Goal: Task Accomplishment & Management: Use online tool/utility

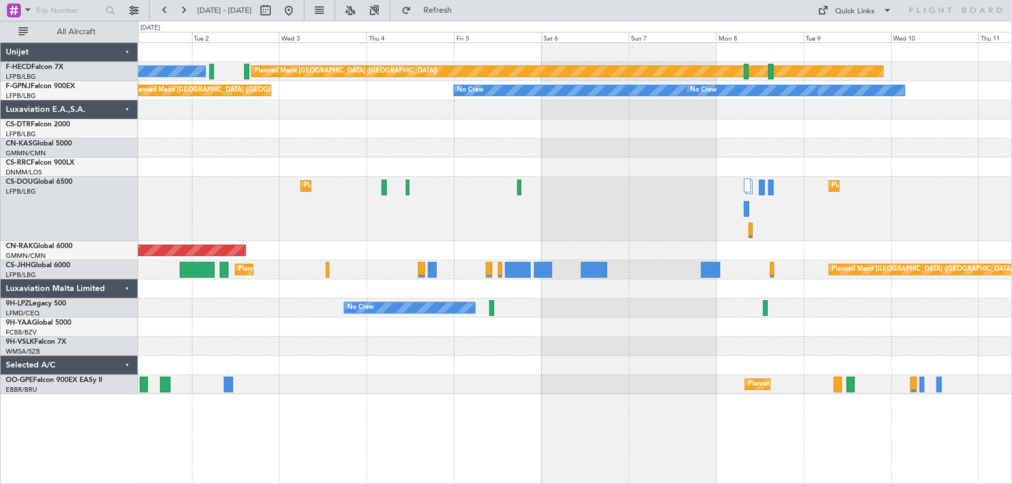
click at [447, 180] on div "Planned Maint [GEOGRAPHIC_DATA] ([GEOGRAPHIC_DATA]) No Crew Planned Maint [GEOG…" at bounding box center [575, 219] width 874 height 352
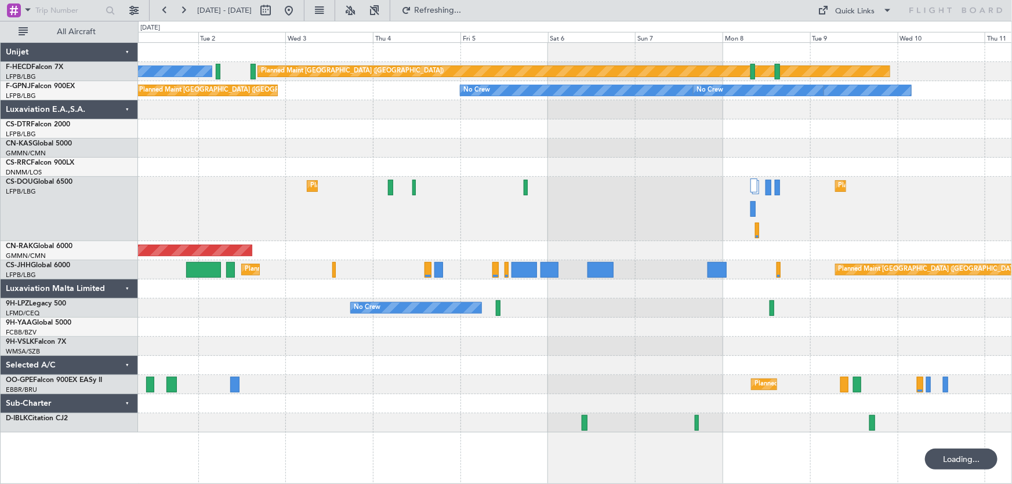
click at [484, 139] on div at bounding box center [575, 148] width 874 height 19
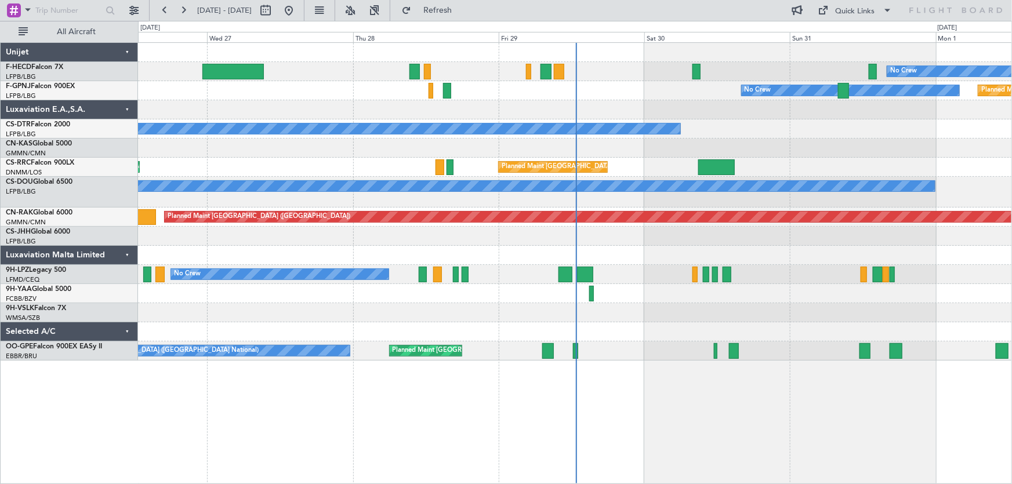
click at [341, 143] on div "No Crew Planned Maint [GEOGRAPHIC_DATA] ([GEOGRAPHIC_DATA]) No Crew No Crew Pla…" at bounding box center [575, 202] width 874 height 318
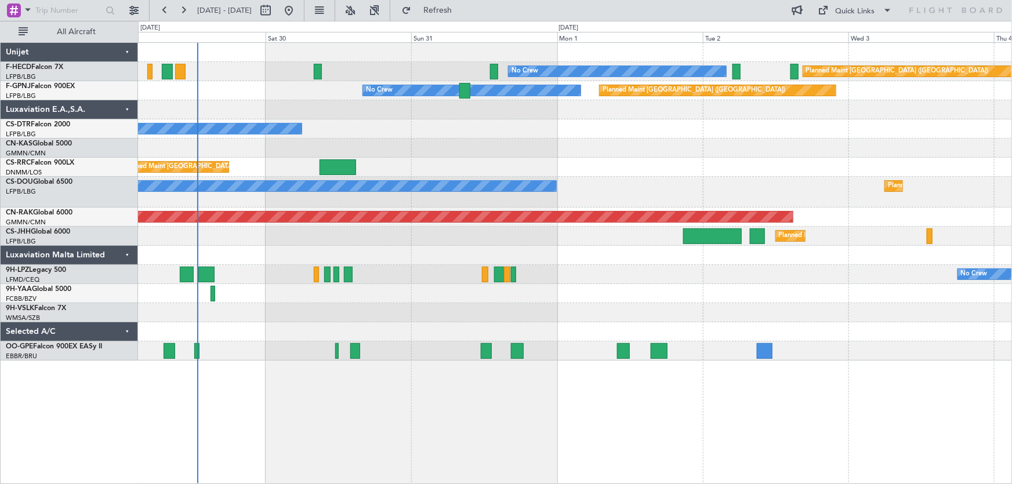
click at [320, 151] on div at bounding box center [575, 148] width 874 height 19
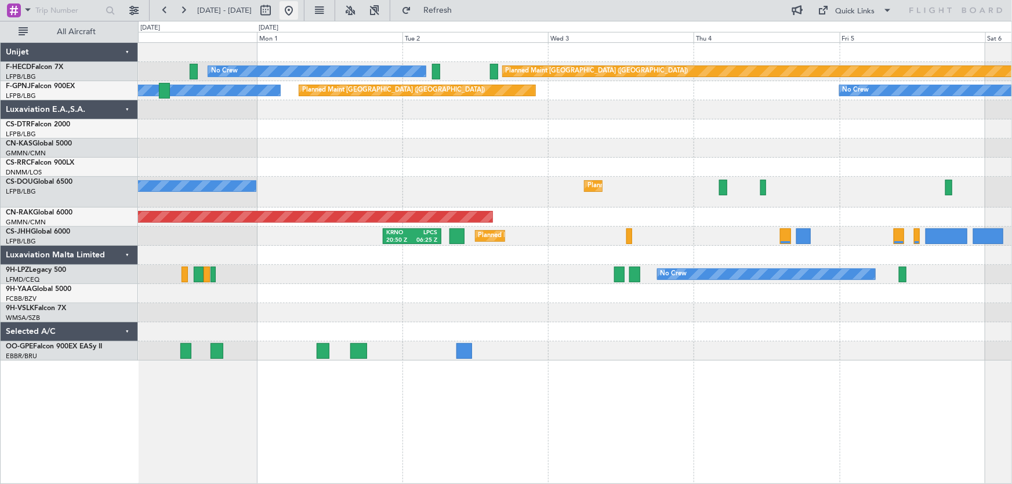
click at [298, 12] on button at bounding box center [289, 10] width 19 height 19
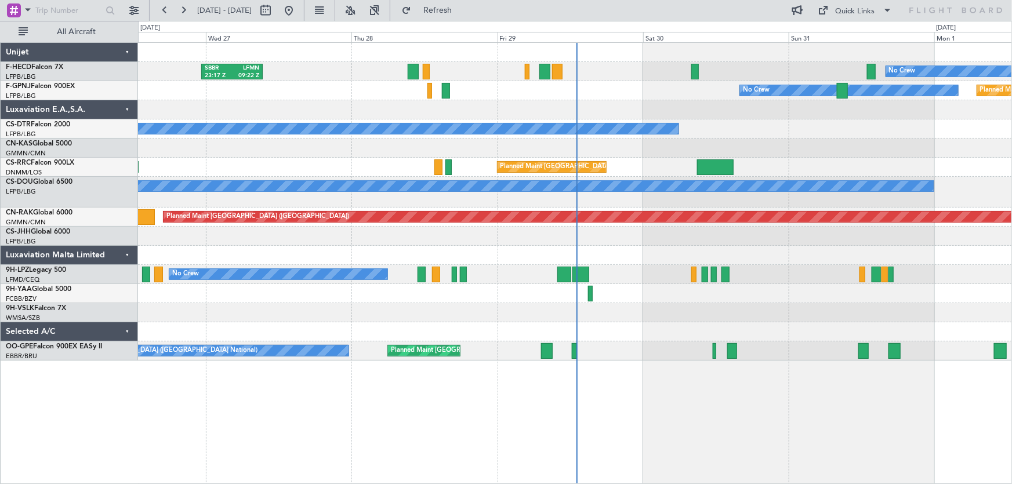
click at [310, 99] on div "No Crew SBBR 23:17 Z LFMN 09:22 Z Planned Maint [GEOGRAPHIC_DATA] ([GEOGRAPHIC_…" at bounding box center [575, 202] width 874 height 318
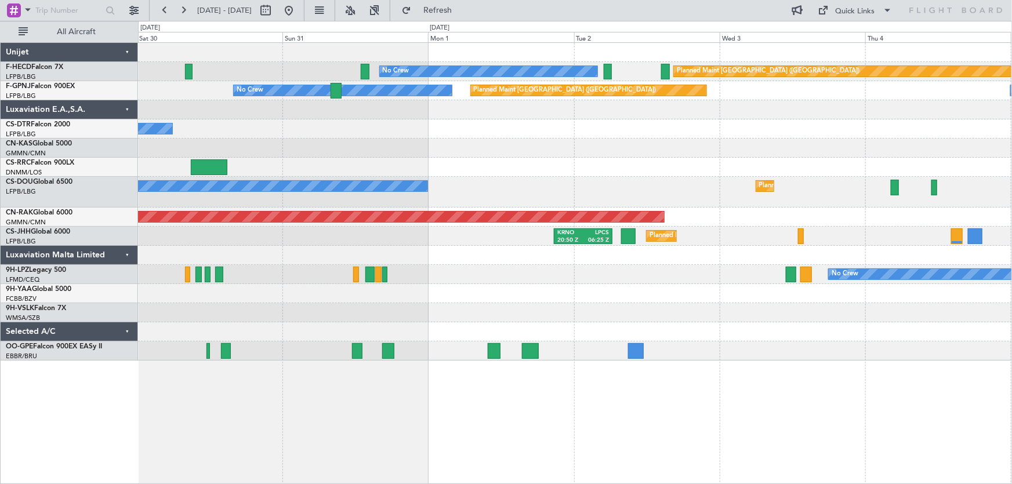
click at [327, 115] on div at bounding box center [575, 109] width 874 height 19
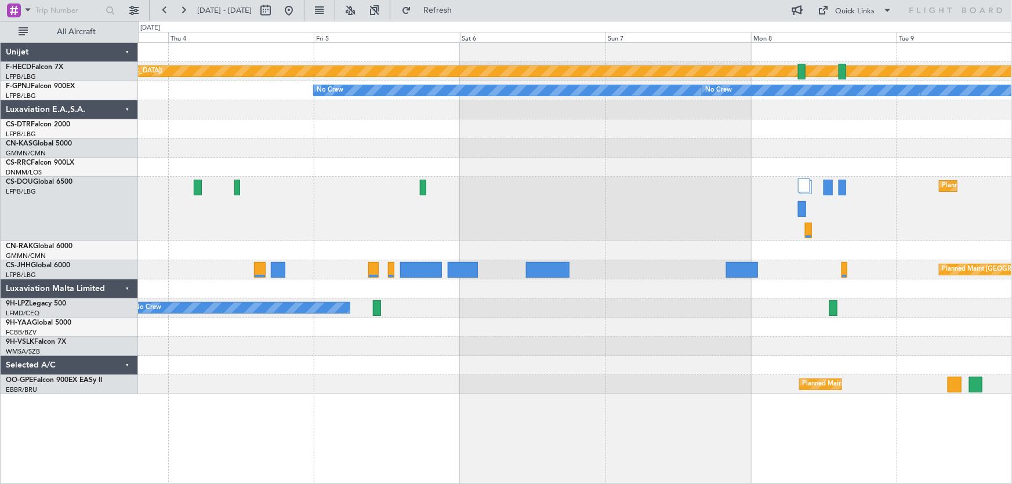
click at [347, 111] on div at bounding box center [575, 109] width 874 height 19
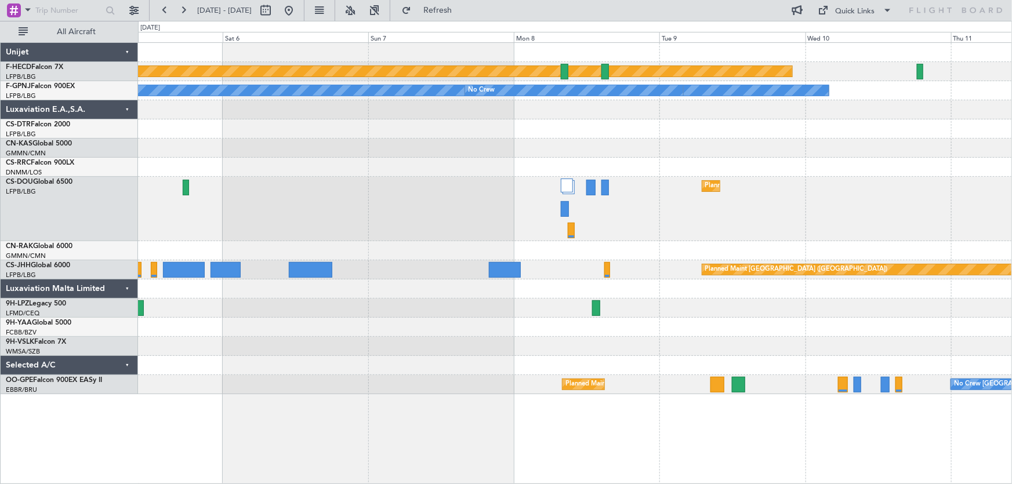
click at [378, 136] on div at bounding box center [575, 129] width 874 height 19
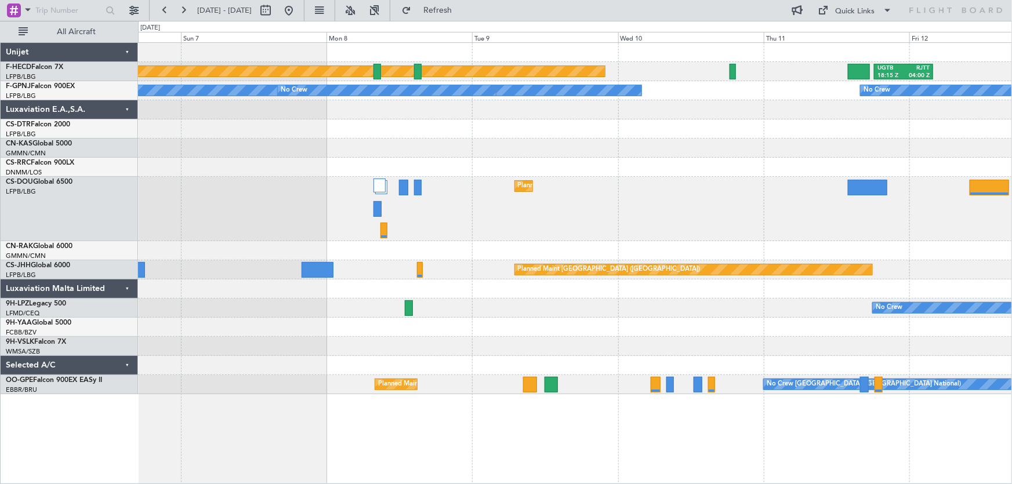
click at [287, 144] on div "Planned Maint Paris (Le Bourget) UGTB 18:15 Z RJTT 04:00 Z No Crew No Crew No C…" at bounding box center [575, 219] width 874 height 352
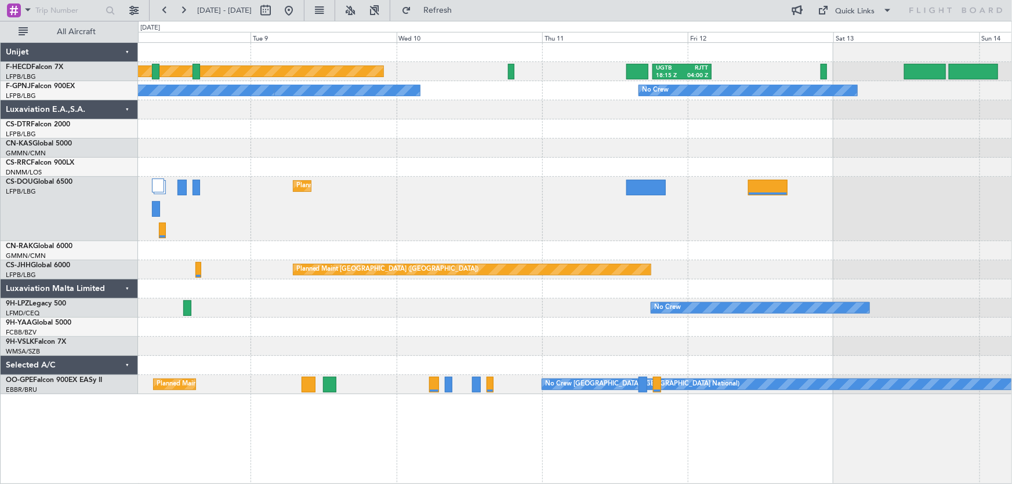
click at [454, 150] on div at bounding box center [575, 148] width 874 height 19
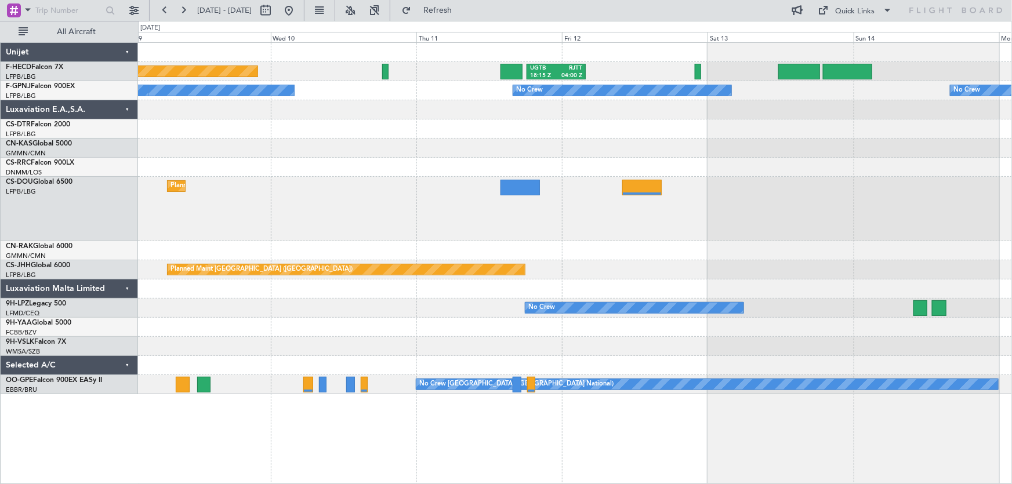
click at [444, 157] on div "Planned Maint Paris (Le Bourget) UGTB 18:15 Z RJTT 04:00 Z No Crew No Crew No C…" at bounding box center [575, 219] width 874 height 352
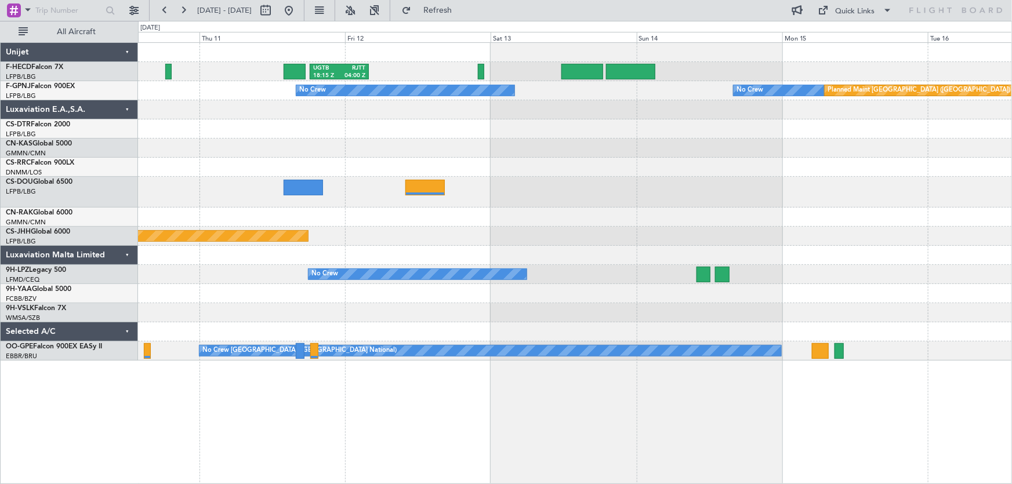
click at [527, 155] on div at bounding box center [575, 148] width 874 height 19
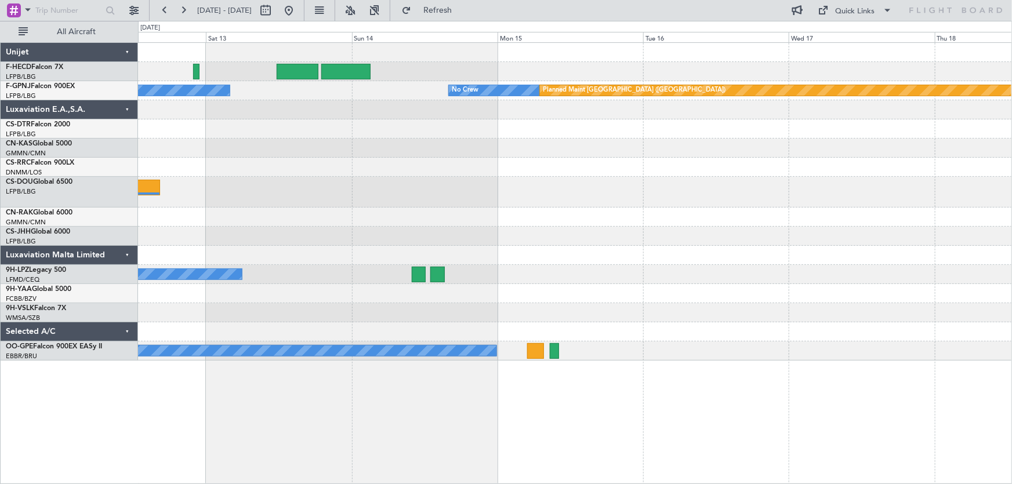
click at [472, 150] on div at bounding box center [575, 148] width 874 height 19
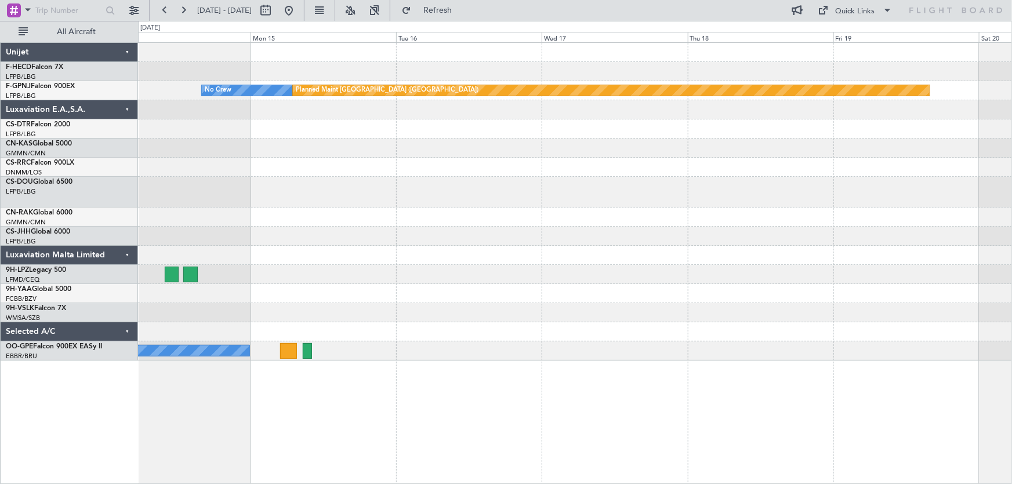
click at [482, 140] on div "No Crew Planned Maint Paris (Le Bourget) No Crew No Crew No Crew Brussels (Brus…" at bounding box center [575, 202] width 874 height 318
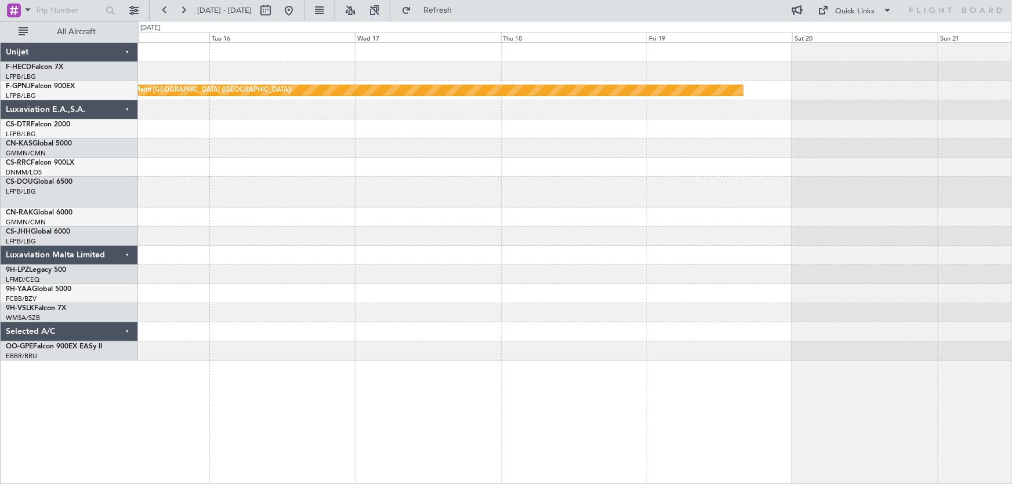
click at [491, 145] on div "No Crew Planned Maint Paris (Le Bourget) No Crew Brussels (Brussels National)" at bounding box center [575, 202] width 874 height 318
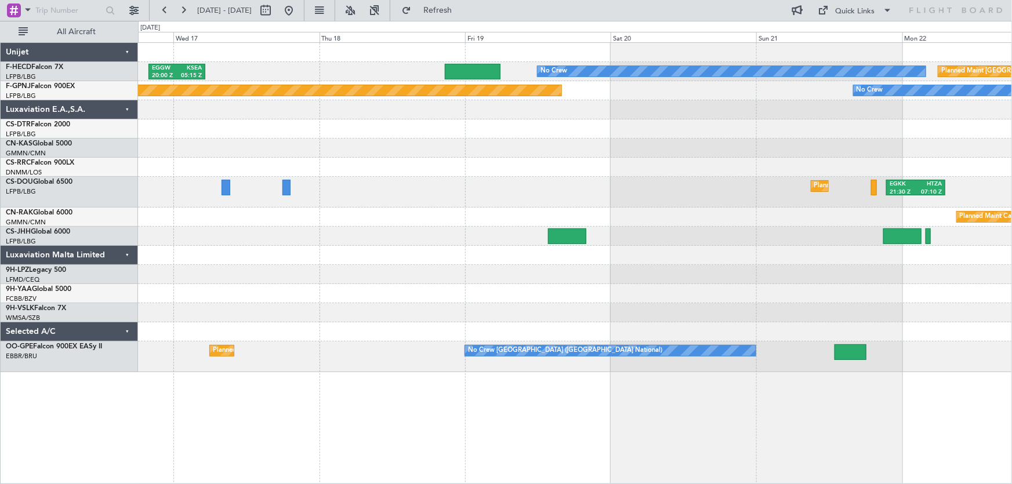
click at [539, 153] on div "No Crew EGGW 20:00 Z KSEA 05:15 Z Planned Maint Paris (Le Bourget) Planned Main…" at bounding box center [575, 208] width 874 height 330
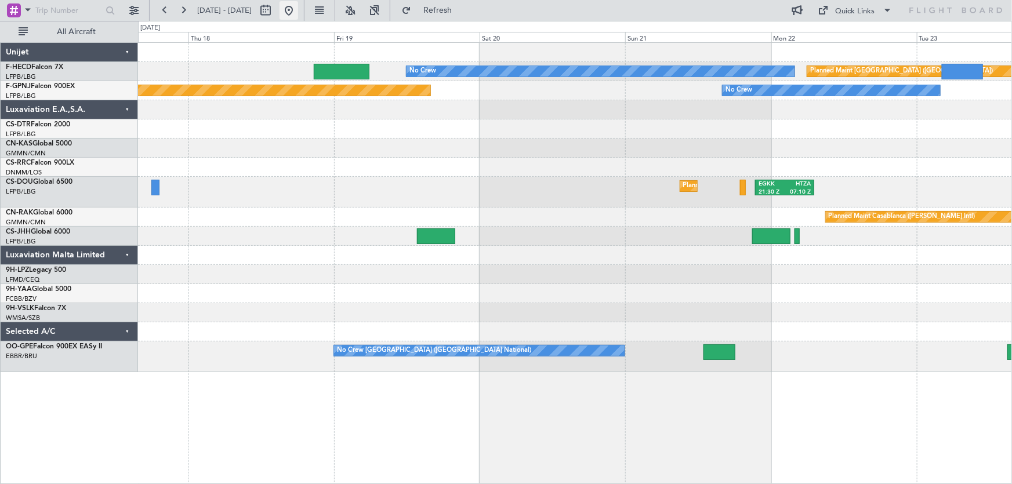
click at [298, 12] on button at bounding box center [289, 10] width 19 height 19
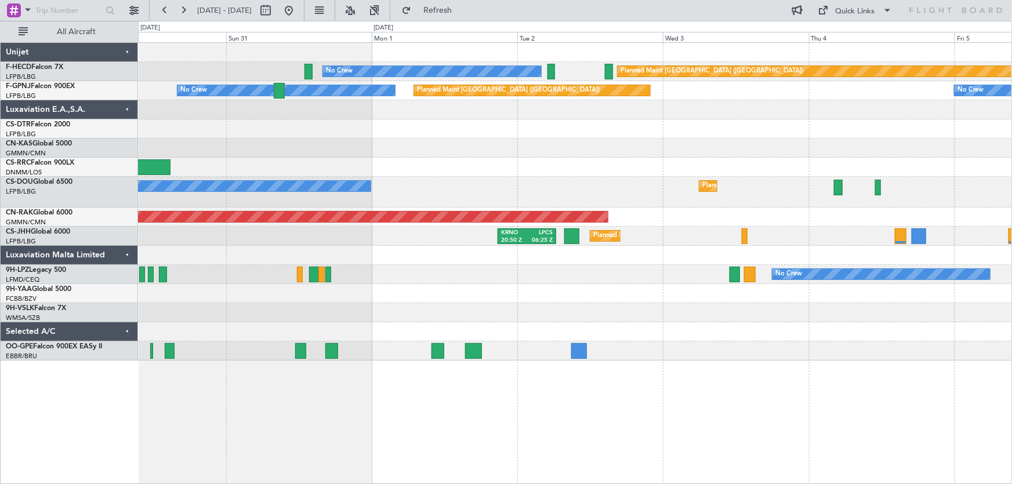
click at [298, 153] on div "Planned Maint Paris (Le Bourget) No Crew Planned Maint Paris (Le Bourget) No Cr…" at bounding box center [575, 202] width 874 height 318
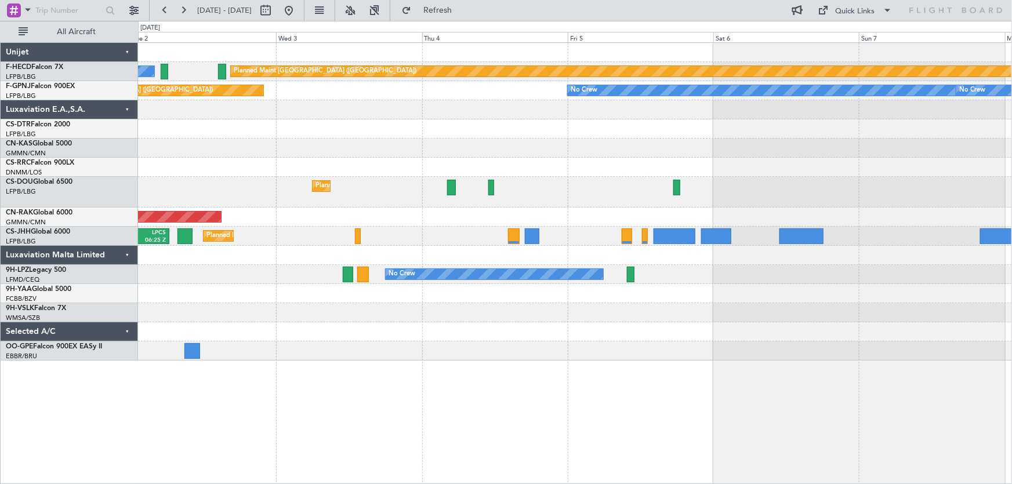
click at [287, 176] on div "Planned Maint [GEOGRAPHIC_DATA] ([GEOGRAPHIC_DATA]) No Crew Planned Maint [GEOG…" at bounding box center [575, 202] width 874 height 318
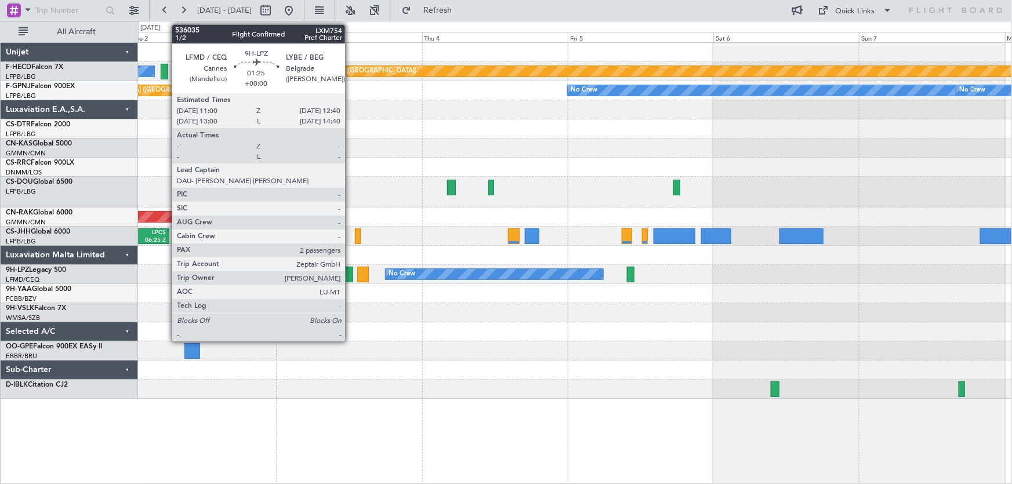
click at [350, 267] on div at bounding box center [348, 275] width 10 height 16
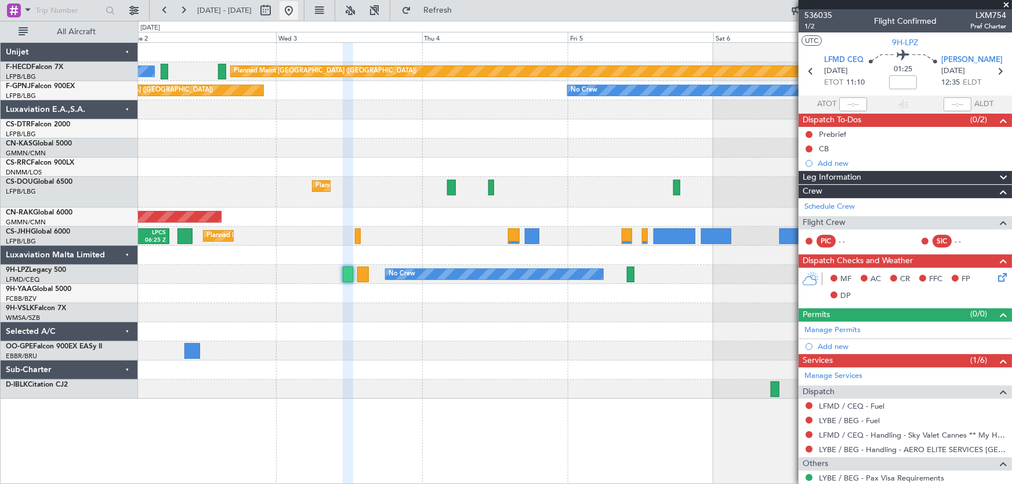
click at [298, 17] on button at bounding box center [289, 10] width 19 height 19
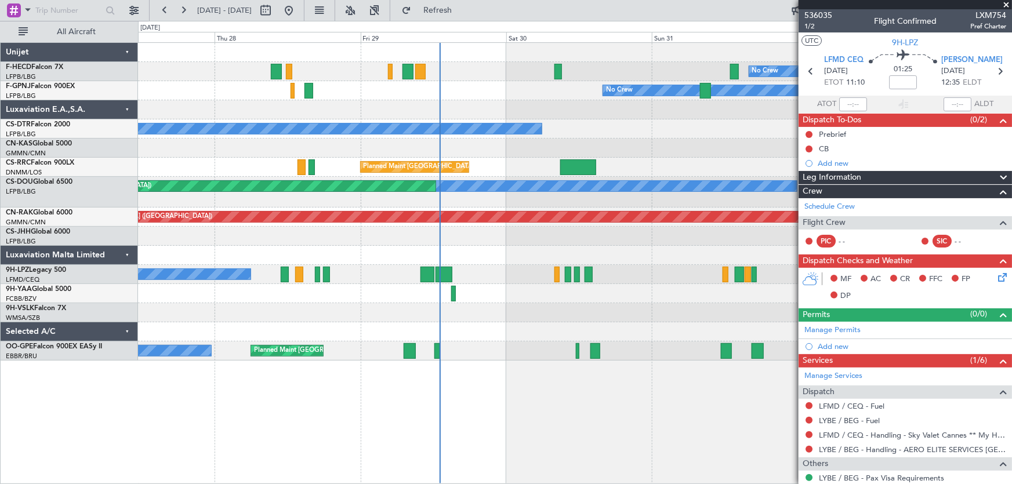
click at [262, 164] on div "No Crew SBBR 23:17 Z LFMN 09:22 Z Planned Maint Paris (Le Bourget) No Crew Plan…" at bounding box center [575, 202] width 874 height 318
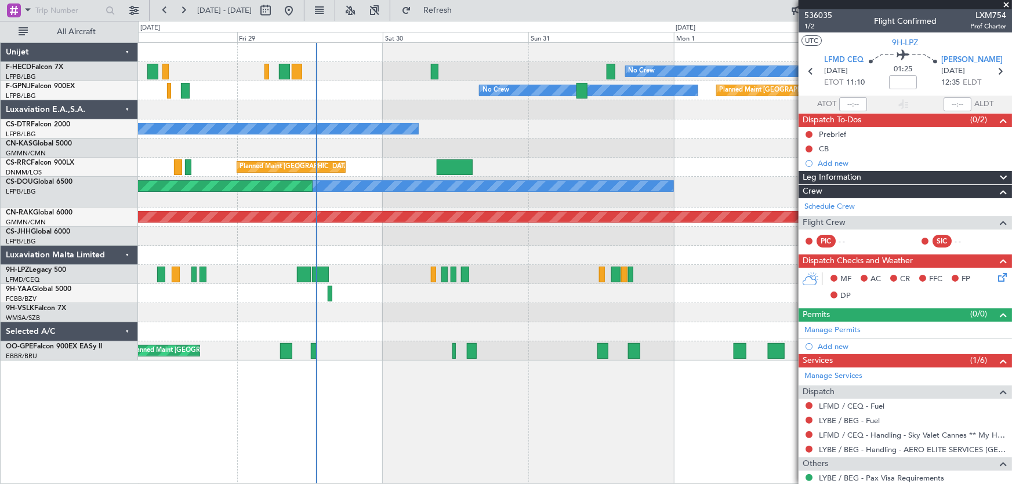
click at [236, 183] on div "No Crew Planned Maint Paris (Le Bourget) Planned Maint Paris (Le Bourget)" at bounding box center [575, 192] width 874 height 31
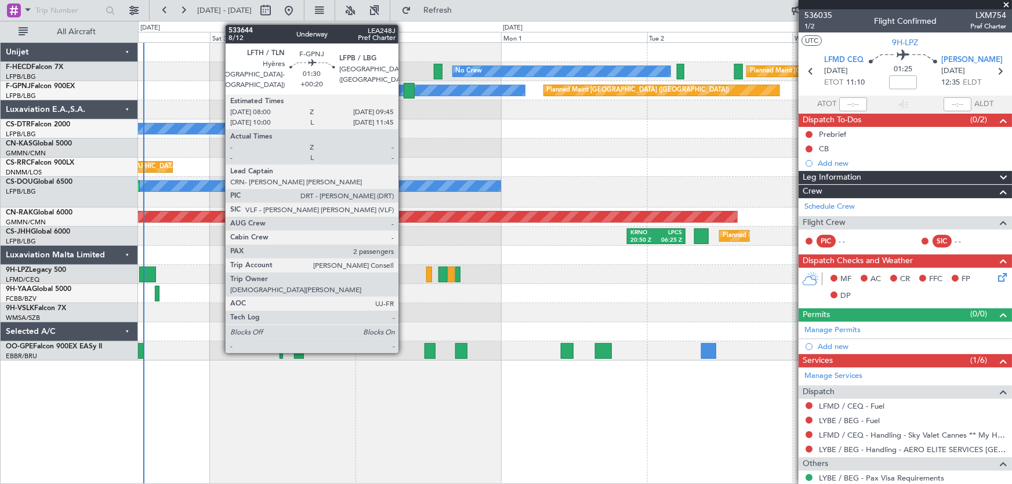
click at [404, 91] on div at bounding box center [409, 91] width 11 height 16
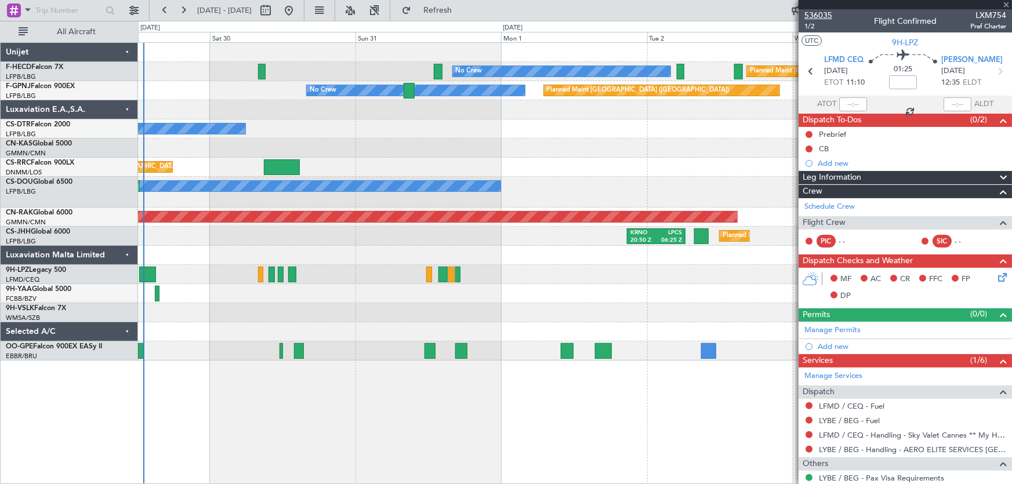
type input "+00:20"
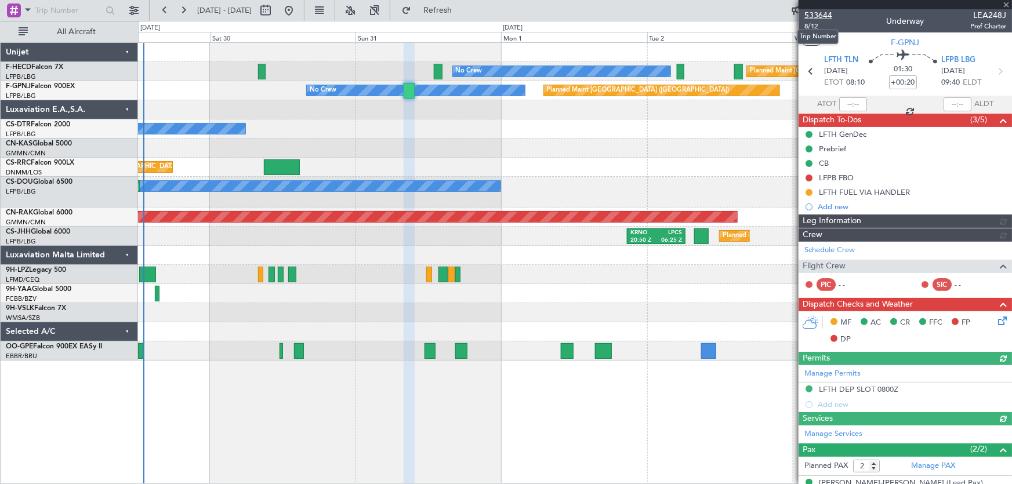
click at [826, 16] on span "533644" at bounding box center [819, 15] width 28 height 12
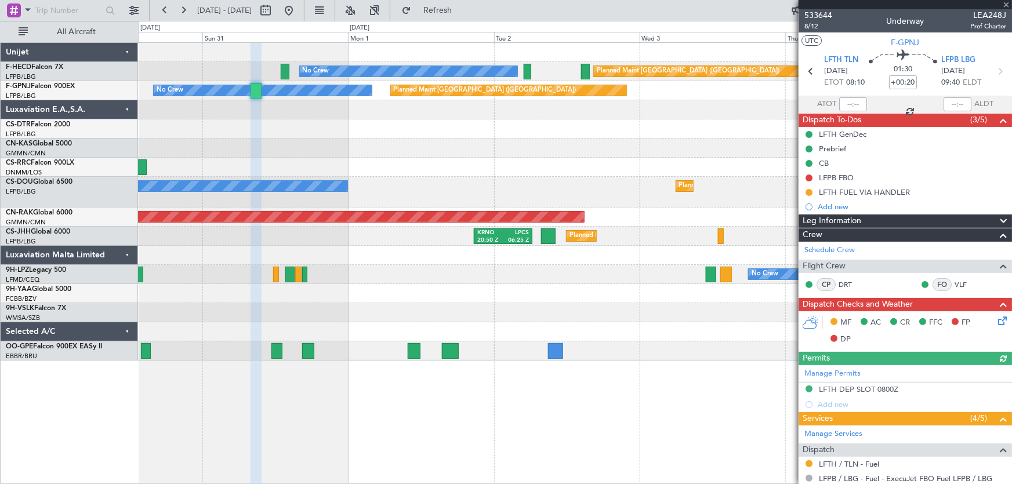
click at [378, 171] on div "Planned Maint [GEOGRAPHIC_DATA] ([GEOGRAPHIC_DATA])" at bounding box center [575, 167] width 874 height 19
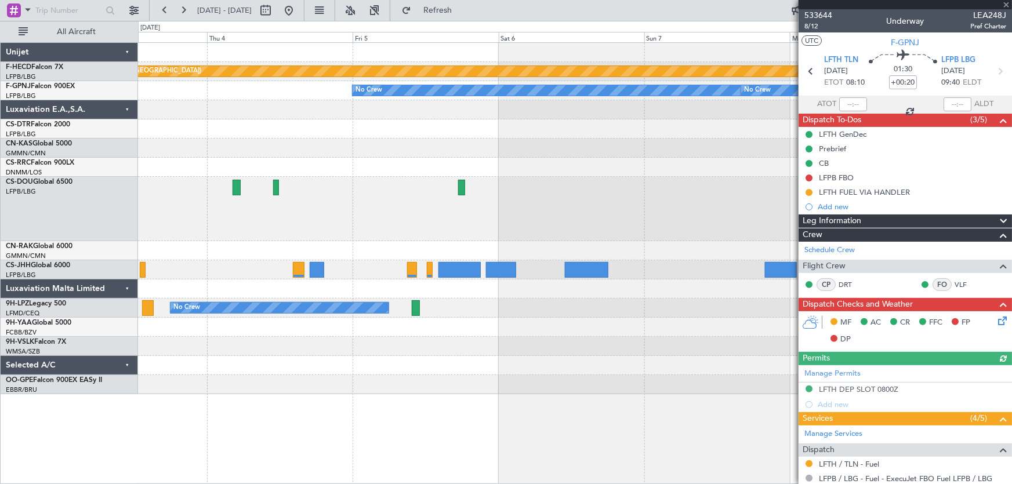
click at [161, 167] on div at bounding box center [575, 167] width 874 height 19
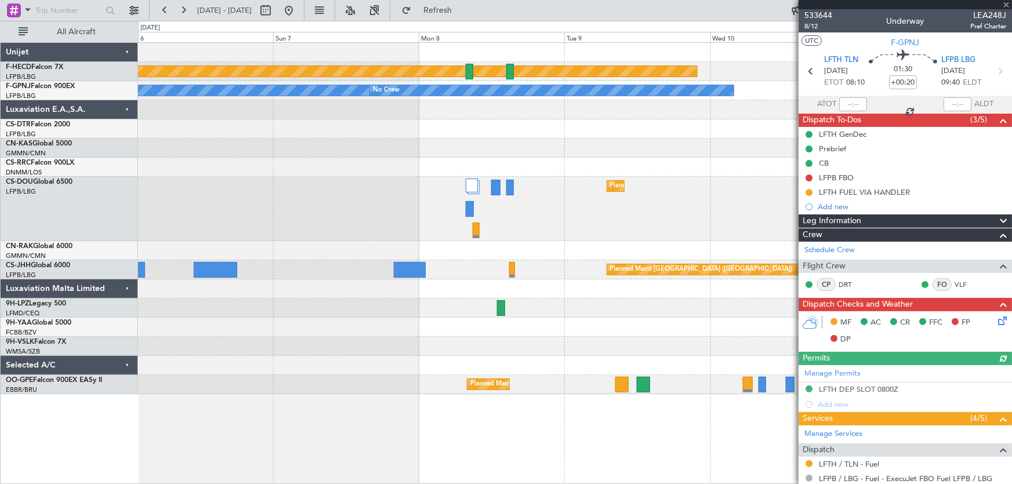
click at [233, 188] on div "Planned Maint [GEOGRAPHIC_DATA] ([GEOGRAPHIC_DATA])" at bounding box center [575, 209] width 874 height 64
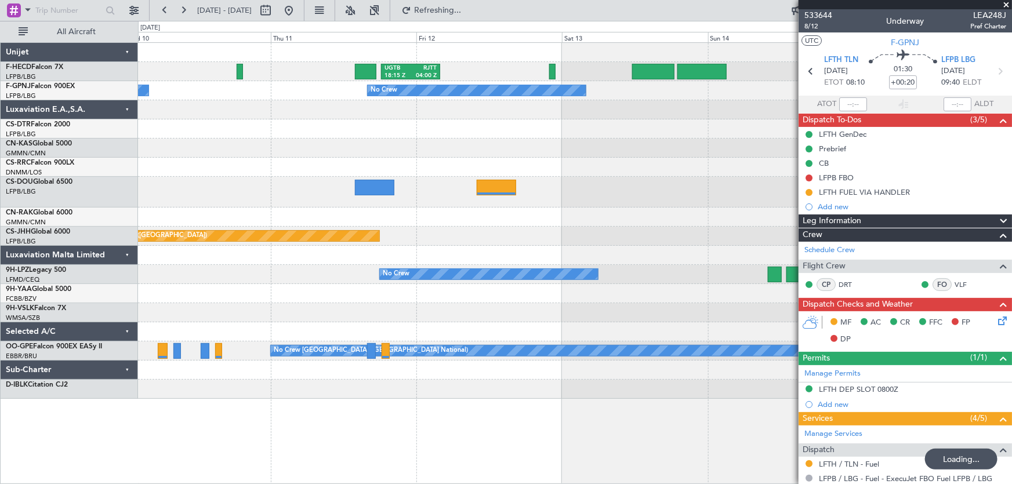
click at [278, 173] on div at bounding box center [575, 167] width 874 height 19
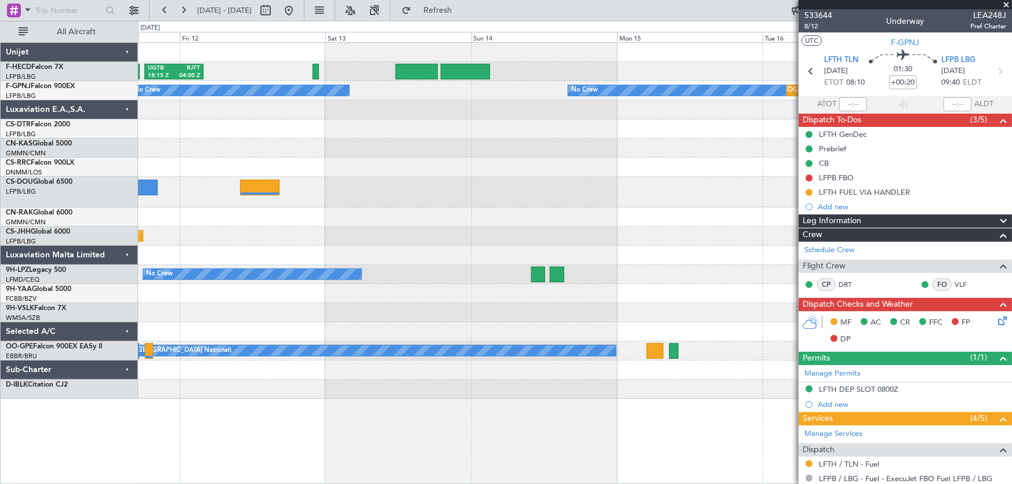
click at [272, 175] on div at bounding box center [575, 167] width 874 height 19
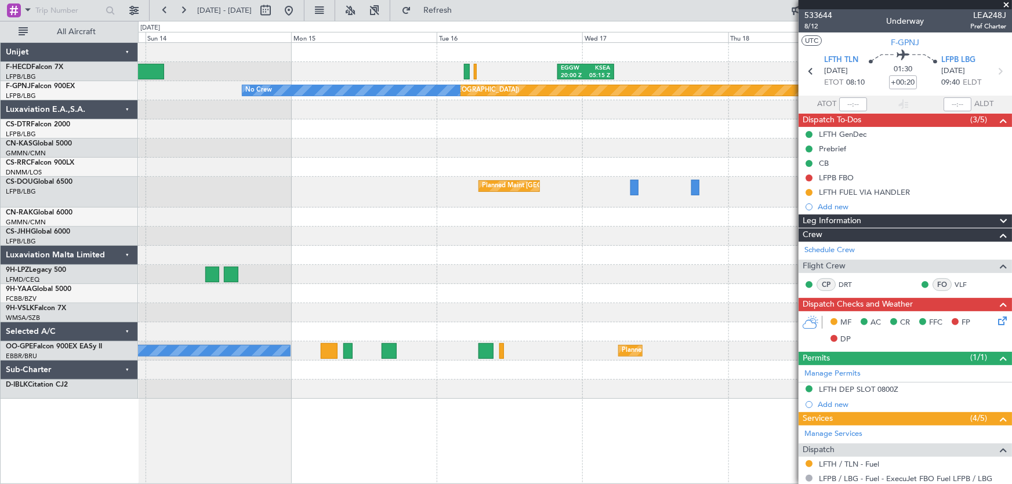
click at [289, 191] on div "Planned Maint [GEOGRAPHIC_DATA] ([GEOGRAPHIC_DATA])" at bounding box center [575, 192] width 874 height 31
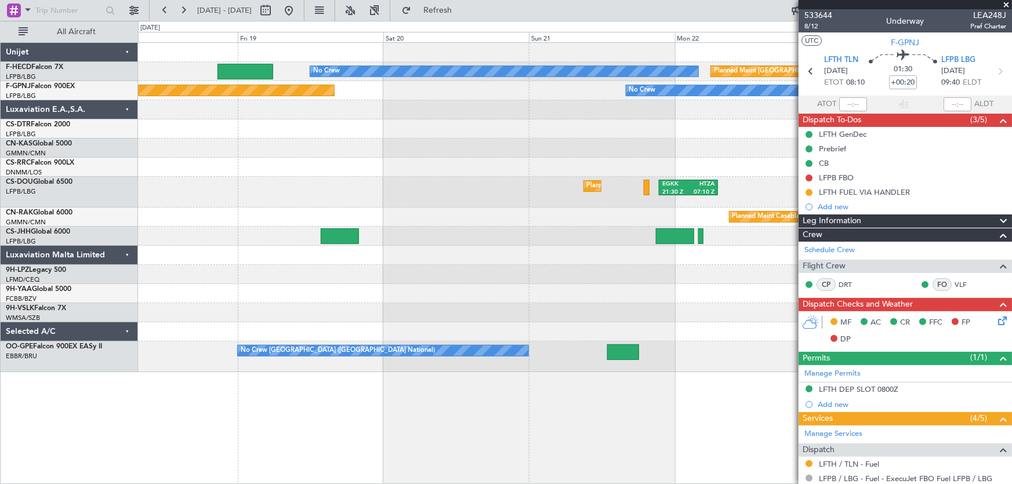
click at [346, 190] on div "No Crew Planned Maint Paris (Le Bourget) EGGW 20:00 Z KSEA 05:15 Z Planned Main…" at bounding box center [575, 208] width 874 height 330
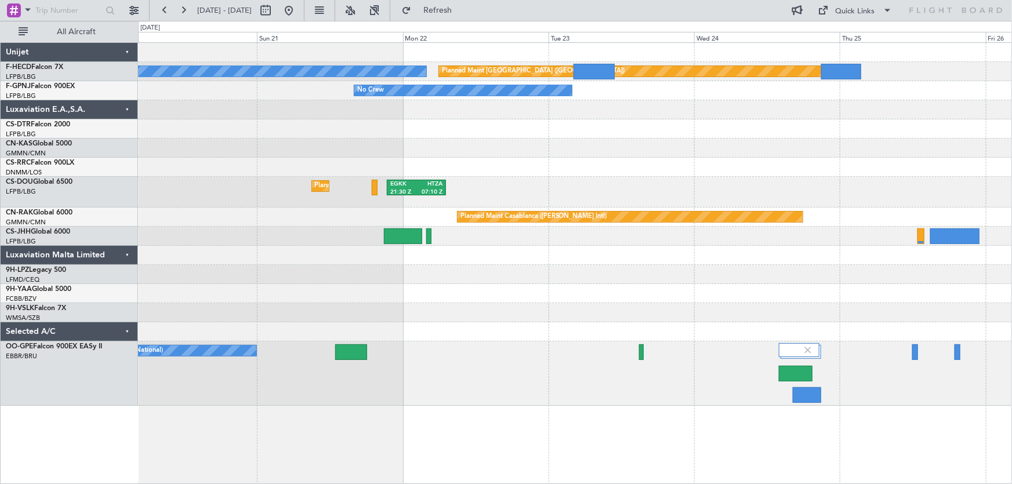
click at [273, 158] on div "No Crew Planned Maint Paris (Le Bourget) No Crew Planned Maint Paris (Le Bourge…" at bounding box center [575, 224] width 874 height 363
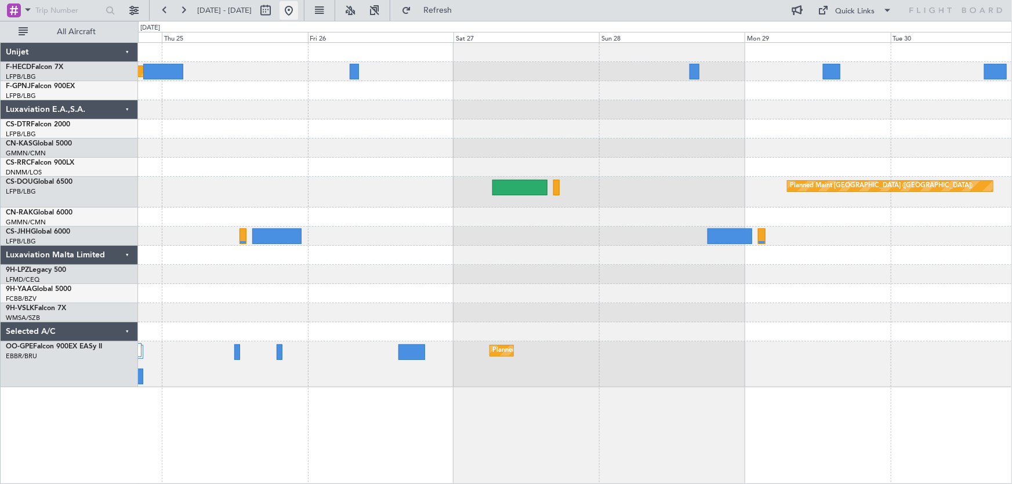
click at [298, 13] on button at bounding box center [289, 10] width 19 height 19
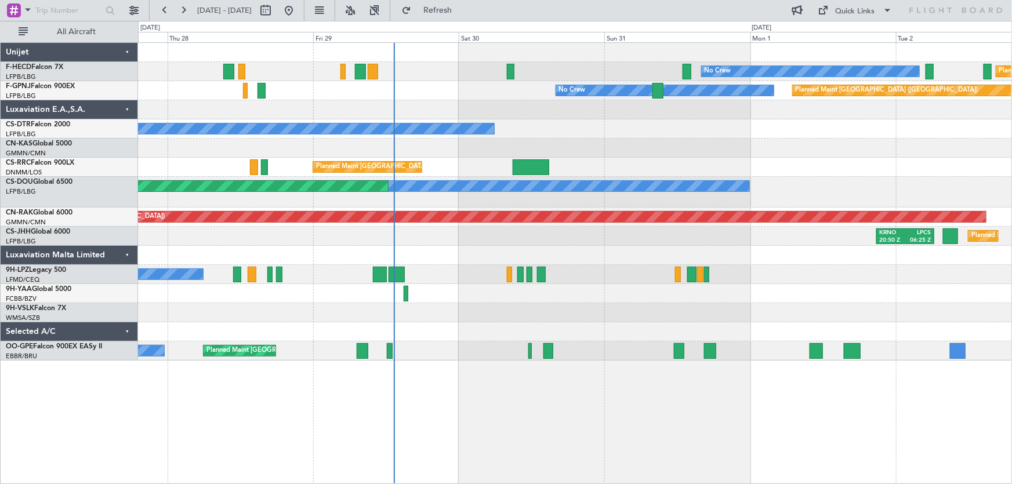
click at [429, 277] on div "No Crew Planned Maint Paris (Le Bourget) SBBR 23:17 Z LFMN 09:22 Z No Crew Plan…" at bounding box center [575, 202] width 874 height 318
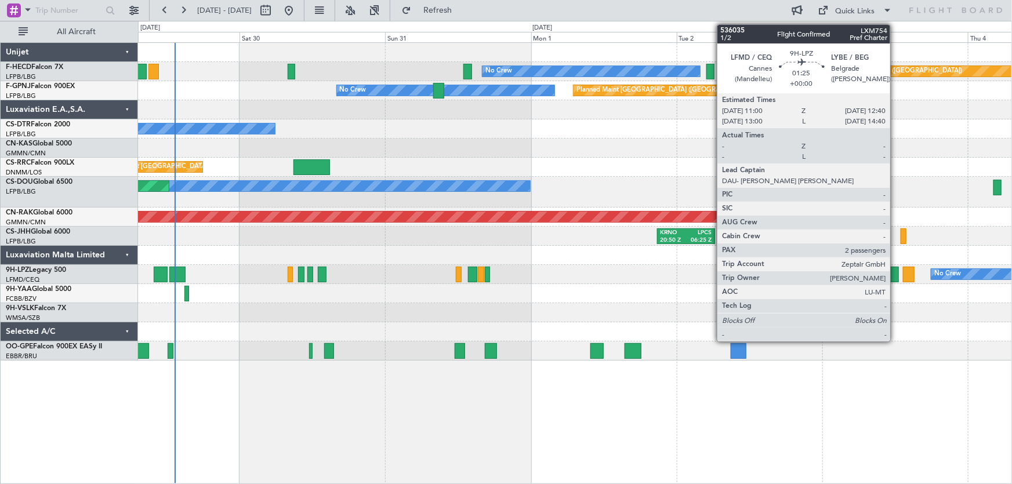
click at [896, 277] on div at bounding box center [894, 275] width 10 height 16
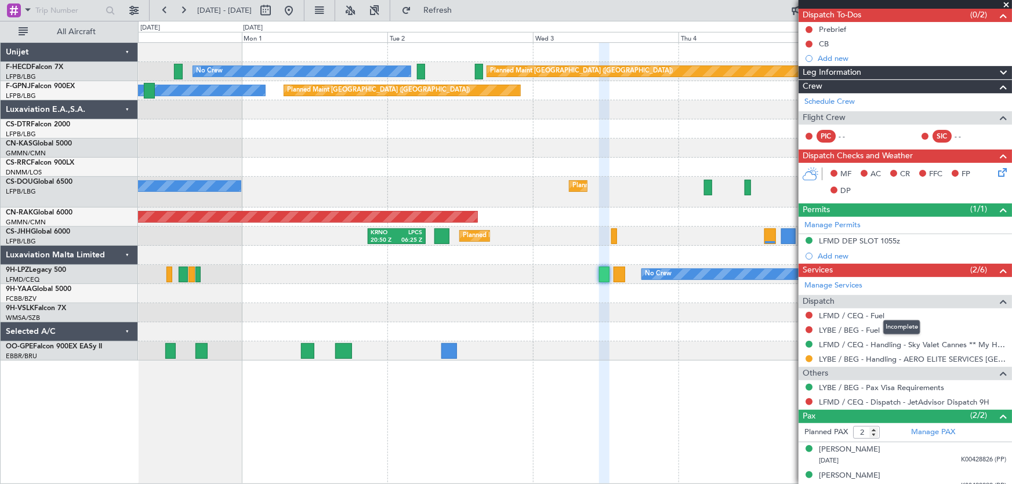
scroll to position [105, 0]
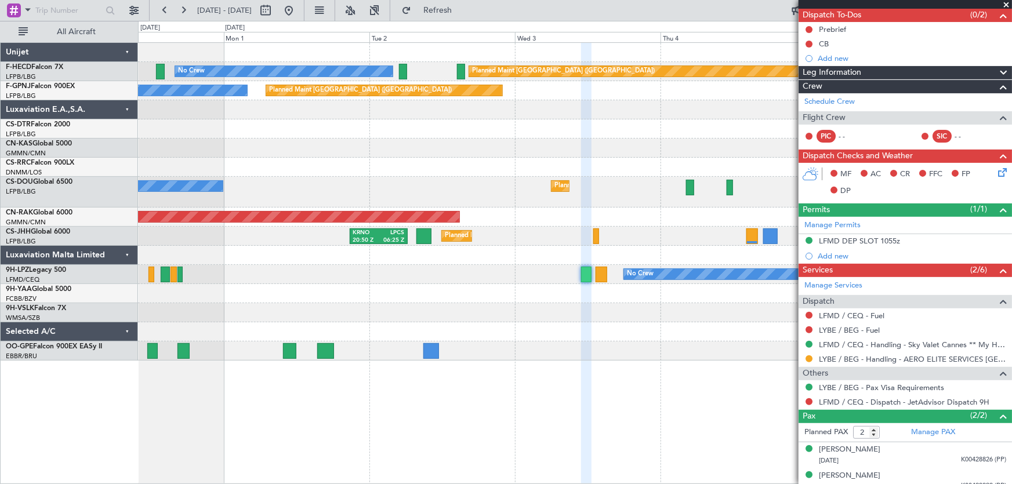
click at [628, 311] on div at bounding box center [575, 312] width 874 height 19
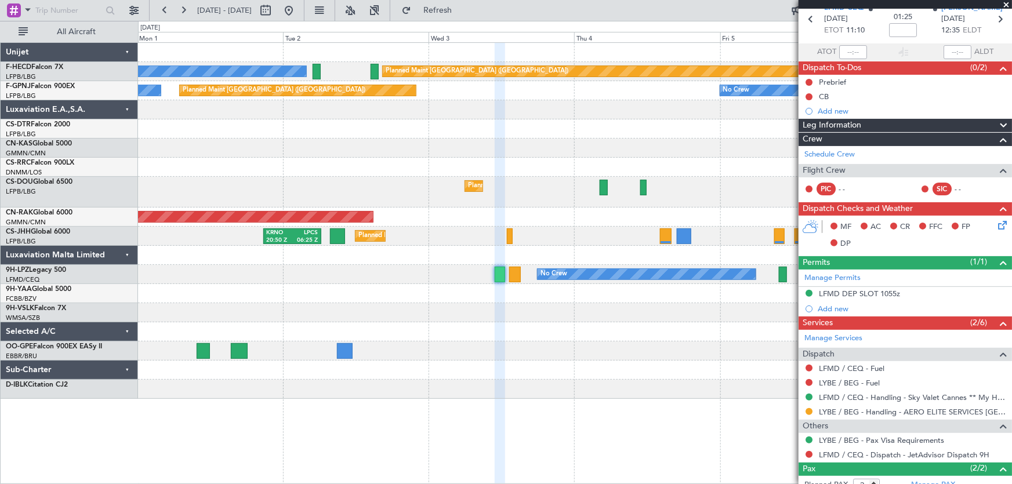
scroll to position [0, 0]
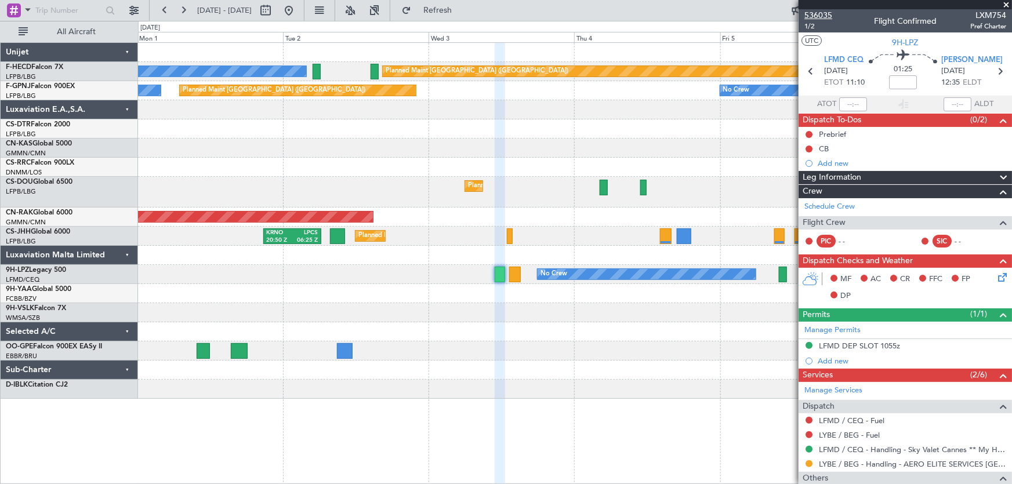
click at [821, 14] on span "536035" at bounding box center [819, 15] width 28 height 12
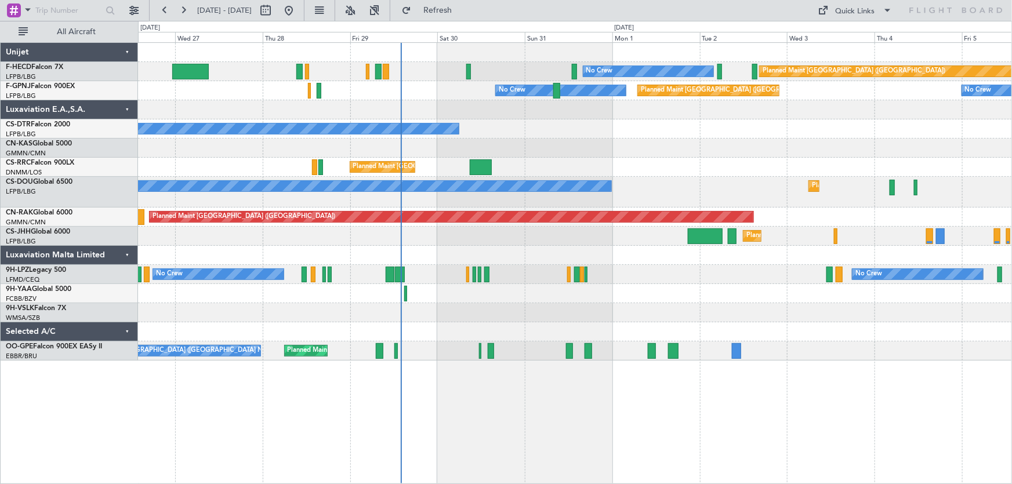
click at [497, 126] on div "No Crew Planned Maint [GEOGRAPHIC_DATA] ([GEOGRAPHIC_DATA]) No Crew No Crew Pla…" at bounding box center [575, 202] width 874 height 318
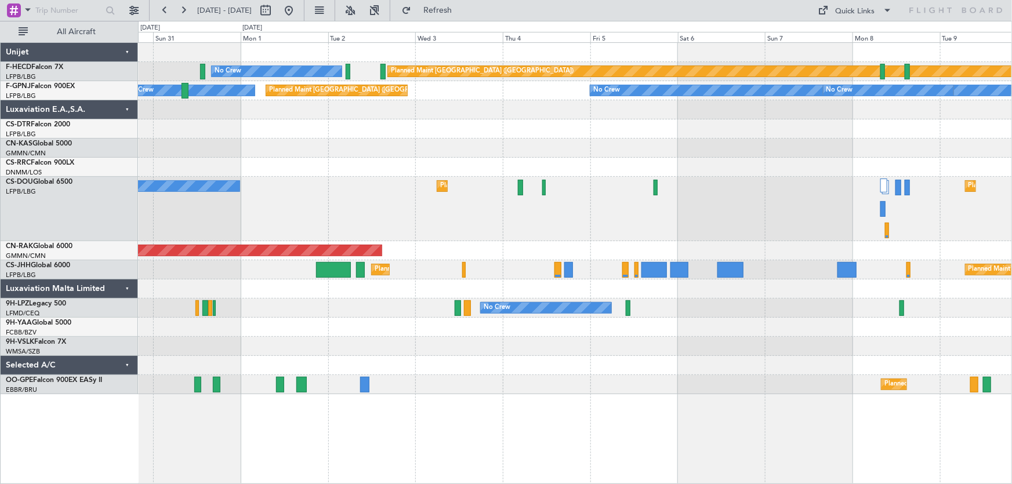
click at [438, 131] on div "No Crew" at bounding box center [575, 129] width 874 height 19
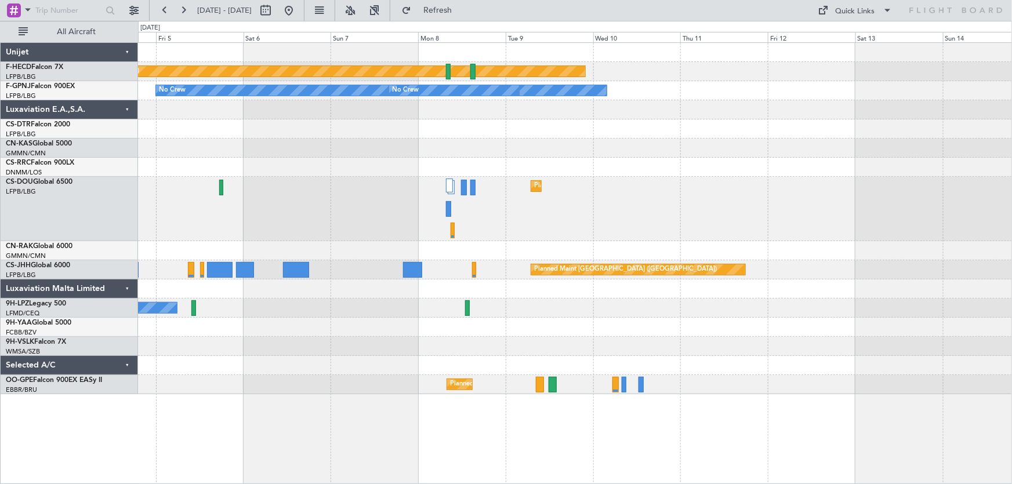
click at [502, 150] on div at bounding box center [575, 148] width 874 height 19
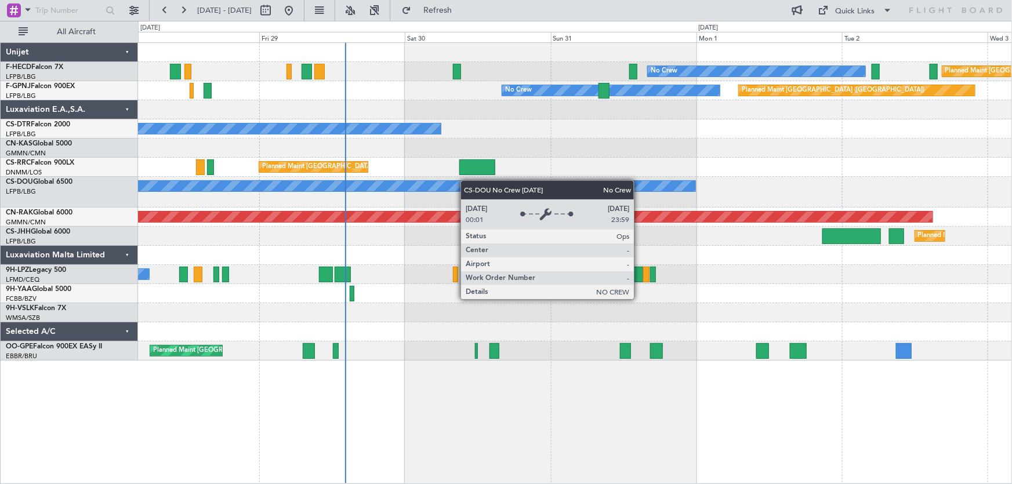
click at [453, 184] on div "No Crew Planned Maint [GEOGRAPHIC_DATA] ([GEOGRAPHIC_DATA]) Planned Maint [GEOG…" at bounding box center [575, 202] width 874 height 318
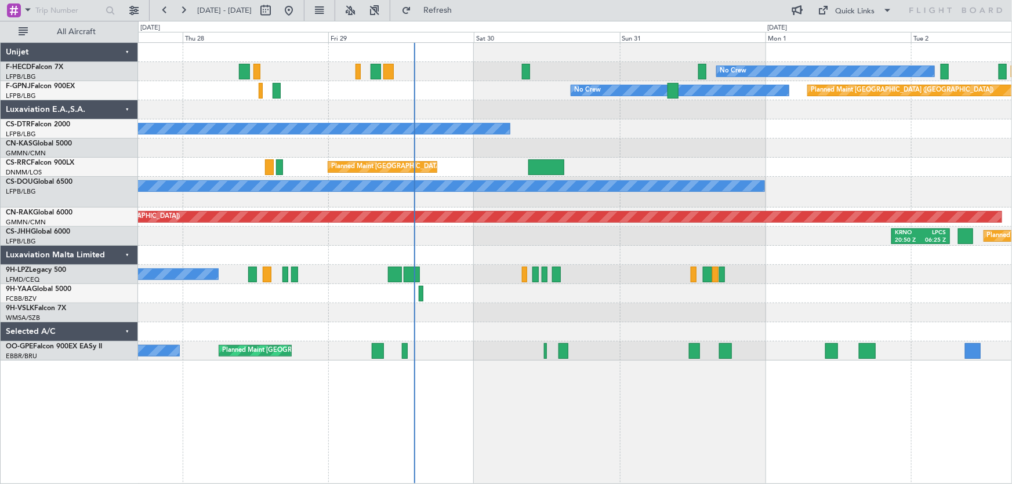
click at [763, 240] on div "KRNO 20:50 Z LPCS 06:25 Z Planned Maint [GEOGRAPHIC_DATA] ([GEOGRAPHIC_DATA])" at bounding box center [575, 236] width 874 height 19
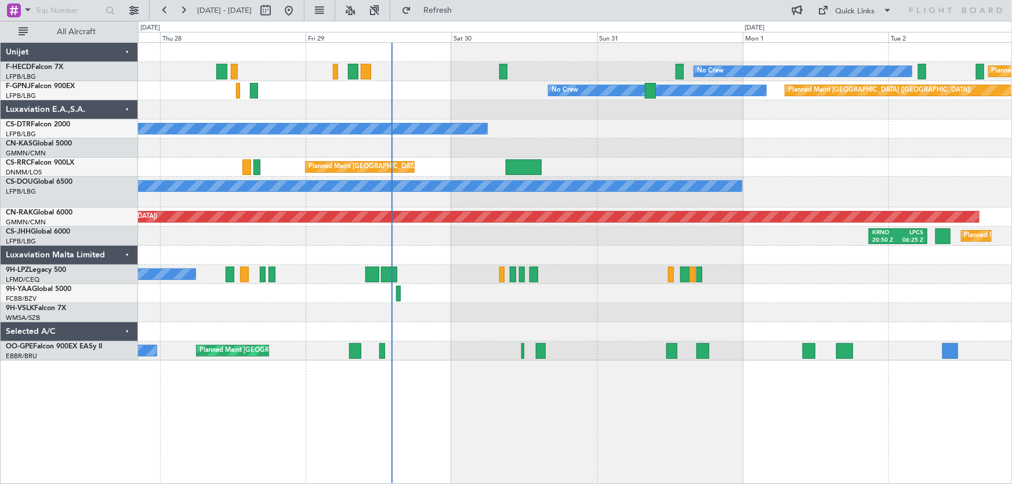
click at [476, 249] on div at bounding box center [575, 255] width 874 height 19
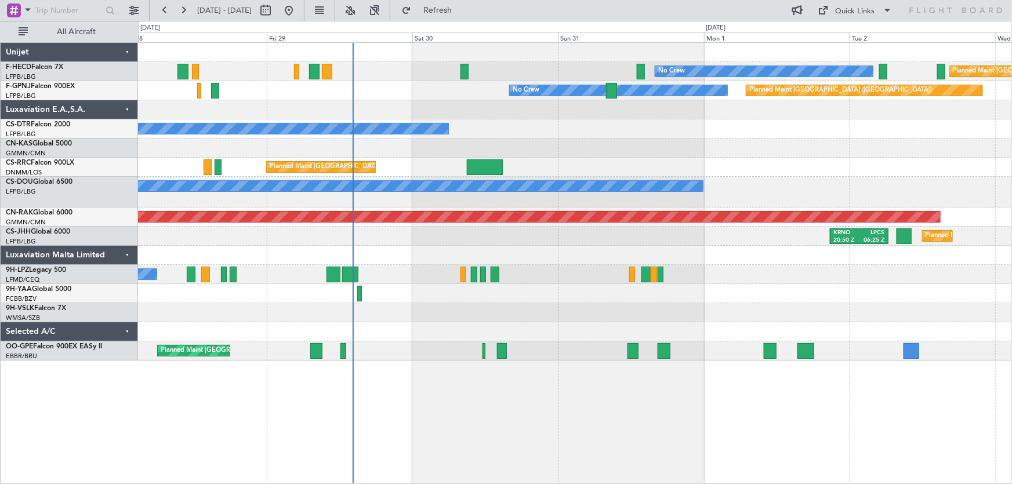
click at [849, 255] on div at bounding box center [575, 255] width 874 height 19
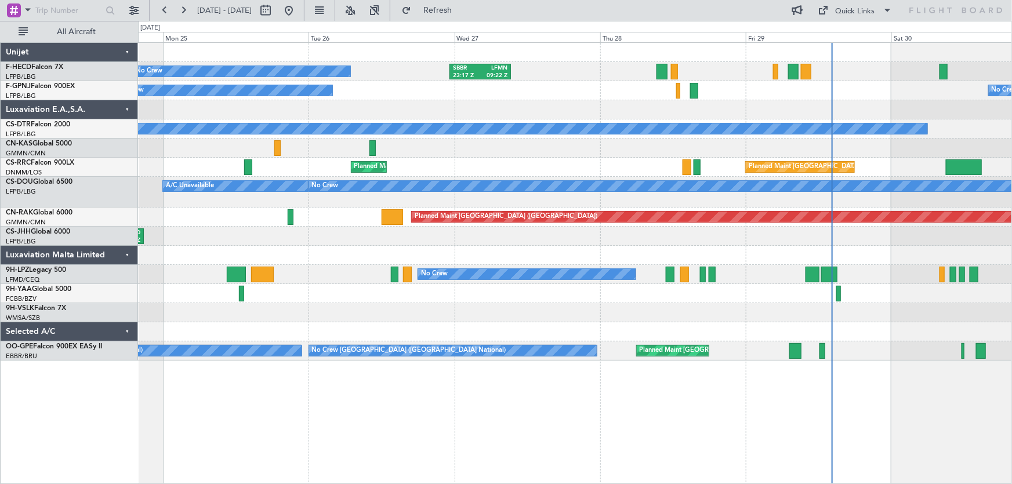
click at [692, 288] on div at bounding box center [575, 293] width 874 height 19
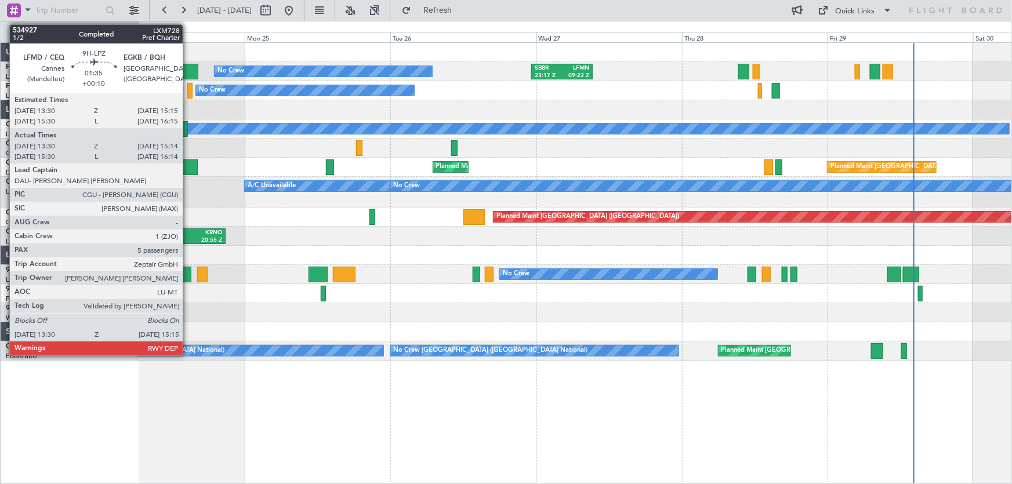
click at [191, 276] on div at bounding box center [185, 275] width 11 height 16
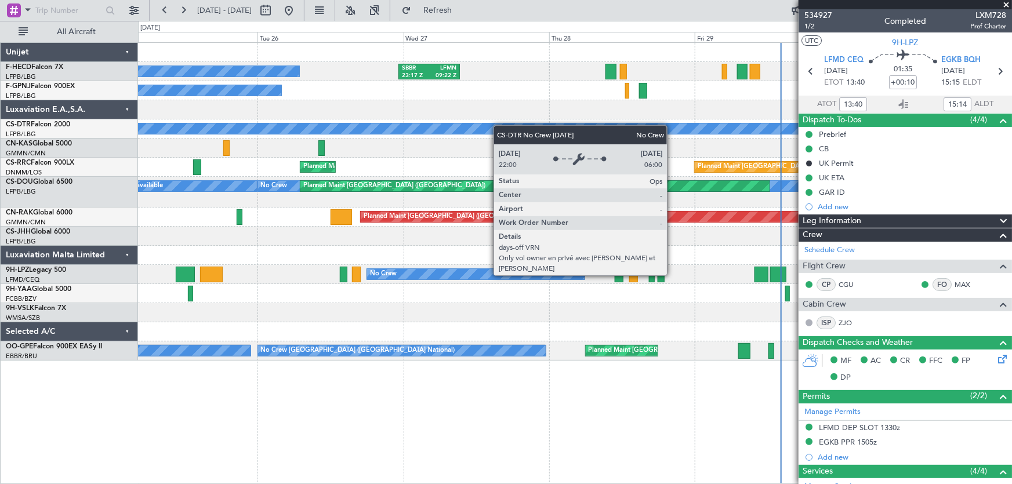
click at [381, 140] on div "No Crew SBBR 23:17 Z LFMN 09:22 Z No Crew No Crew No Crew Planned Maint [GEOGRA…" at bounding box center [575, 202] width 874 height 318
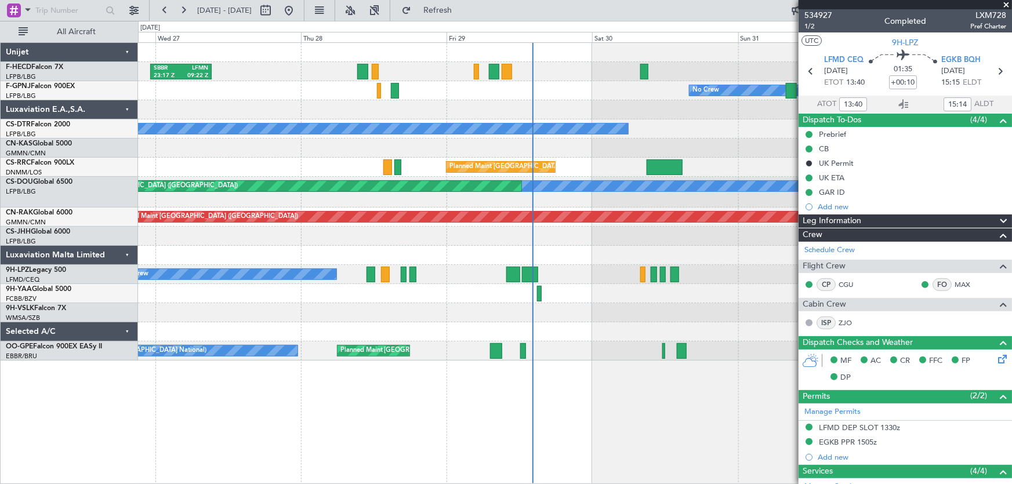
click at [271, 146] on div "SBBR 23:17 Z LFMN 09:22 Z No Crew Planned Maint [GEOGRAPHIC_DATA] ([GEOGRAPHIC_…" at bounding box center [575, 202] width 874 height 318
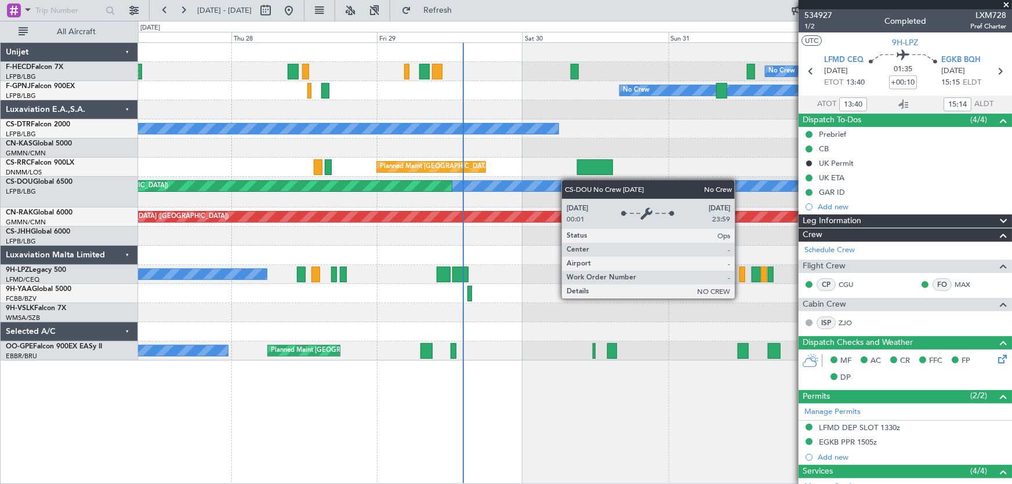
click at [295, 186] on div "SBBR 23:17 Z LFMN 09:22 Z No Crew Planned Maint [GEOGRAPHIC_DATA] ([GEOGRAPHIC_…" at bounding box center [575, 202] width 874 height 318
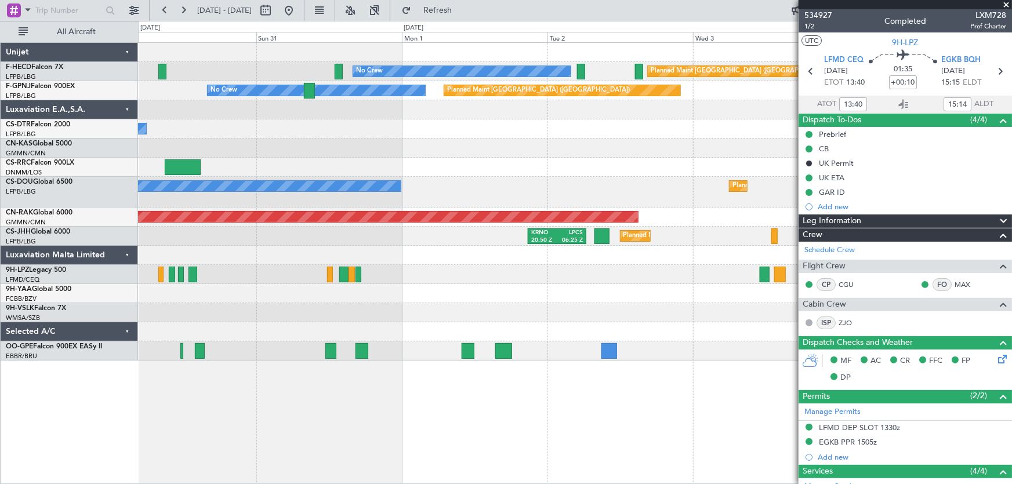
click at [328, 166] on div "No Crew Planned Maint [GEOGRAPHIC_DATA] ([GEOGRAPHIC_DATA]) No Crew Planned Mai…" at bounding box center [575, 202] width 874 height 318
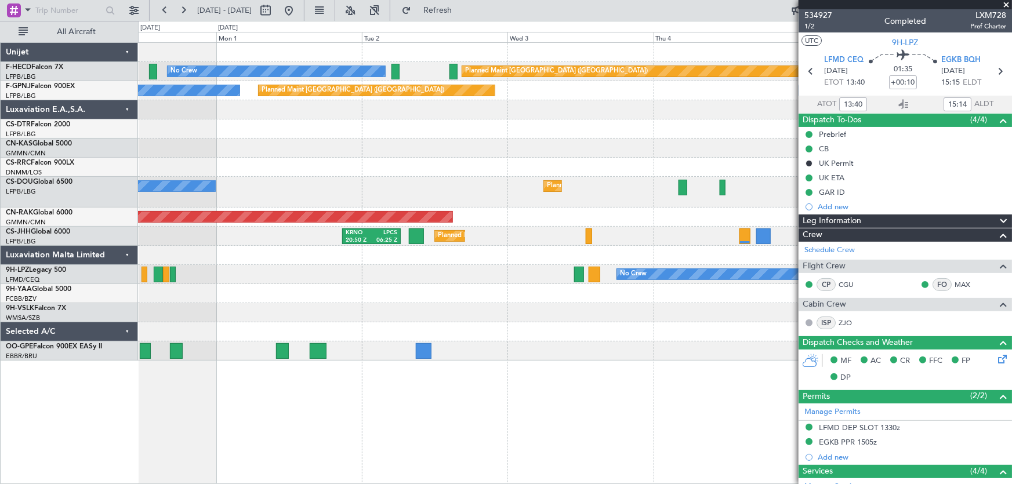
click at [267, 169] on div at bounding box center [575, 167] width 874 height 19
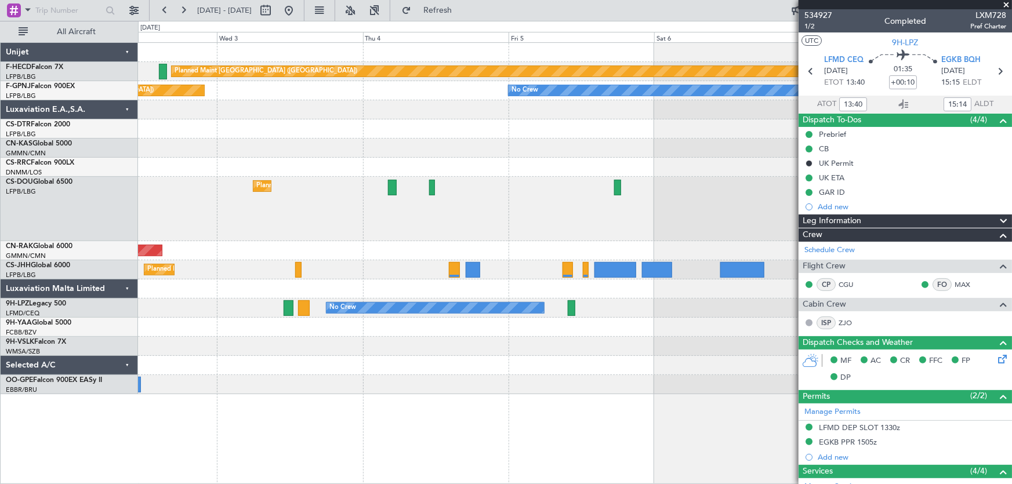
click at [212, 184] on div "Planned Maint [GEOGRAPHIC_DATA] ([GEOGRAPHIC_DATA]) No Crew Planned Maint [GEOG…" at bounding box center [575, 219] width 874 height 352
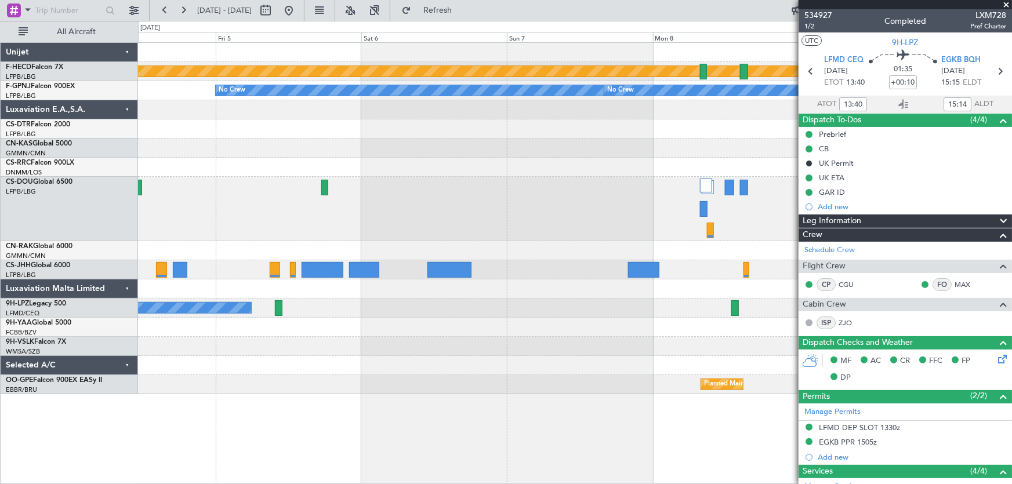
click at [285, 201] on div "Planned Maint [GEOGRAPHIC_DATA] ([GEOGRAPHIC_DATA]) Planned Maint [GEOGRAPHIC_D…" at bounding box center [575, 209] width 874 height 64
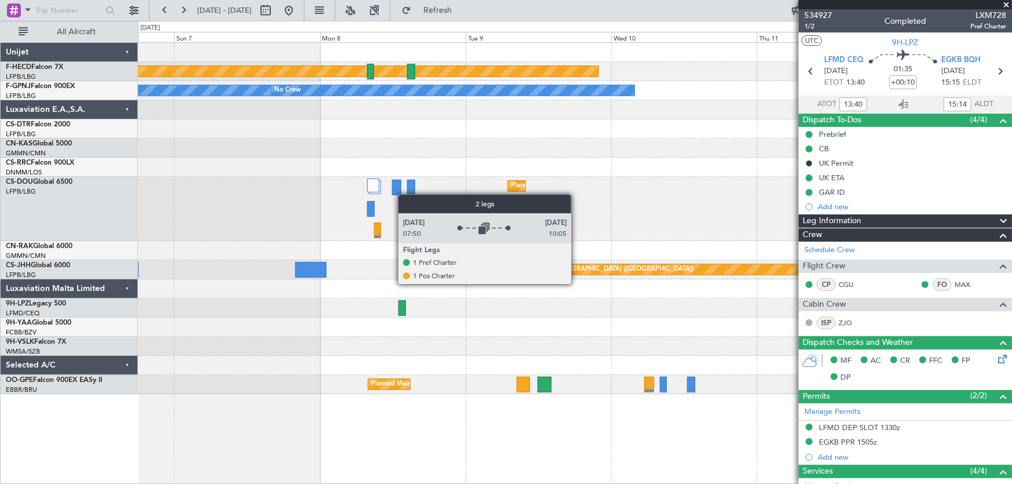
click at [373, 194] on div "Planned Maint [GEOGRAPHIC_DATA] ([GEOGRAPHIC_DATA])" at bounding box center [575, 209] width 874 height 64
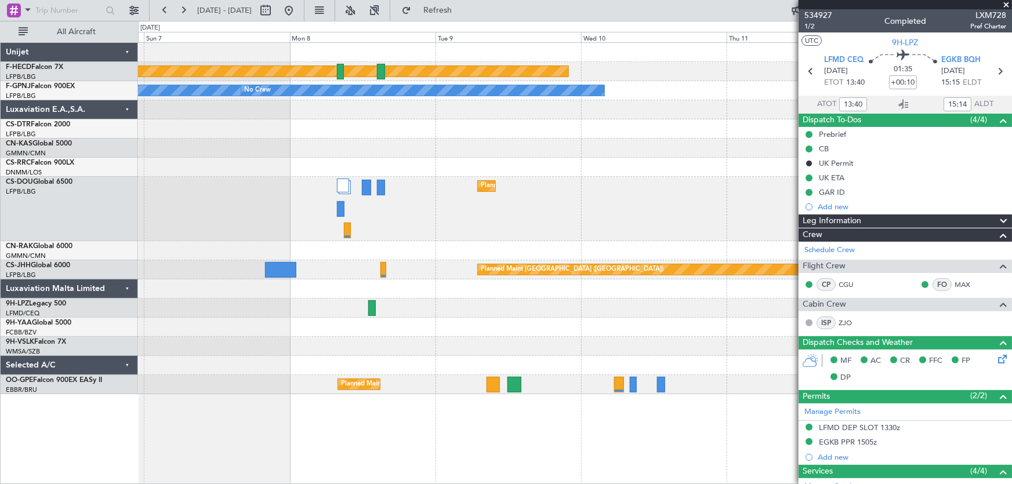
click at [347, 190] on div "Planned Maint [GEOGRAPHIC_DATA] ([GEOGRAPHIC_DATA])" at bounding box center [575, 209] width 874 height 64
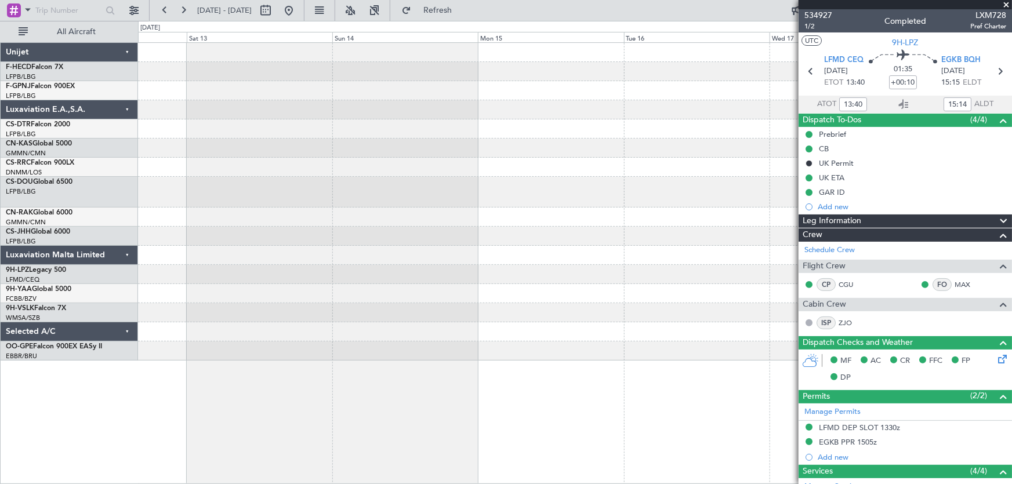
click at [328, 175] on div "Planned Maint [GEOGRAPHIC_DATA] ([GEOGRAPHIC_DATA])" at bounding box center [575, 202] width 874 height 318
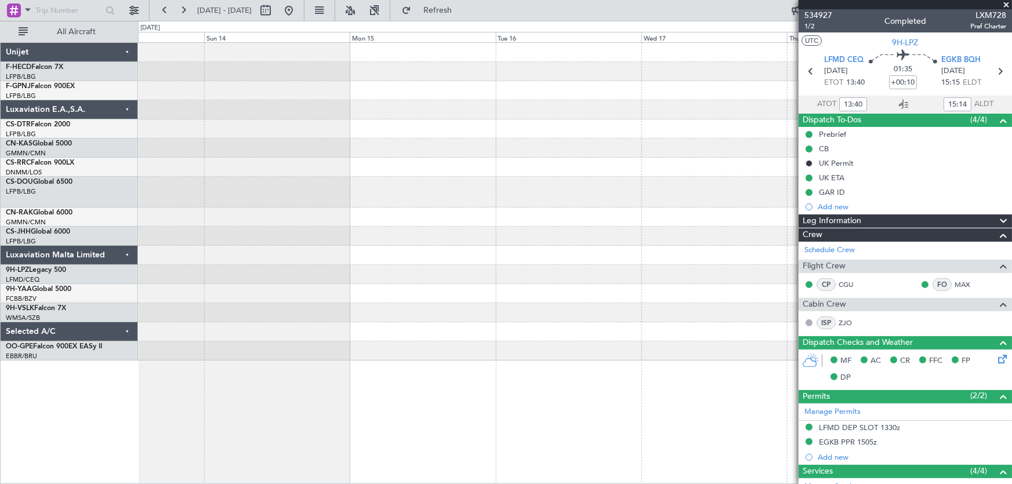
click at [338, 177] on div at bounding box center [575, 192] width 874 height 31
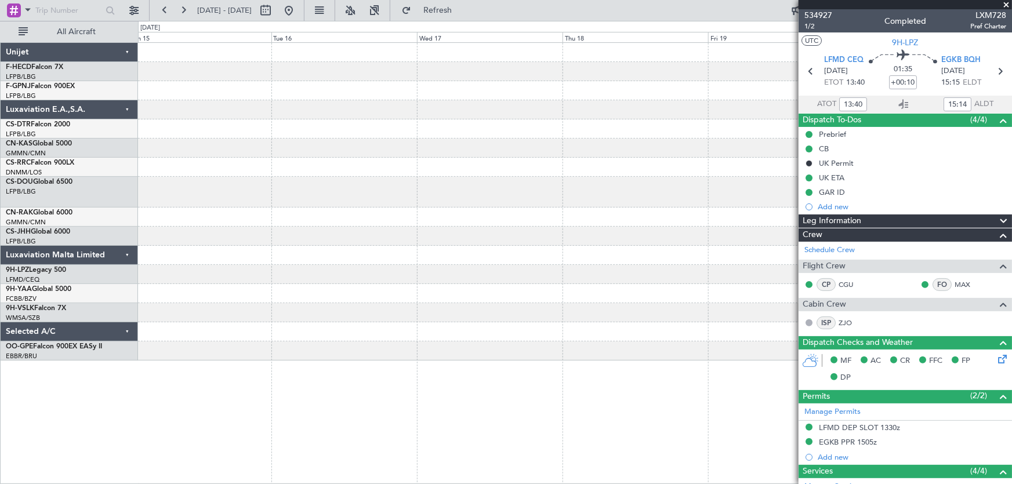
click at [366, 180] on div at bounding box center [575, 192] width 874 height 31
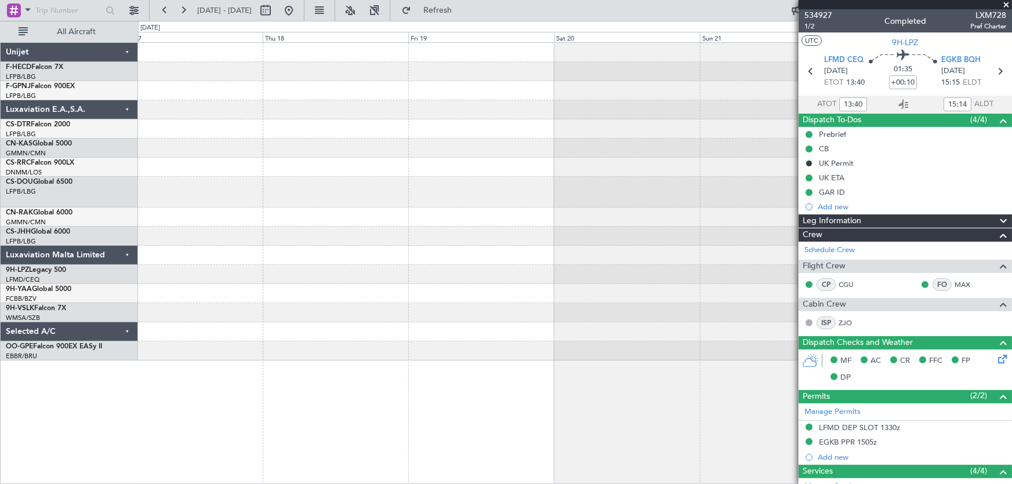
drag, startPoint x: 794, startPoint y: 269, endPoint x: 556, endPoint y: 254, distance: 237.8
click at [556, 254] on fb-app "[DATE] - [DATE] Refresh Quick Links All Aircraft Unijet F-HECD Falcon 7X LFPB/L…" at bounding box center [506, 247] width 1012 height 476
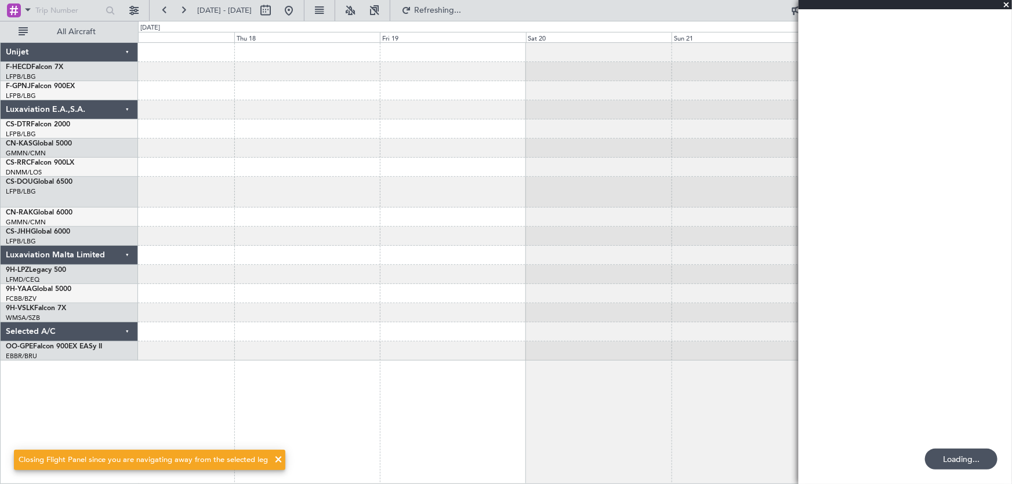
click at [306, 190] on div at bounding box center [575, 192] width 874 height 31
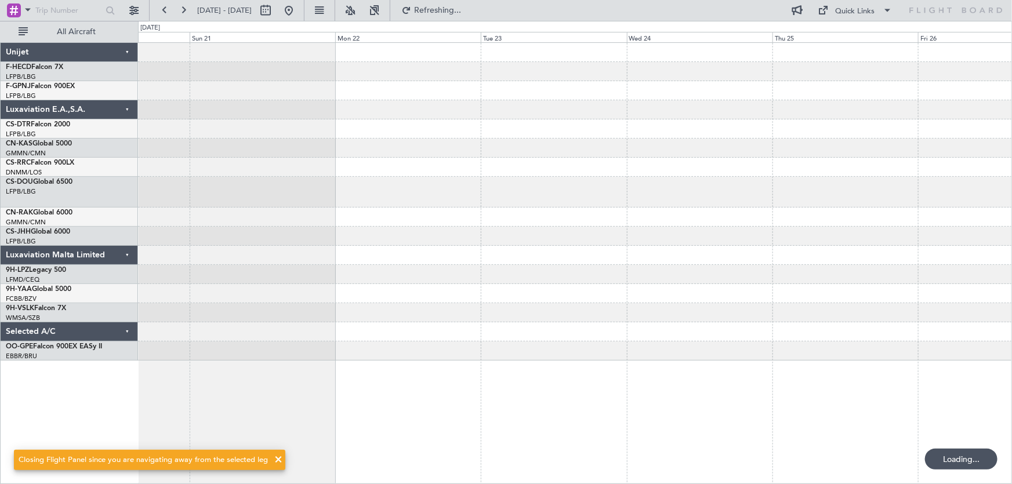
click at [321, 205] on div at bounding box center [575, 192] width 874 height 31
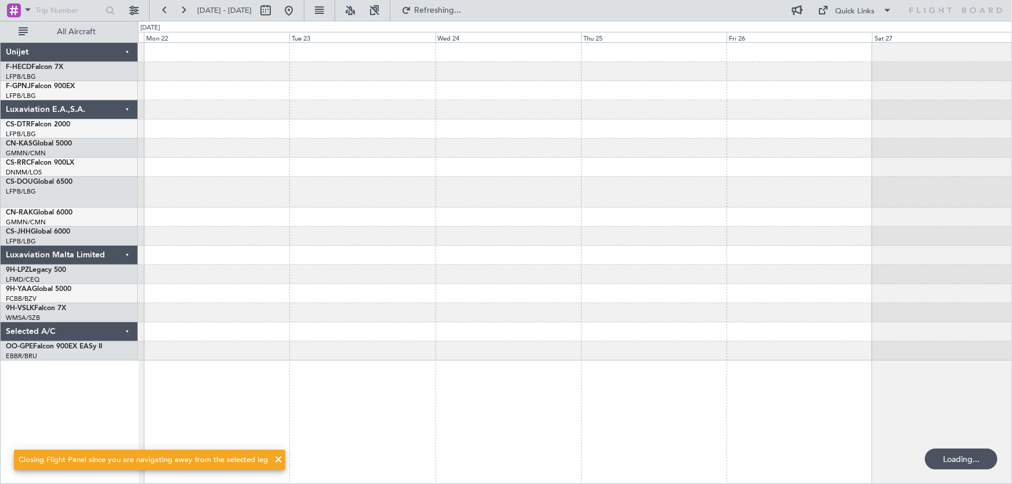
click at [350, 194] on div at bounding box center [575, 192] width 874 height 31
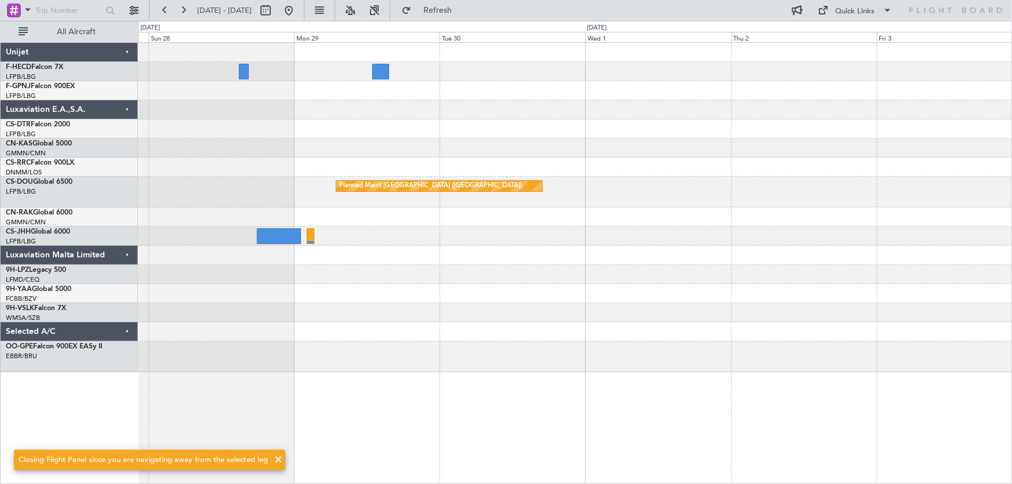
click at [397, 221] on div at bounding box center [575, 217] width 874 height 19
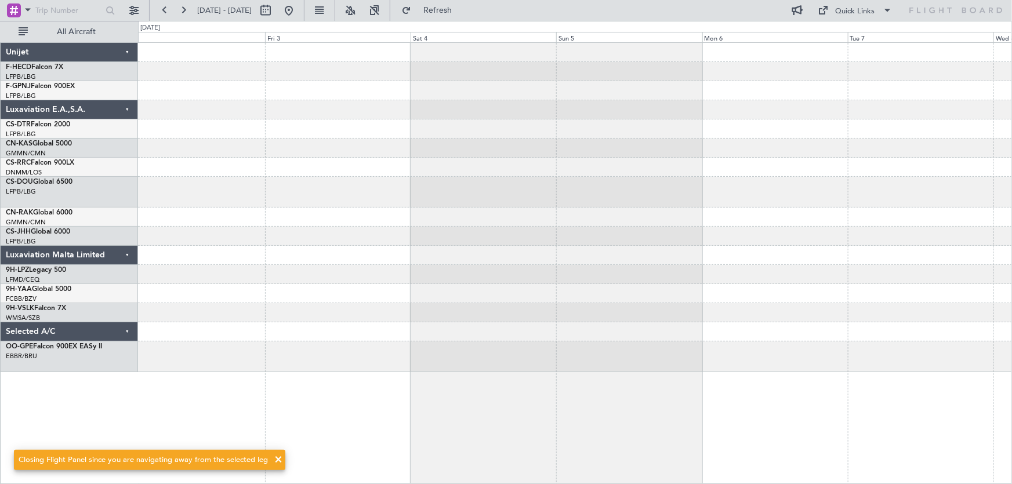
click at [440, 230] on div at bounding box center [575, 236] width 874 height 19
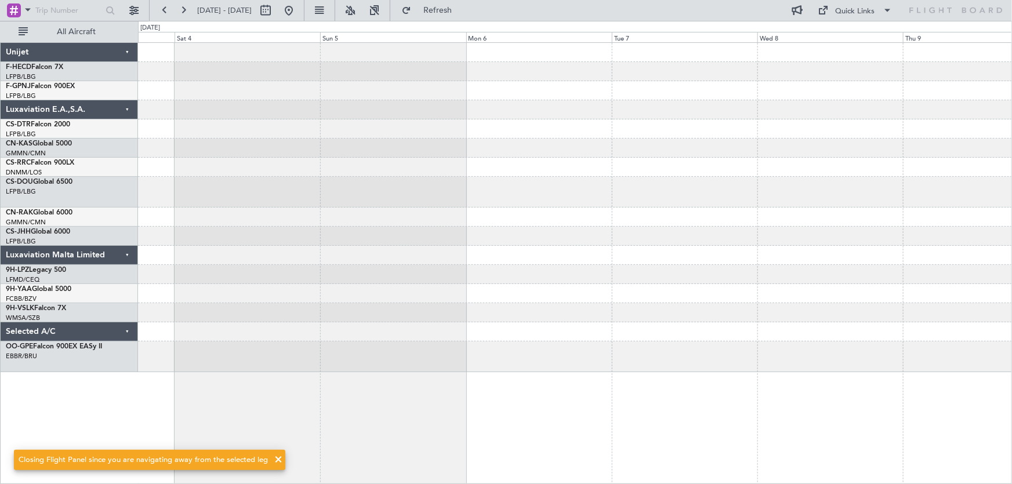
click at [485, 242] on div at bounding box center [575, 236] width 874 height 19
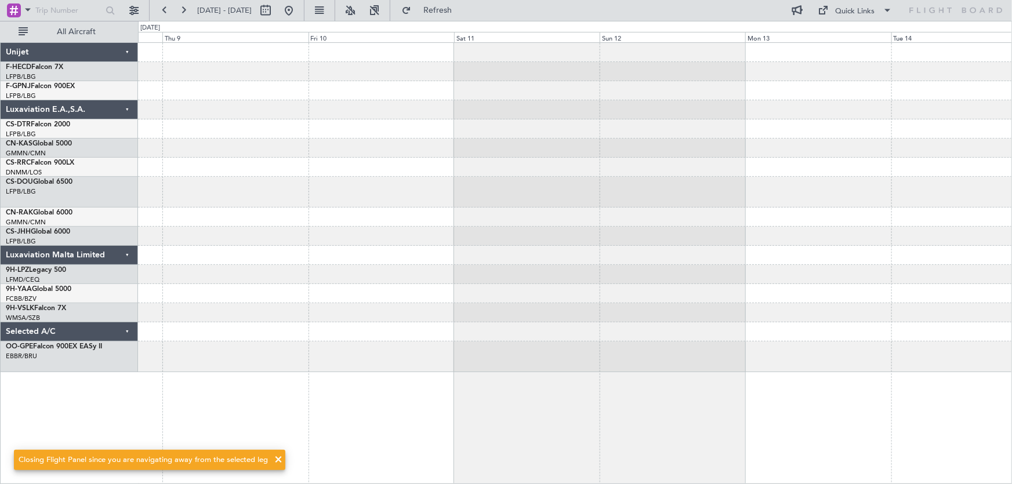
click at [450, 248] on div at bounding box center [575, 208] width 874 height 330
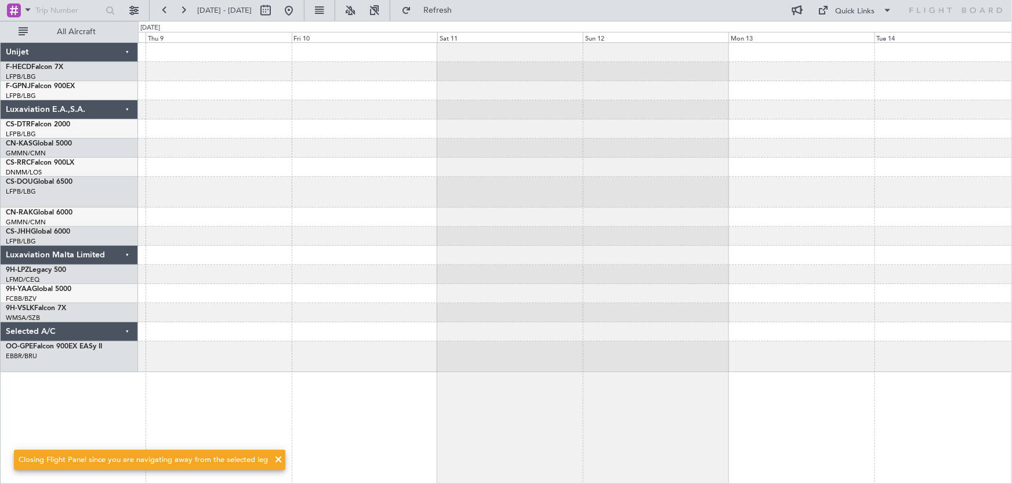
click at [509, 269] on div at bounding box center [575, 274] width 874 height 19
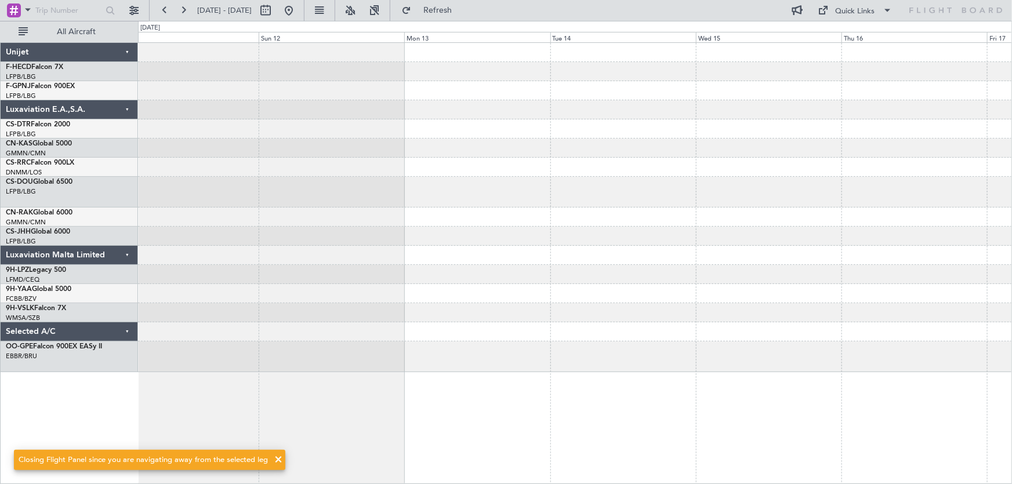
click at [555, 274] on div at bounding box center [575, 274] width 874 height 19
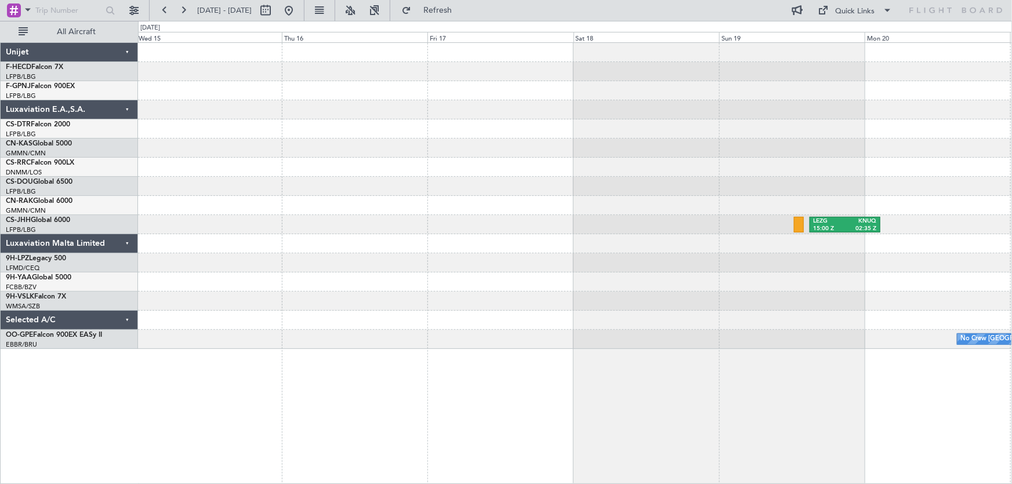
click at [615, 212] on div at bounding box center [575, 205] width 874 height 19
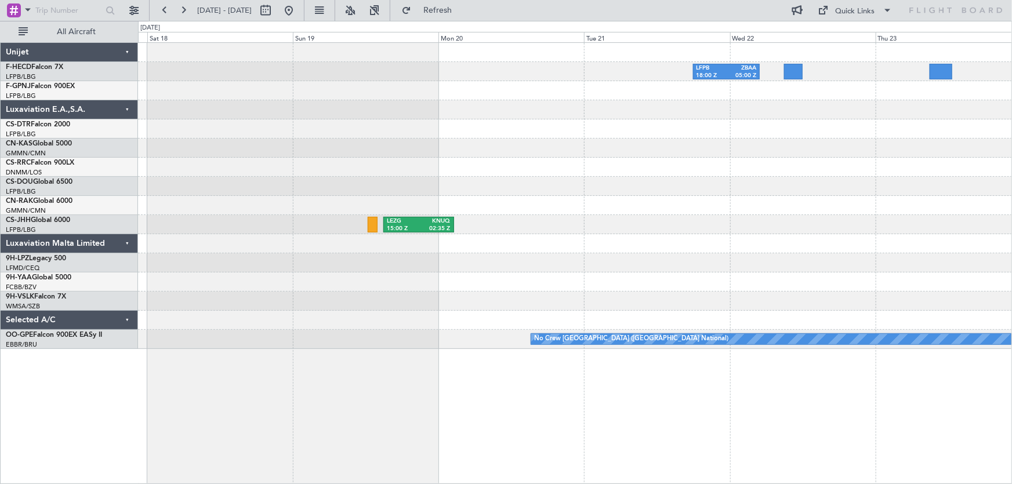
click at [446, 195] on div "LFPB 18:00 Z ZBAA 05:00 Z LEZG 15:00 Z KNUQ 02:35 Z No Crew [GEOGRAPHIC_DATA] (…" at bounding box center [575, 196] width 874 height 306
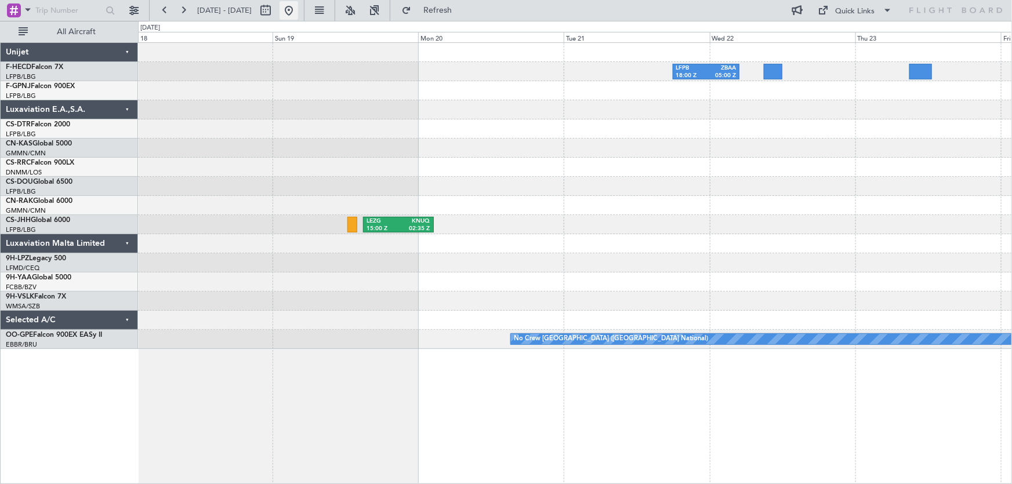
click at [298, 11] on button at bounding box center [289, 10] width 19 height 19
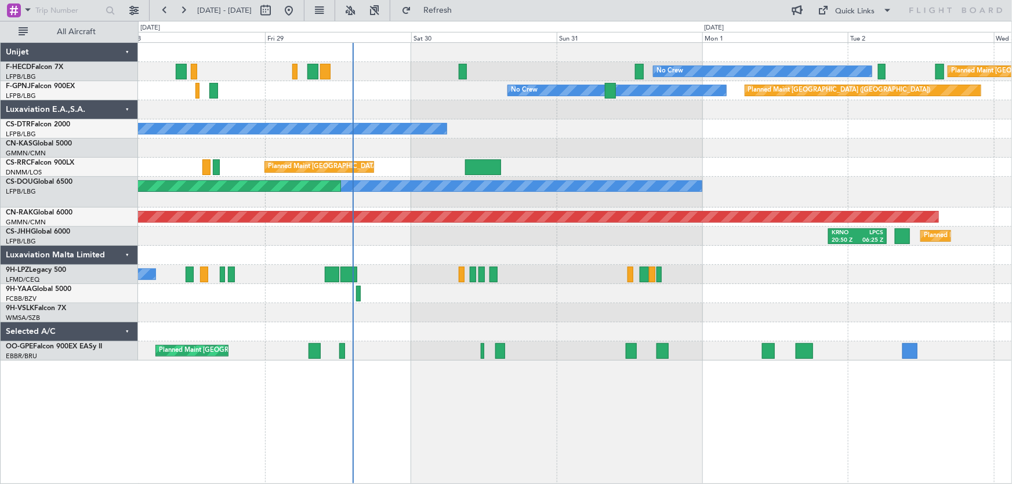
click at [388, 158] on div "No Crew Planned Maint [GEOGRAPHIC_DATA] ([GEOGRAPHIC_DATA]) SBBR 23:17 Z LFMN 0…" at bounding box center [575, 202] width 874 height 318
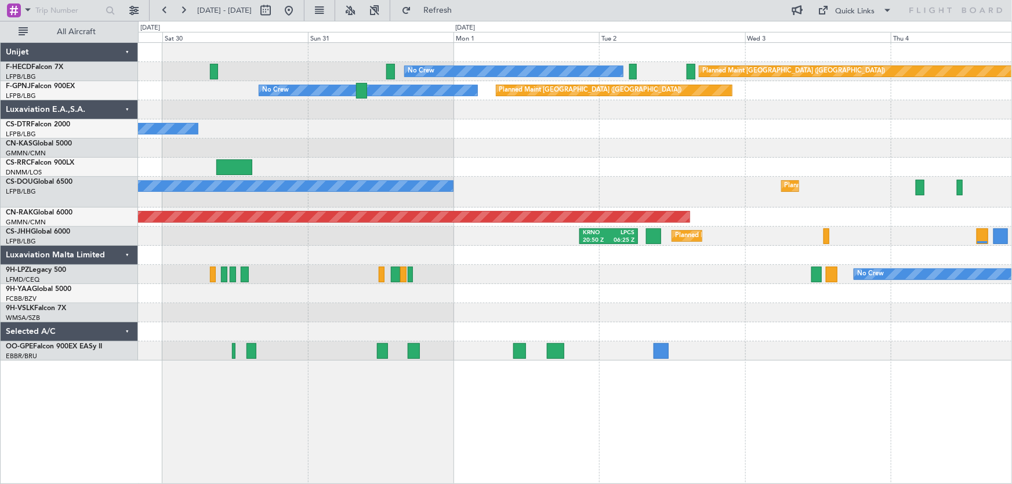
click at [345, 145] on div "No Crew Planned Maint [GEOGRAPHIC_DATA] ([GEOGRAPHIC_DATA]) No Crew Planned Mai…" at bounding box center [575, 202] width 874 height 318
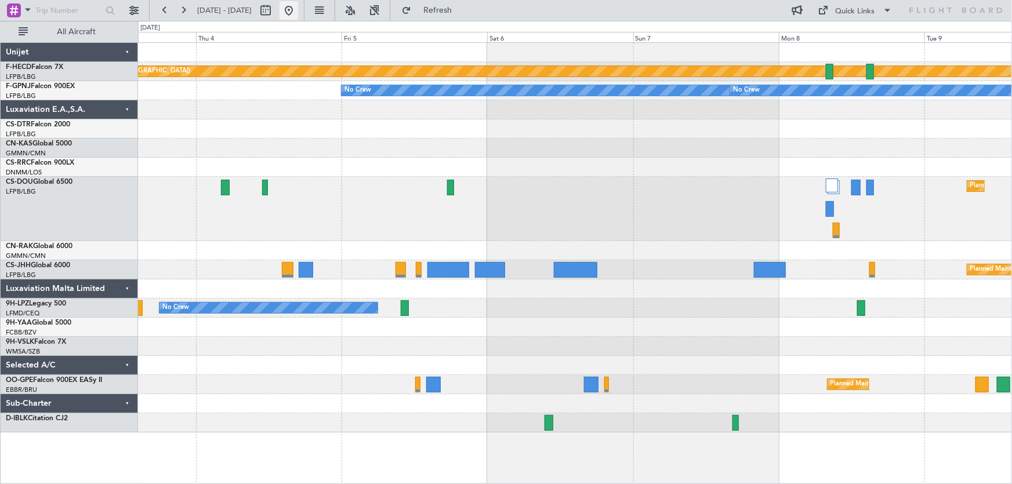
click at [298, 10] on button at bounding box center [289, 10] width 19 height 19
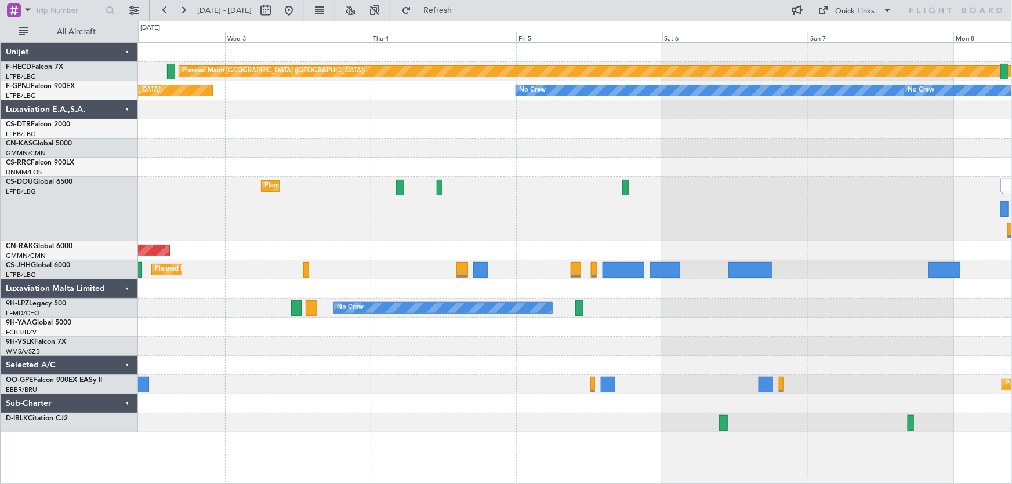
click at [436, 185] on div "Planned Maint [GEOGRAPHIC_DATA] ([GEOGRAPHIC_DATA]) Planned Maint [GEOGRAPHIC_D…" at bounding box center [575, 209] width 874 height 64
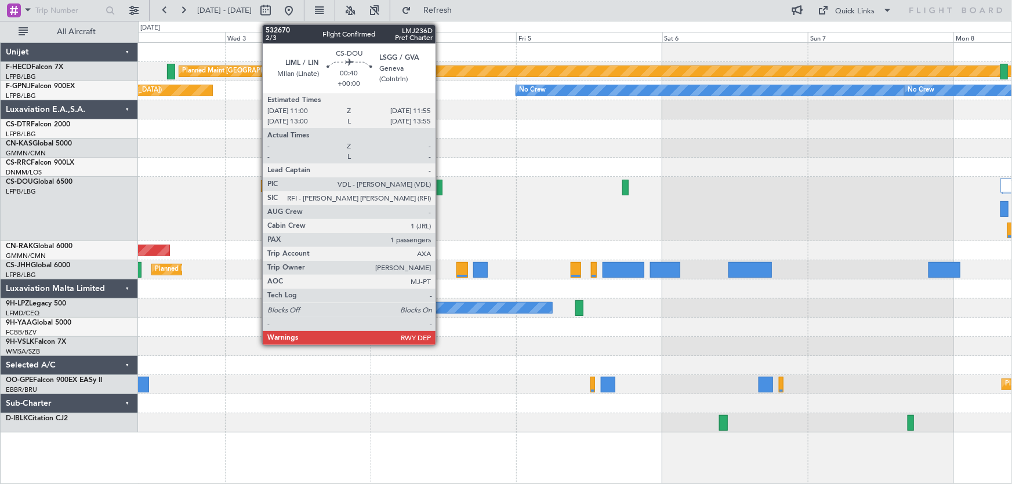
click at [441, 186] on div at bounding box center [440, 188] width 6 height 16
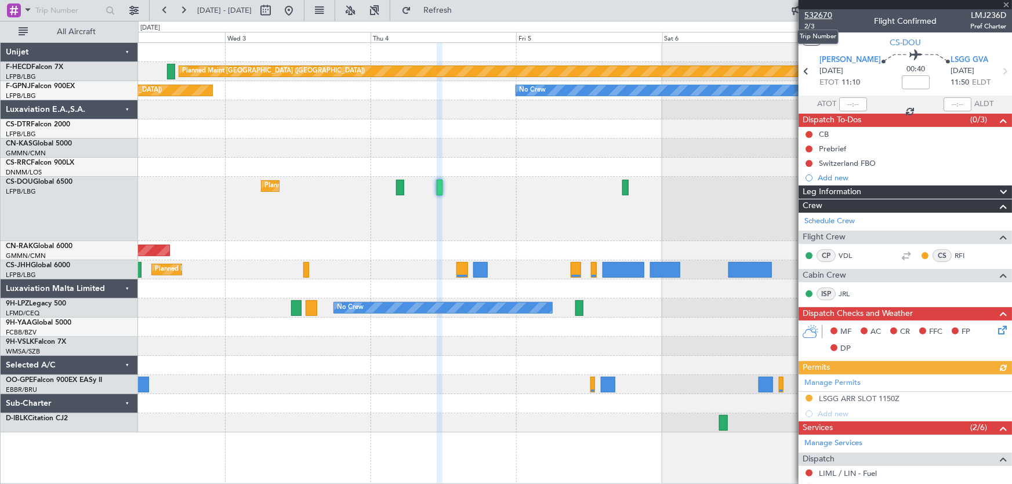
click at [821, 17] on span "532670" at bounding box center [819, 15] width 28 height 12
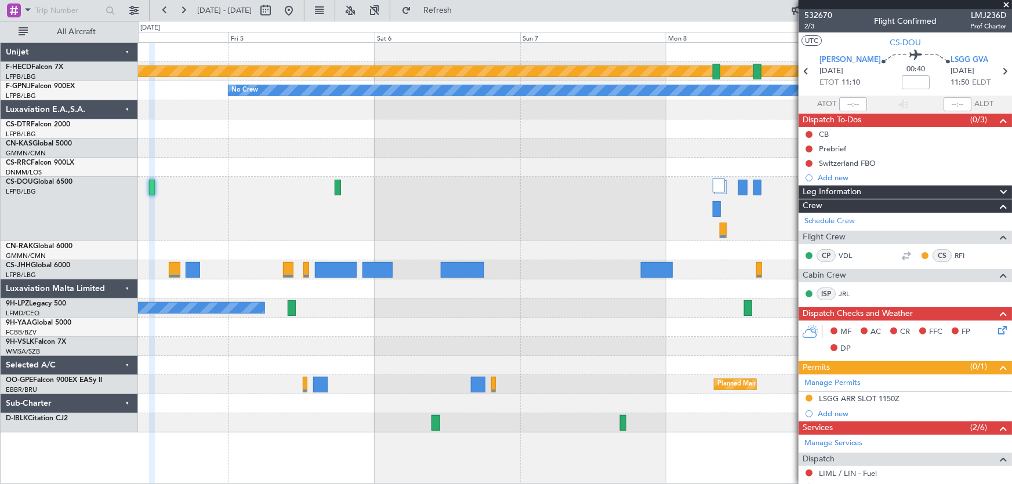
click at [262, 155] on div at bounding box center [575, 148] width 874 height 19
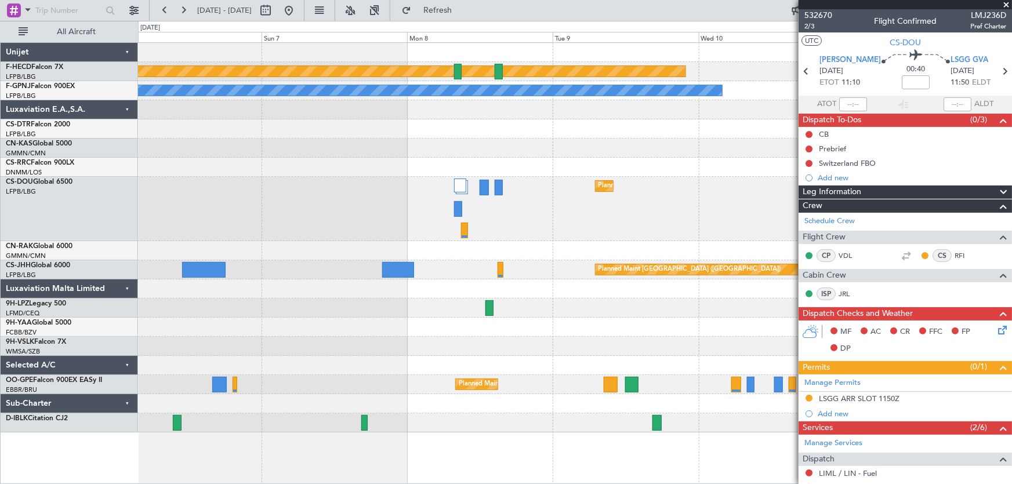
click at [314, 205] on div "Planned Maint [GEOGRAPHIC_DATA] ([GEOGRAPHIC_DATA])" at bounding box center [575, 209] width 874 height 64
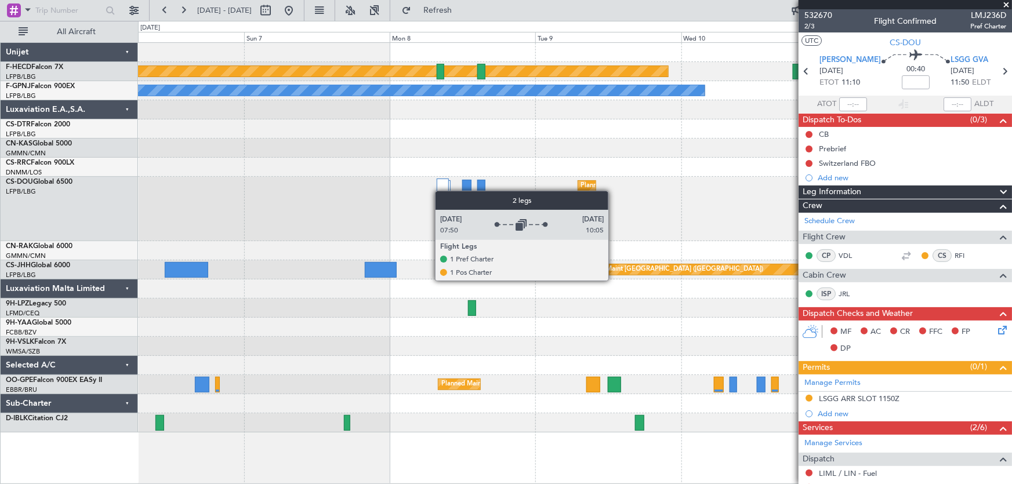
click at [441, 191] on div at bounding box center [443, 186] width 12 height 14
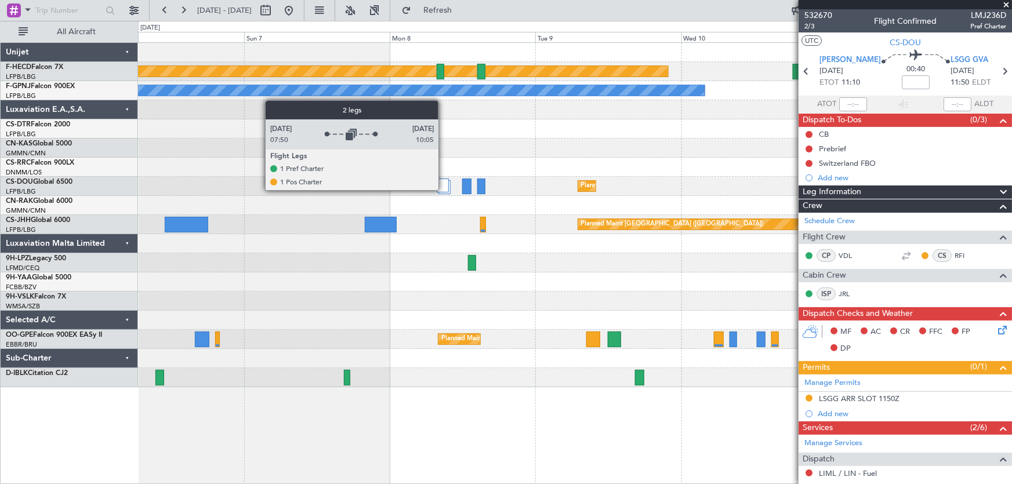
click at [444, 190] on div at bounding box center [443, 186] width 12 height 14
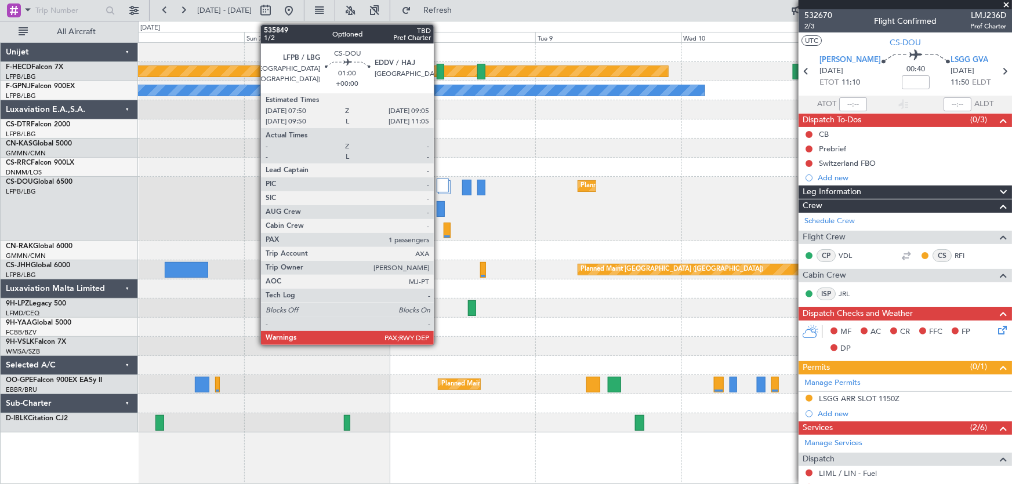
click at [439, 212] on div at bounding box center [441, 209] width 8 height 16
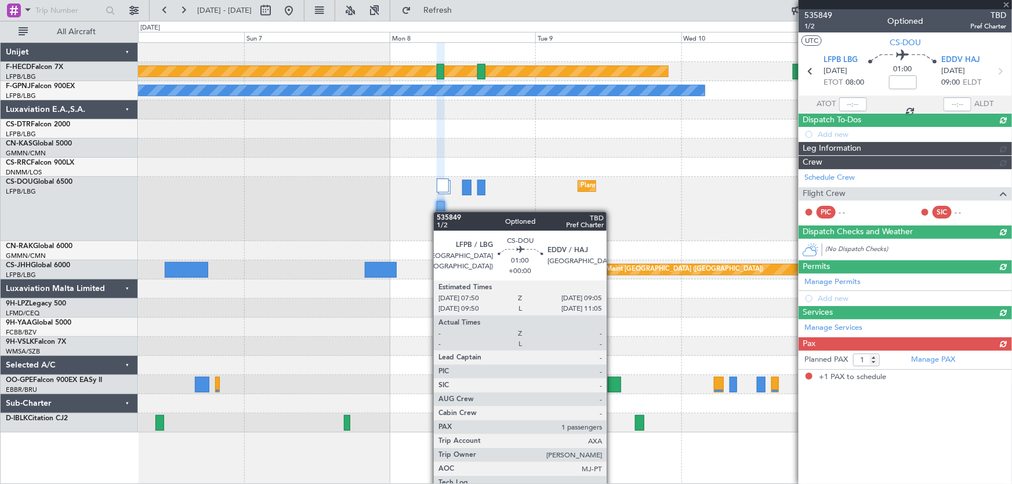
click at [439, 212] on div at bounding box center [441, 209] width 8 height 16
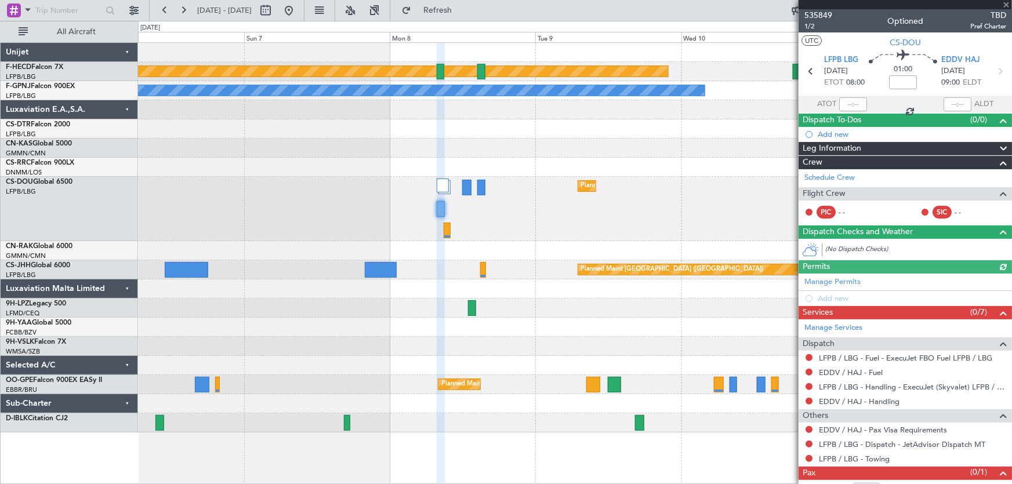
click at [439, 212] on div at bounding box center [441, 209] width 8 height 16
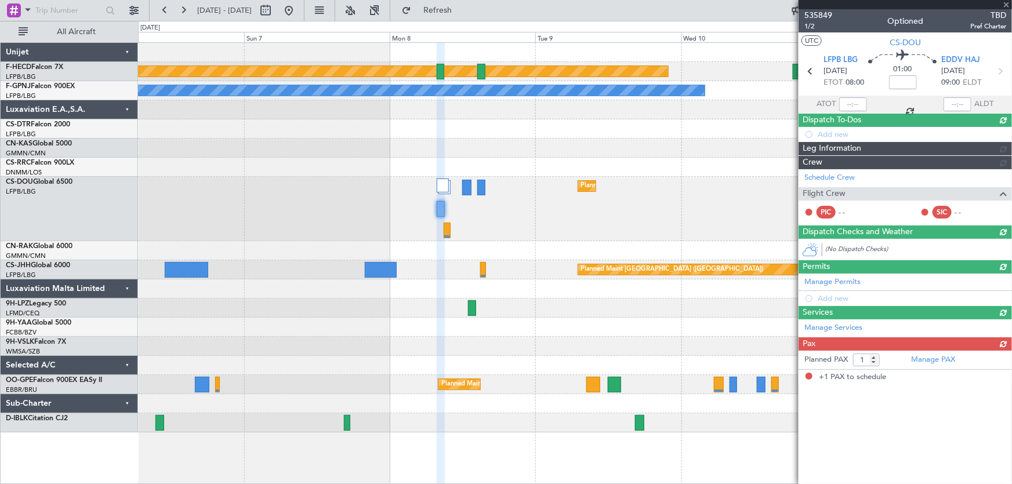
click at [439, 212] on div at bounding box center [441, 209] width 8 height 16
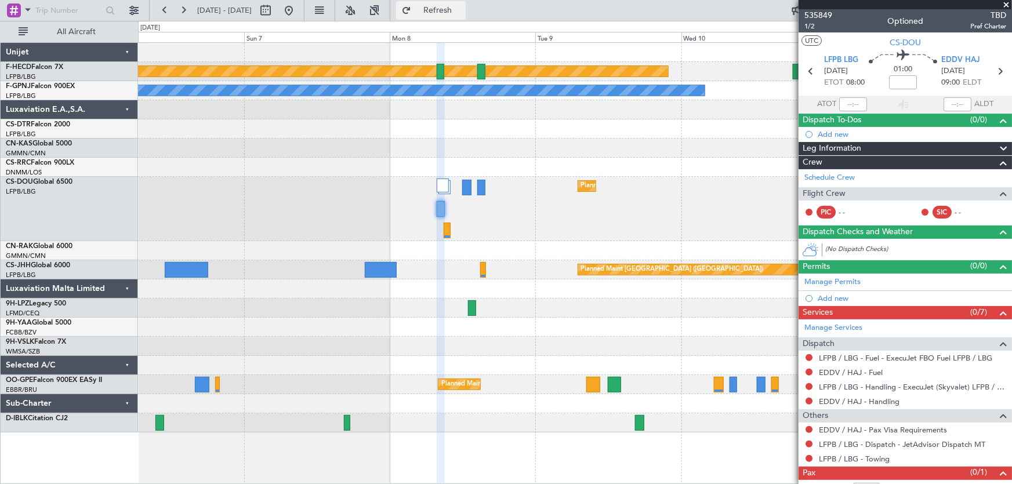
click at [462, 15] on span "Refresh" at bounding box center [438, 10] width 49 height 8
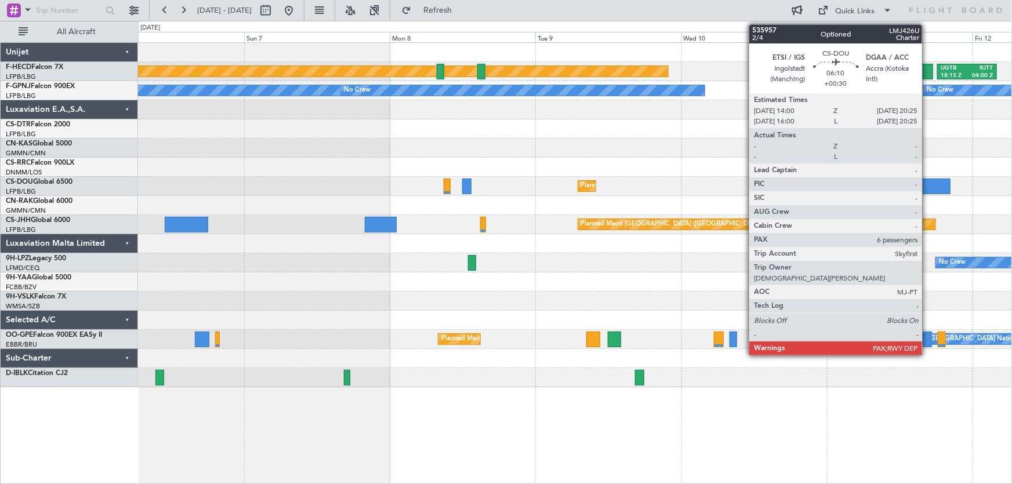
click at [929, 189] on div at bounding box center [931, 187] width 39 height 16
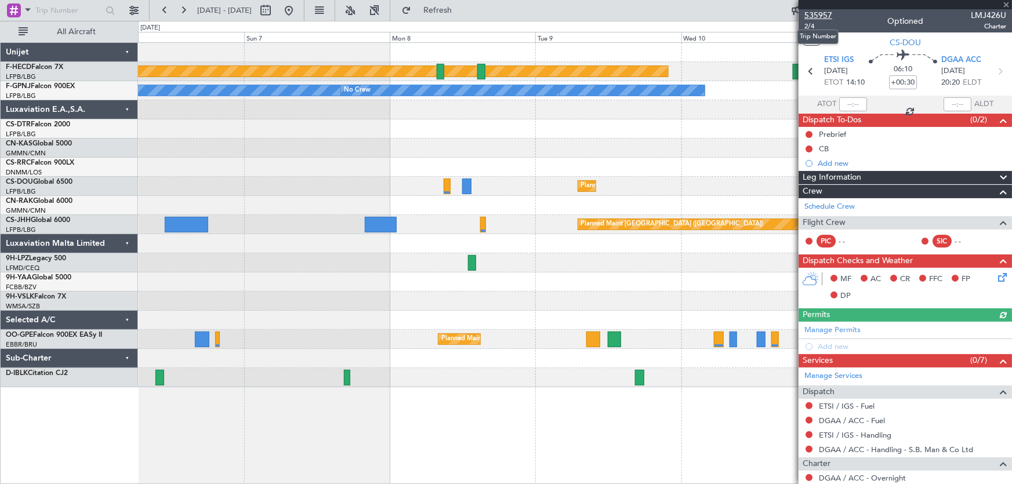
click at [824, 16] on span "535957" at bounding box center [819, 15] width 28 height 12
click at [298, 10] on button at bounding box center [289, 10] width 19 height 19
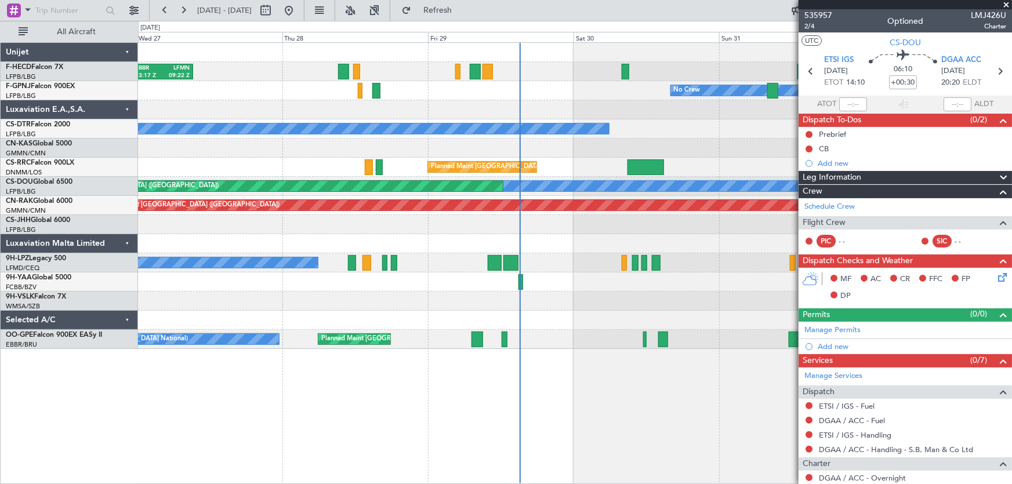
click at [529, 241] on div "No Crew SBBR 23:17 Z LFMN 09:22 Z Planned Maint [GEOGRAPHIC_DATA] ([GEOGRAPHIC_…" at bounding box center [575, 196] width 874 height 306
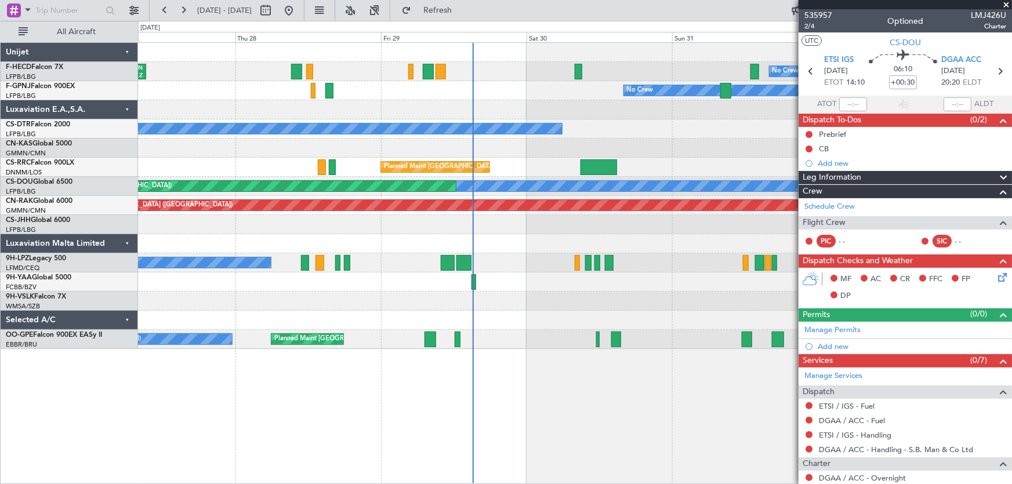
click at [519, 298] on div at bounding box center [575, 301] width 874 height 19
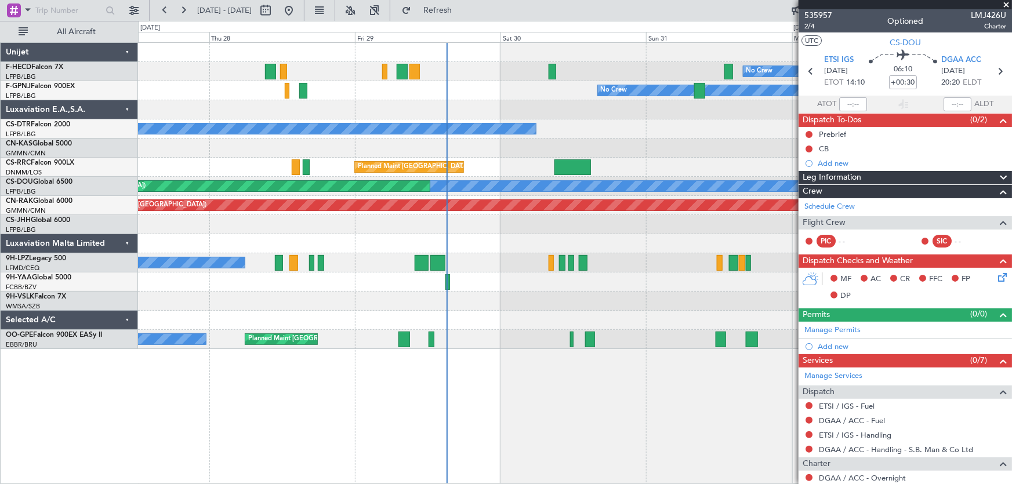
click at [292, 399] on div "No Crew SBBR 23:17 Z LFMN 09:22 Z Planned Maint [GEOGRAPHIC_DATA] ([GEOGRAPHIC_…" at bounding box center [575, 263] width 875 height 442
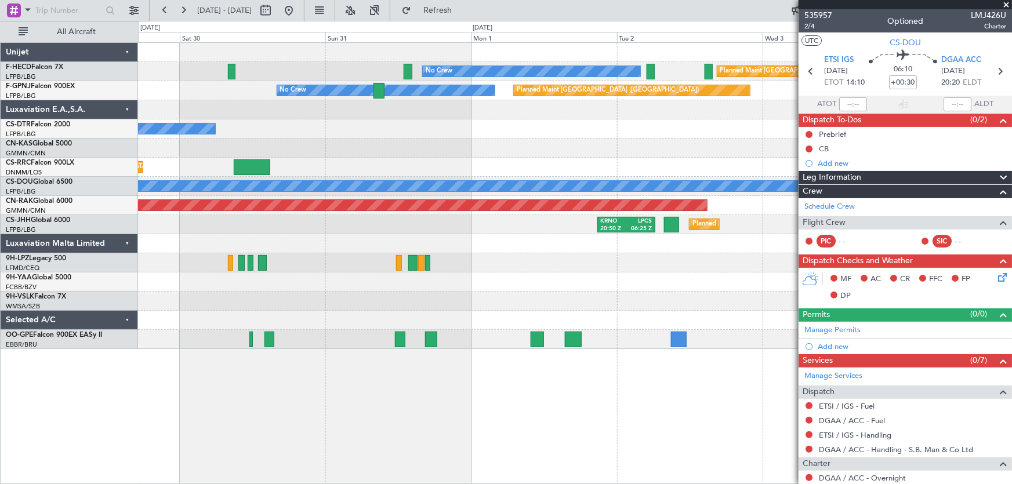
click at [405, 356] on div "No Crew Planned Maint [GEOGRAPHIC_DATA] ([GEOGRAPHIC_DATA]) Planned Maint [GEOG…" at bounding box center [575, 263] width 875 height 442
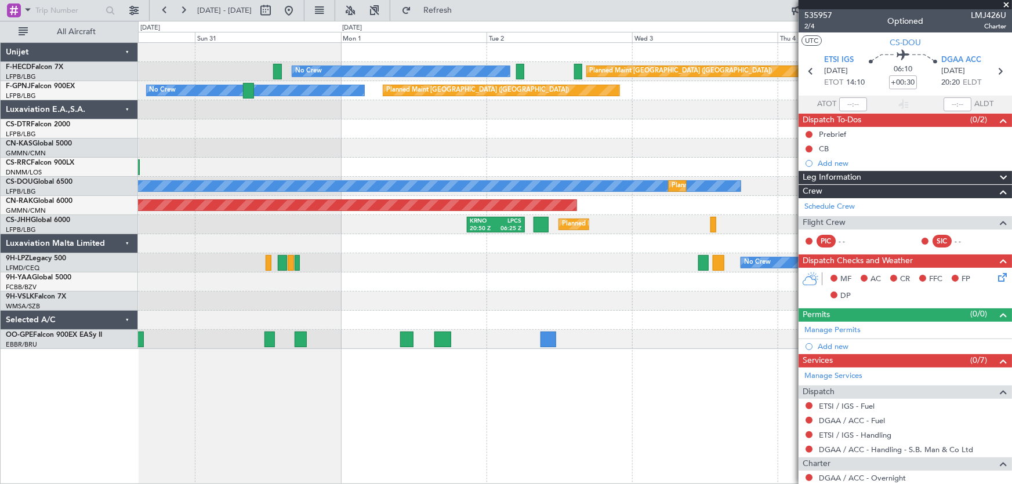
click at [375, 332] on div "No Crew Planned Maint [GEOGRAPHIC_DATA] ([GEOGRAPHIC_DATA]) Planned Maint [GEOG…" at bounding box center [575, 196] width 874 height 306
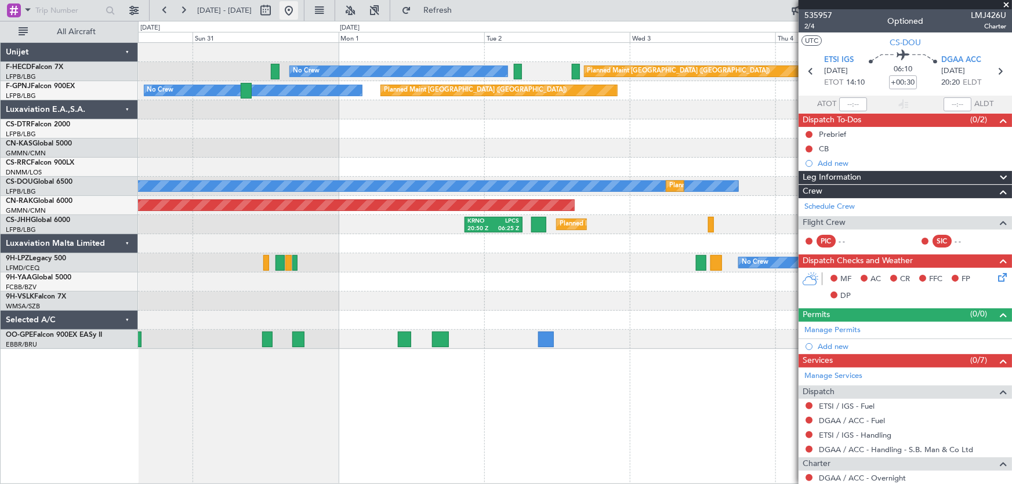
click at [298, 13] on button at bounding box center [289, 10] width 19 height 19
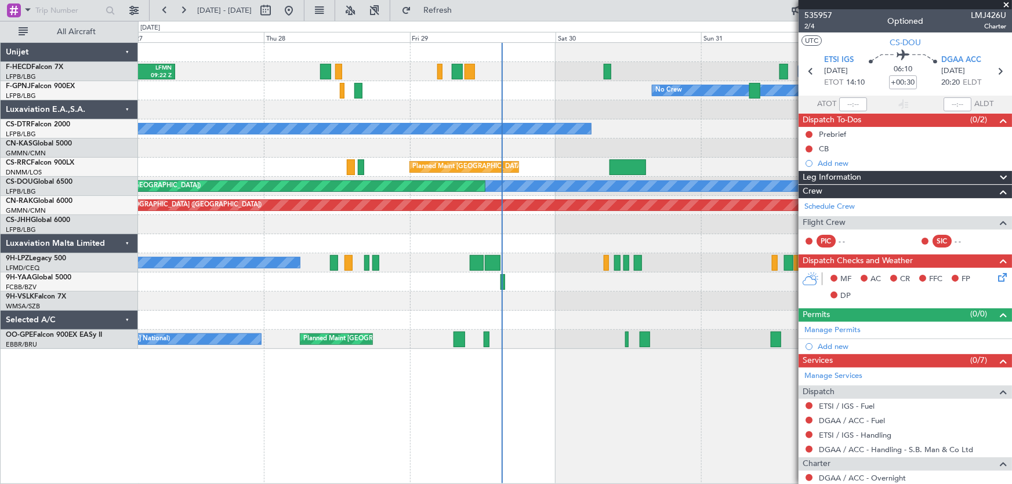
click at [219, 220] on div "No Crew SBBR 23:17 Z LFMN 09:22 Z Planned Maint [GEOGRAPHIC_DATA] ([GEOGRAPHIC_…" at bounding box center [575, 196] width 874 height 306
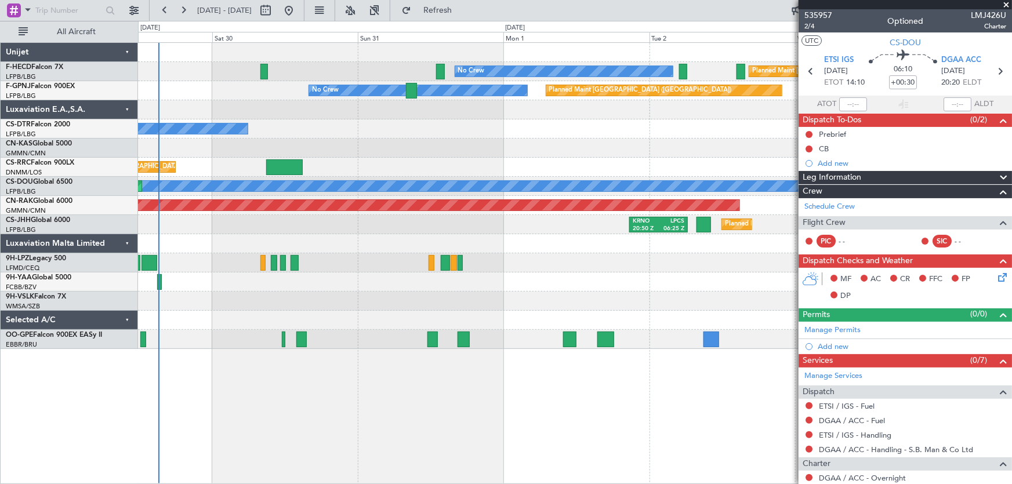
click at [255, 240] on div "No Crew Planned Maint [GEOGRAPHIC_DATA] ([GEOGRAPHIC_DATA]) Planned Maint [GEOG…" at bounding box center [575, 196] width 874 height 306
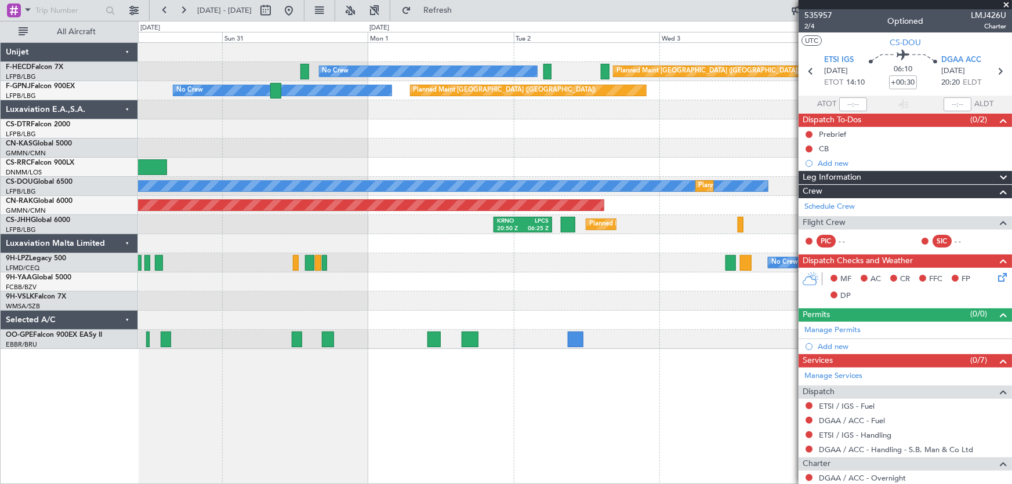
click at [357, 262] on div "No Crew" at bounding box center [575, 263] width 874 height 19
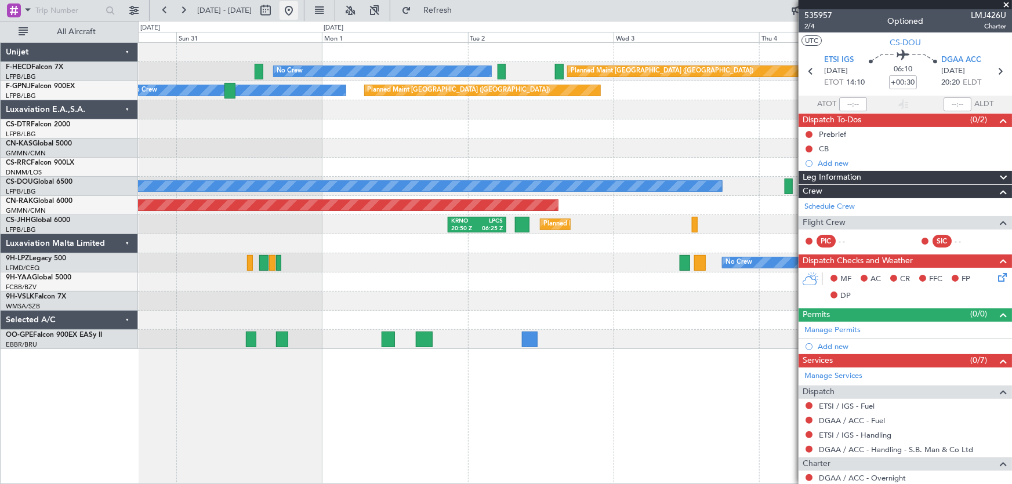
click at [298, 14] on button at bounding box center [289, 10] width 19 height 19
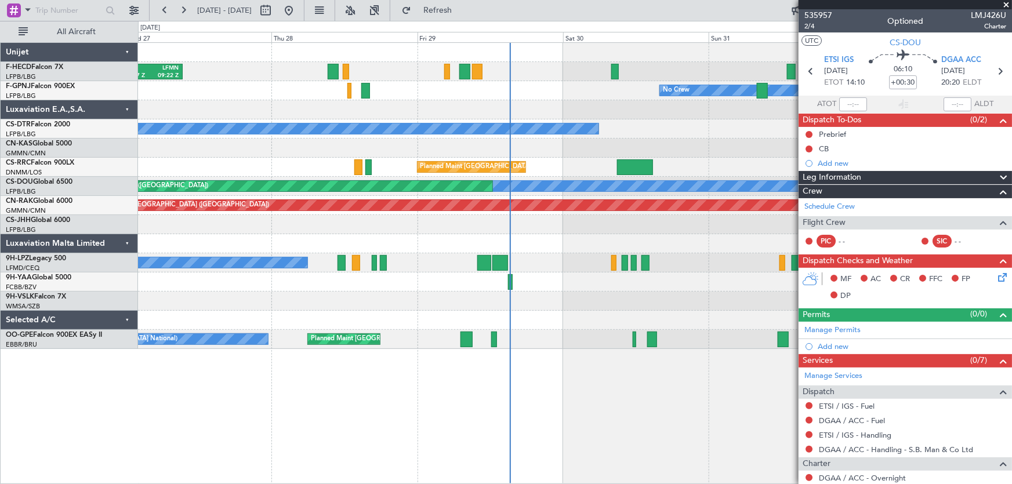
click at [570, 223] on div "No Crew SBBR 23:17 Z LFMN 09:22 Z Planned Maint [GEOGRAPHIC_DATA] ([GEOGRAPHIC_…" at bounding box center [575, 196] width 874 height 306
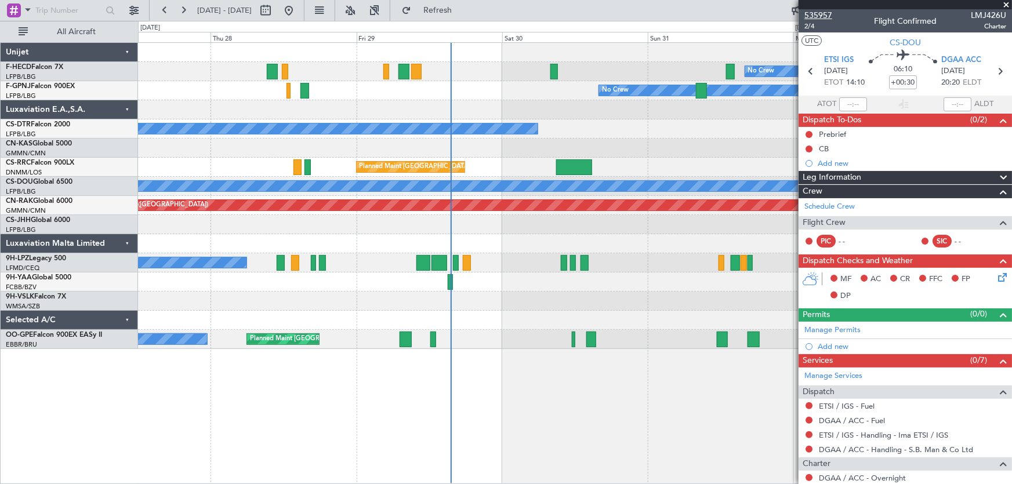
click at [820, 17] on span "535957" at bounding box center [819, 15] width 28 height 12
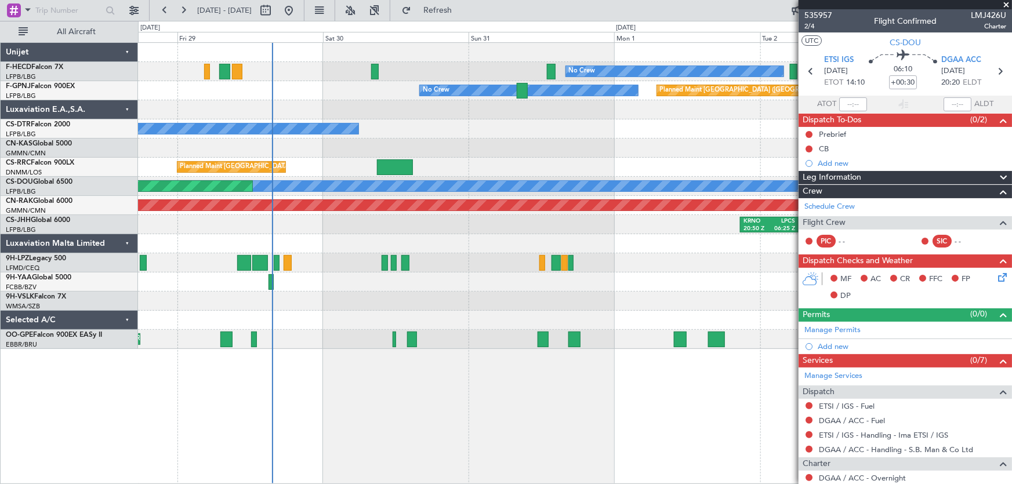
click at [482, 177] on div "No Crew Planned Maint [GEOGRAPHIC_DATA] ([GEOGRAPHIC_DATA]) SBBR 23:17 Z LFMN 0…" at bounding box center [575, 196] width 874 height 306
click at [458, 264] on div "No Crew No Crew" at bounding box center [575, 263] width 874 height 19
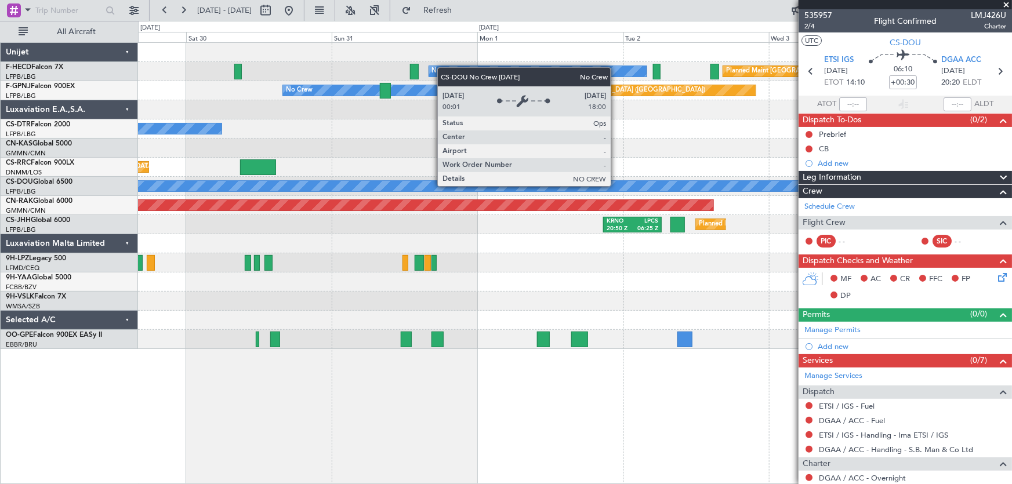
click at [274, 218] on div "No Crew Planned Maint [GEOGRAPHIC_DATA] ([GEOGRAPHIC_DATA]) Planned Maint [GEOG…" at bounding box center [575, 196] width 874 height 306
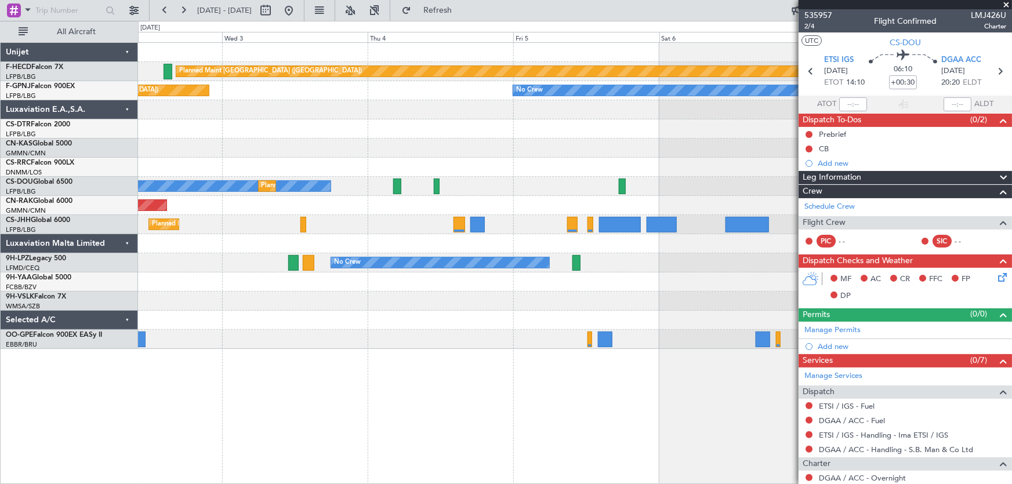
click at [321, 251] on div at bounding box center [575, 243] width 874 height 19
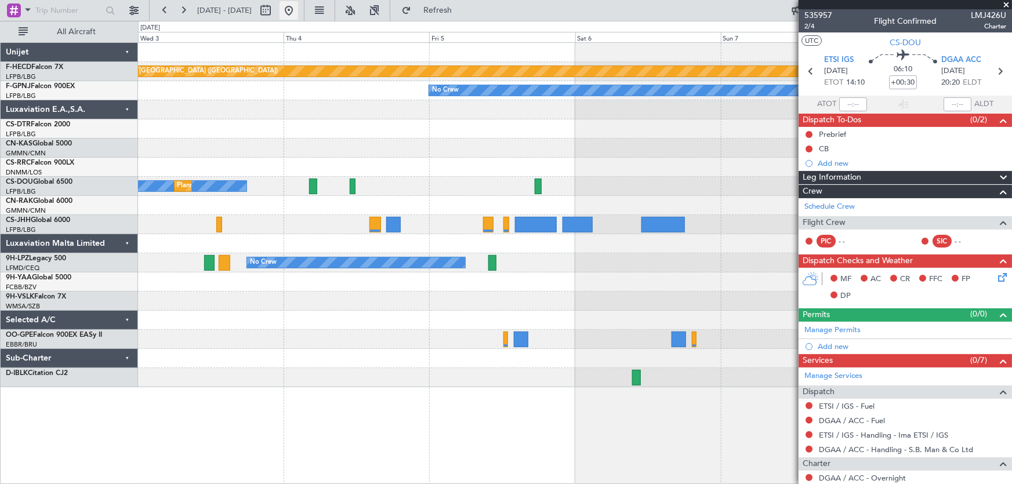
click at [298, 12] on button at bounding box center [289, 10] width 19 height 19
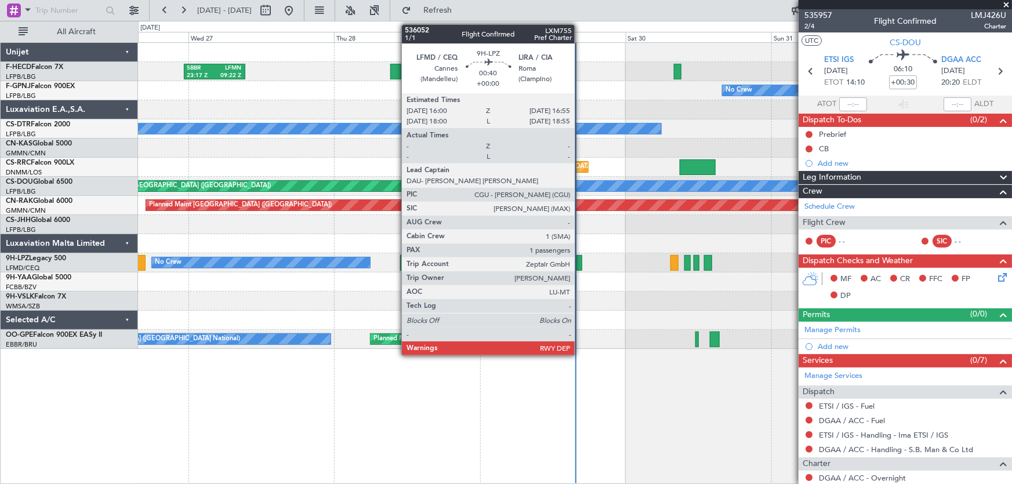
click at [580, 264] on div at bounding box center [580, 263] width 6 height 16
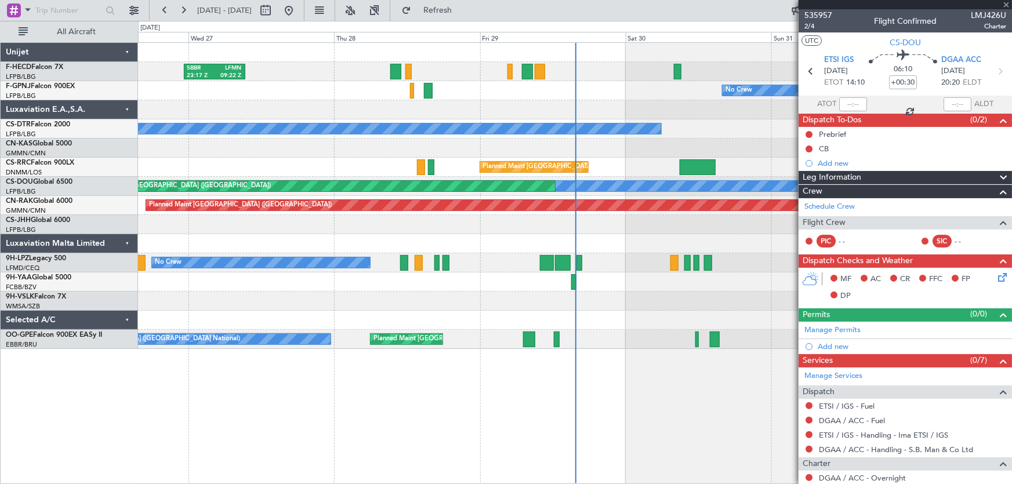
type input "1"
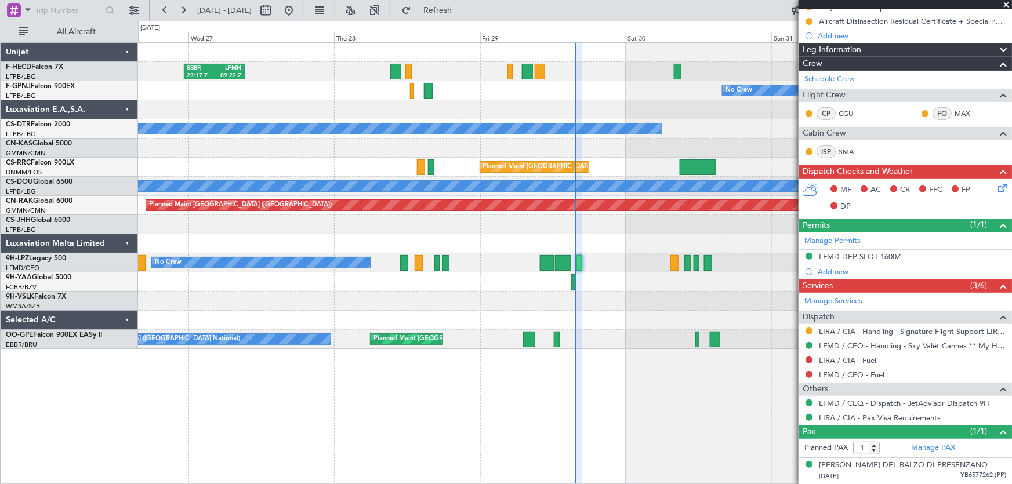
scroll to position [180, 0]
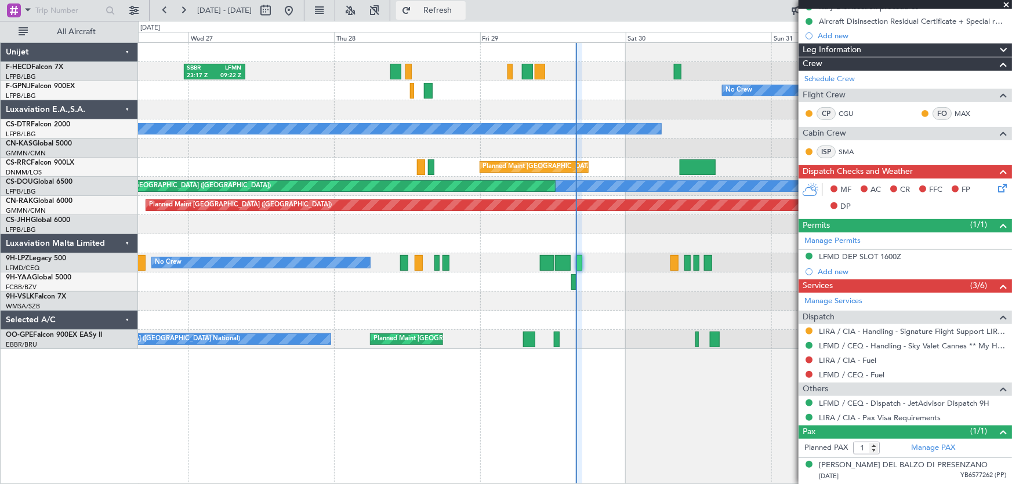
click at [462, 10] on span "Refresh" at bounding box center [438, 10] width 49 height 8
click at [462, 10] on span "Refreshing..." at bounding box center [438, 10] width 49 height 8
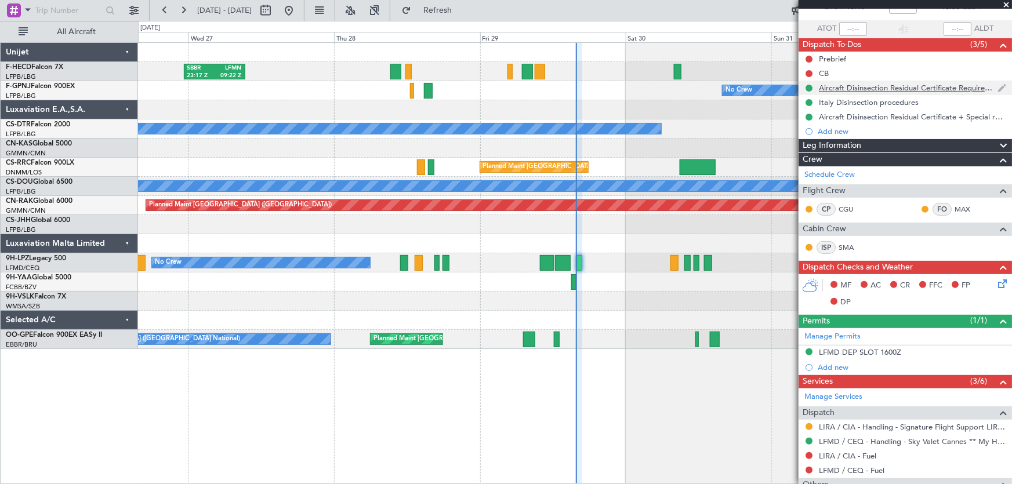
scroll to position [0, 0]
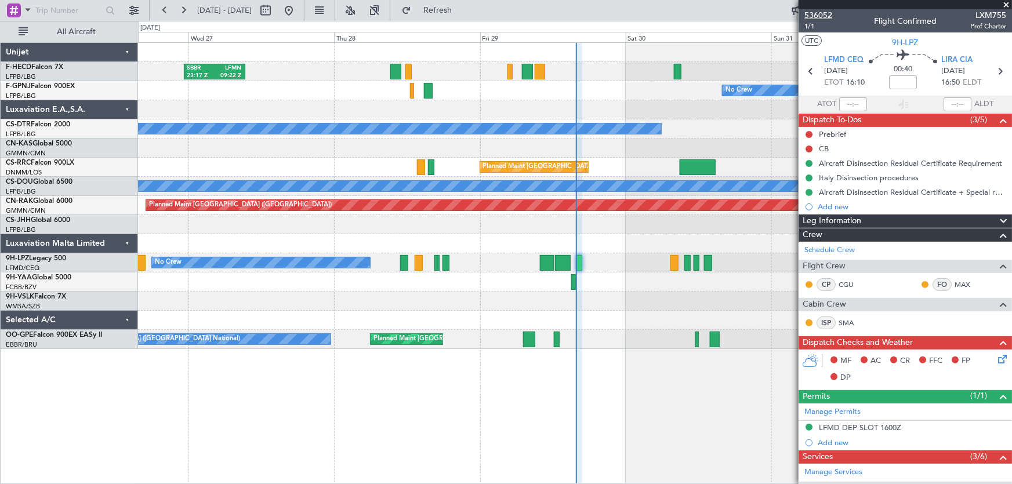
click at [817, 10] on span "536052" at bounding box center [819, 15] width 28 height 12
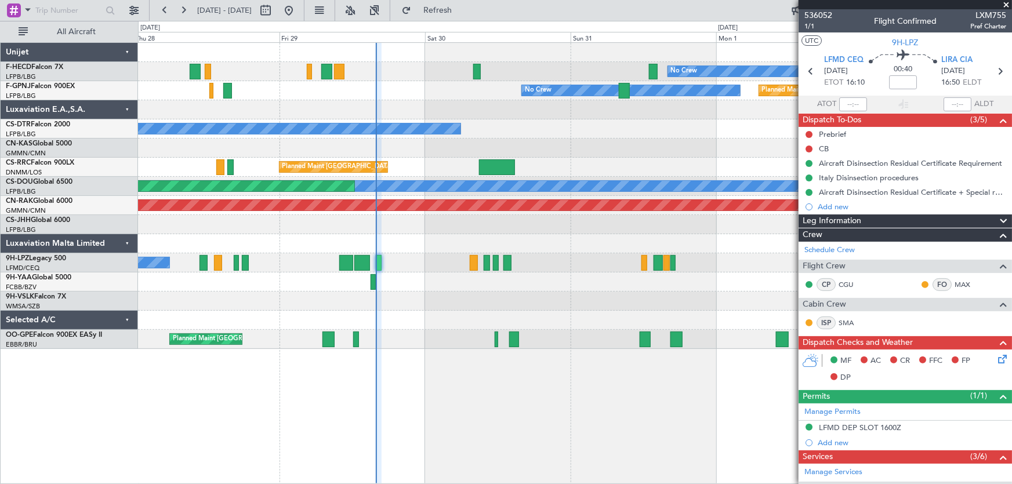
click at [353, 119] on div "No Crew Planned Maint [GEOGRAPHIC_DATA] ([GEOGRAPHIC_DATA]) SBBR 23:17 Z LFMN 0…" at bounding box center [575, 196] width 874 height 306
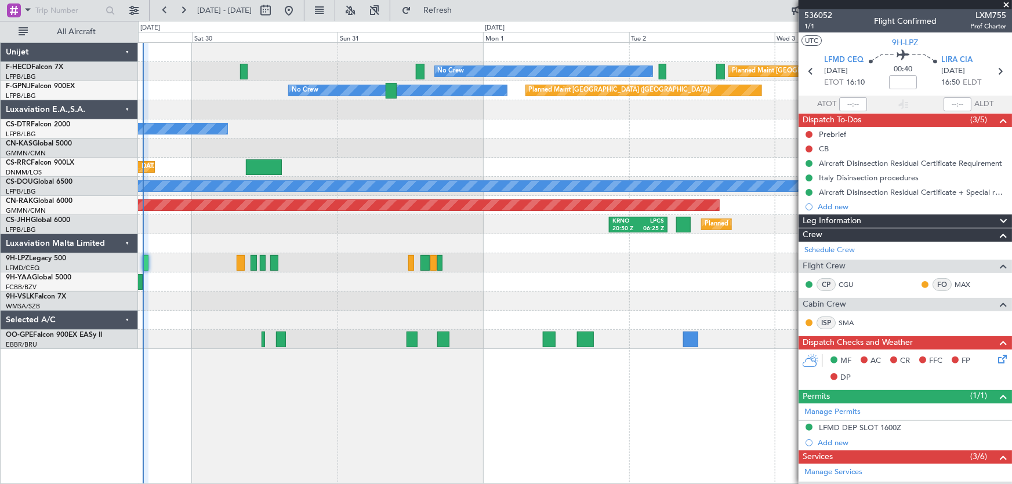
click at [328, 172] on div "Planned Maint [GEOGRAPHIC_DATA] ([GEOGRAPHIC_DATA])" at bounding box center [575, 167] width 874 height 19
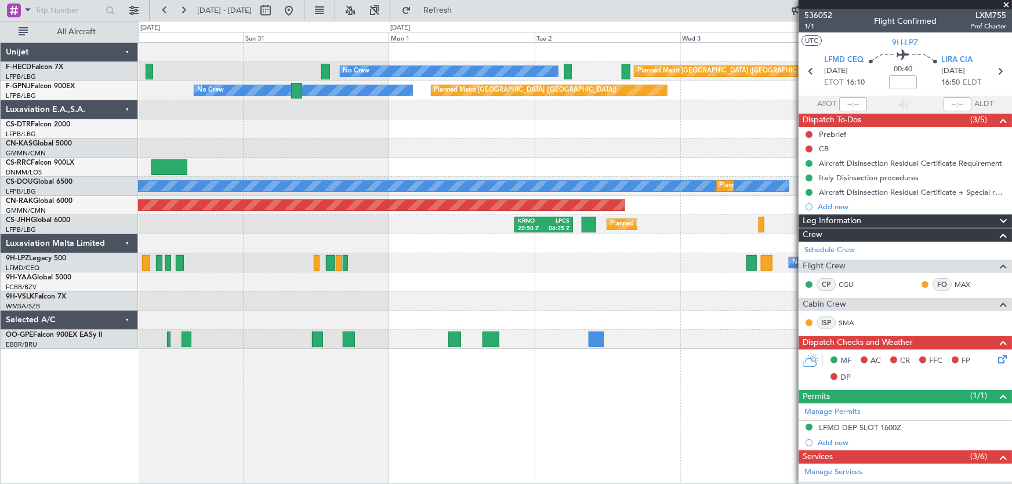
click at [316, 168] on div "Planned Maint [GEOGRAPHIC_DATA] ([GEOGRAPHIC_DATA])" at bounding box center [575, 167] width 874 height 19
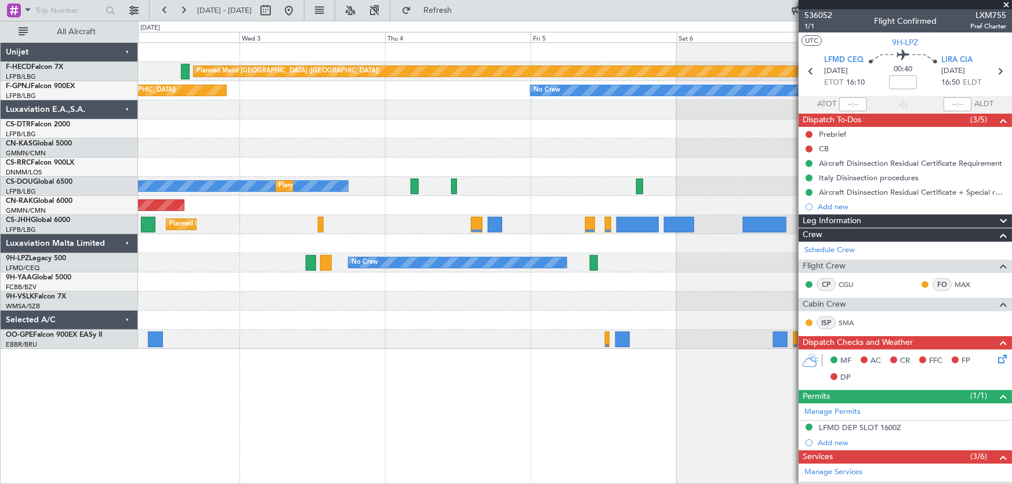
click at [249, 168] on div at bounding box center [575, 167] width 874 height 19
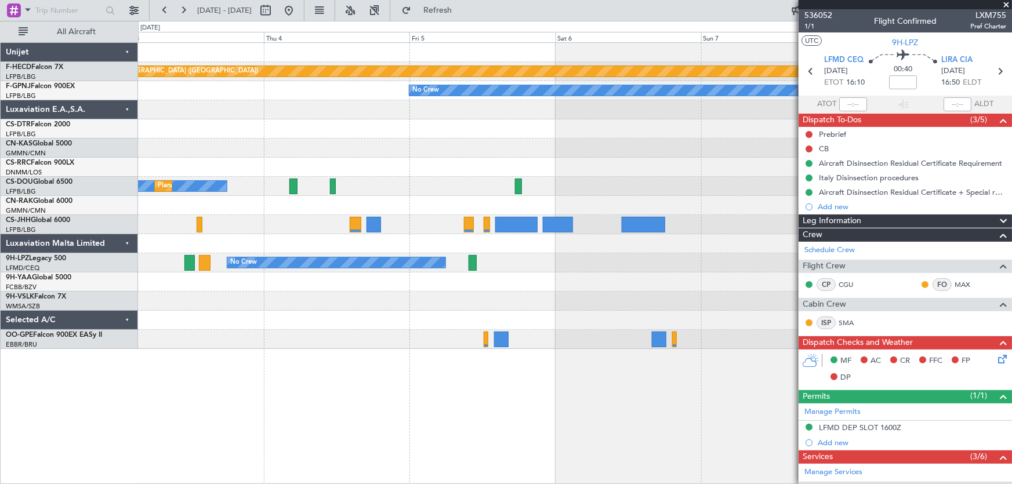
click at [364, 171] on div at bounding box center [575, 167] width 874 height 19
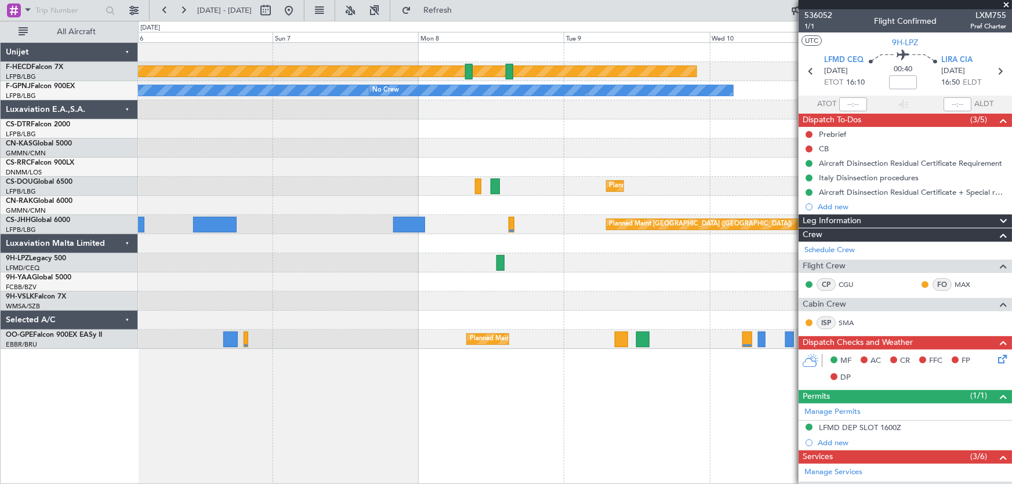
click at [276, 177] on div "Planned Maint [GEOGRAPHIC_DATA] ([GEOGRAPHIC_DATA])" at bounding box center [575, 186] width 874 height 19
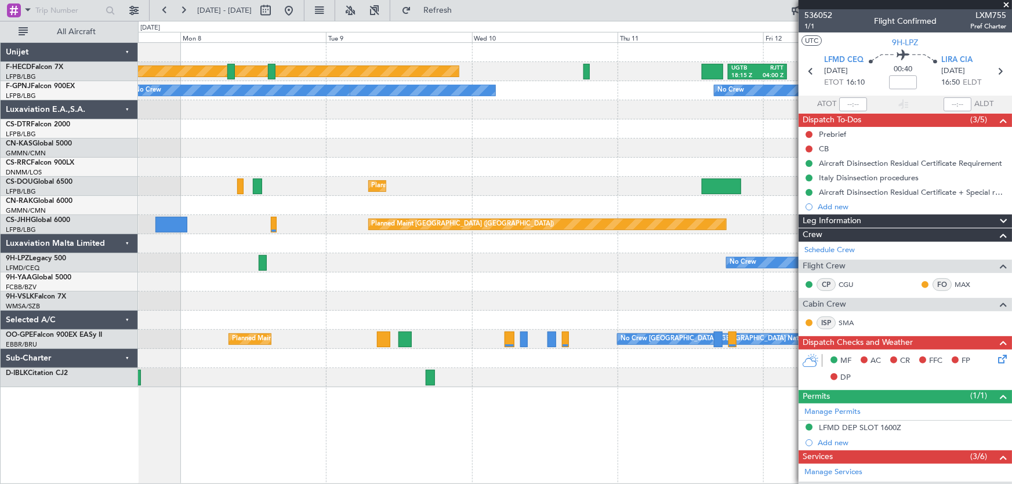
click at [378, 205] on div "Planned Maint [GEOGRAPHIC_DATA] ([GEOGRAPHIC_DATA]) UGTB 18:15 Z RJTT 04:00 Z N…" at bounding box center [575, 215] width 874 height 345
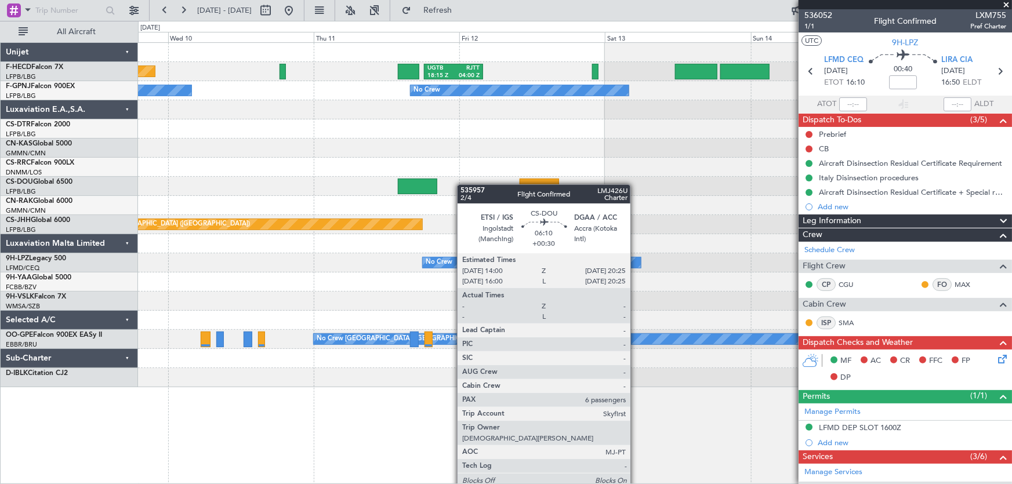
click at [410, 192] on div "Planned Maint [GEOGRAPHIC_DATA] ([GEOGRAPHIC_DATA]) UGTB 18:15 Z RJTT 04:00 Z E…" at bounding box center [575, 215] width 874 height 345
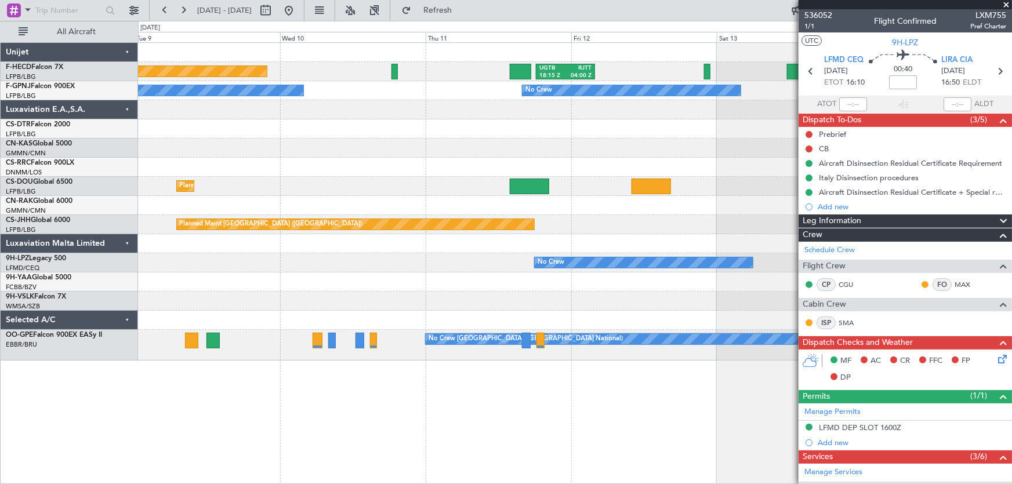
click at [582, 144] on div "Planned Maint [GEOGRAPHIC_DATA] ([GEOGRAPHIC_DATA]) UGTB 18:15 Z RJTT 04:00 Z N…" at bounding box center [575, 202] width 874 height 318
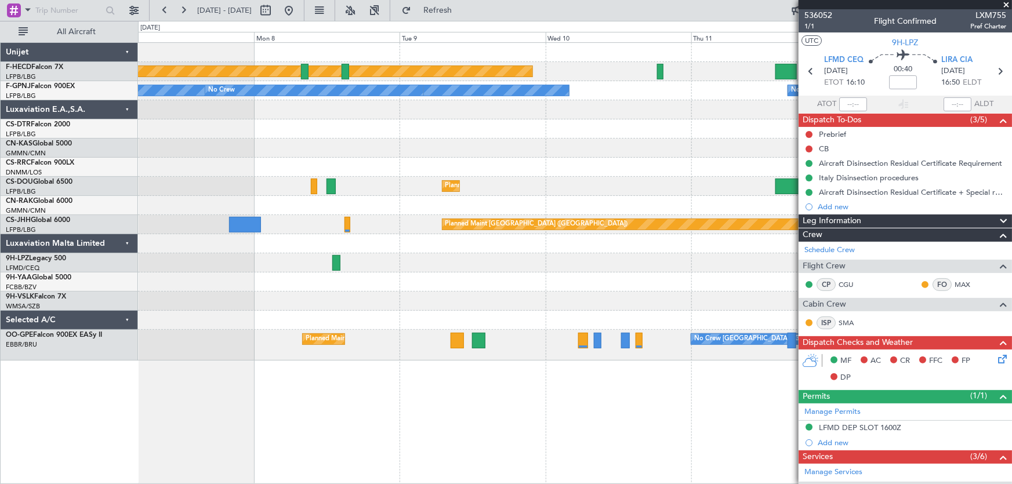
click at [509, 164] on div "Planned Maint [GEOGRAPHIC_DATA] ([GEOGRAPHIC_DATA]) UGTB 18:15 Z RJTT 04:00 Z N…" at bounding box center [575, 202] width 874 height 318
click at [505, 179] on div "Planned Maint [GEOGRAPHIC_DATA] ([GEOGRAPHIC_DATA]) UGTB 18:15 Z RJTT 04:00 Z N…" at bounding box center [575, 202] width 874 height 318
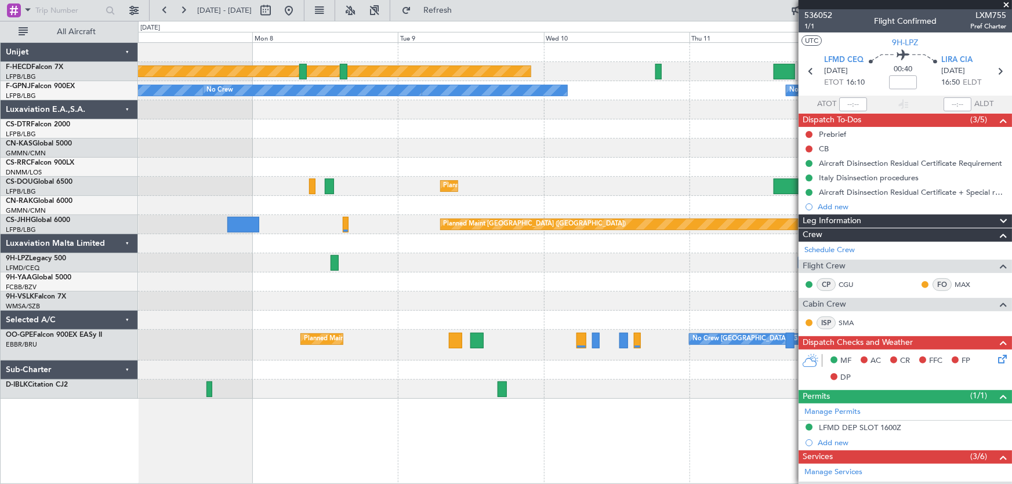
click at [428, 150] on div "Planned Maint [GEOGRAPHIC_DATA] ([GEOGRAPHIC_DATA]) UGTB 18:15 Z RJTT 04:00 Z N…" at bounding box center [575, 221] width 874 height 356
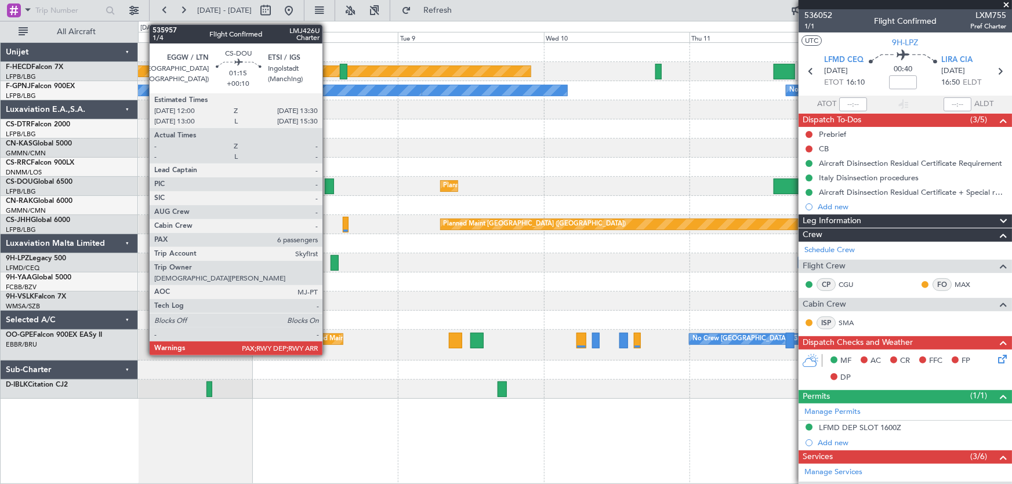
click at [328, 186] on div at bounding box center [329, 187] width 9 height 16
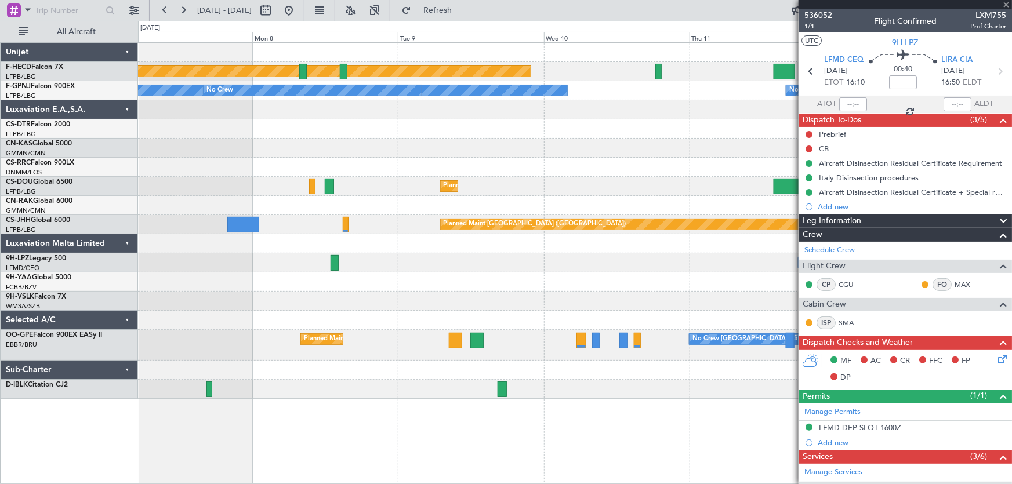
type input "+00:10"
type input "6"
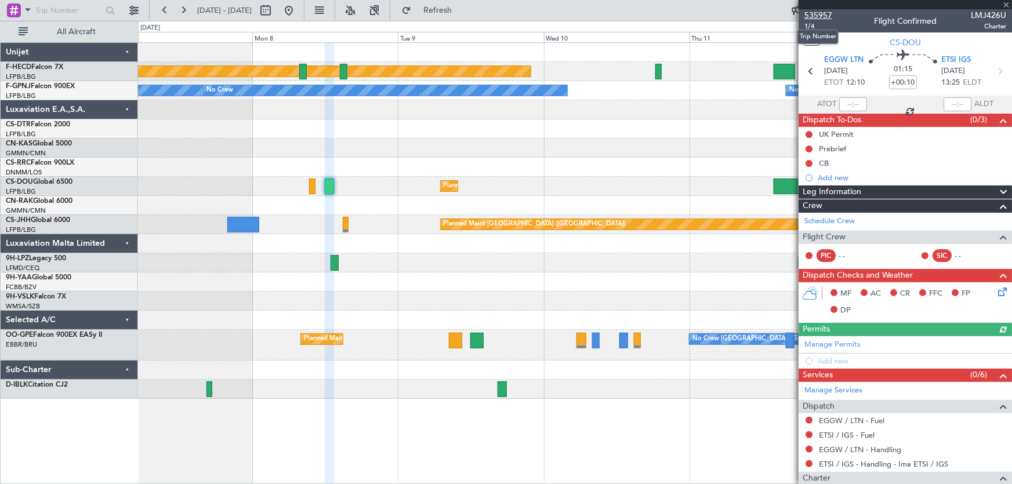
click at [818, 13] on span "535957" at bounding box center [819, 15] width 28 height 12
